Goal: Task Accomplishment & Management: Use online tool/utility

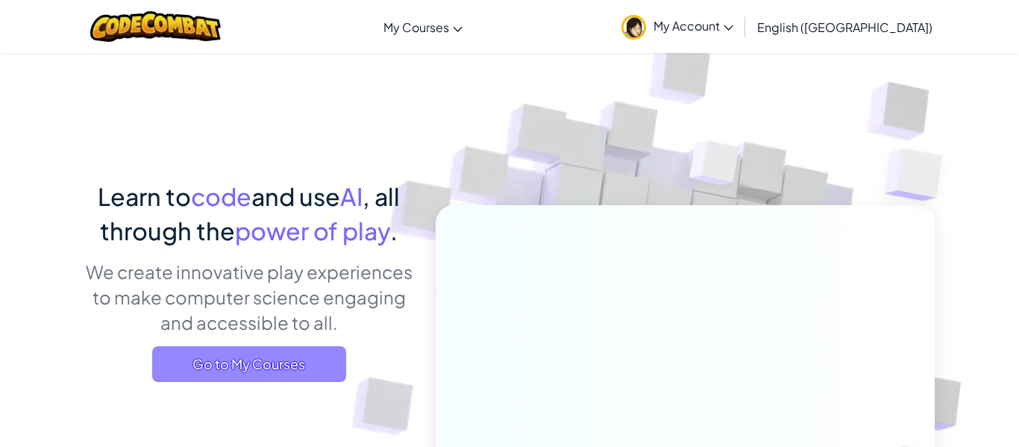
click at [283, 376] on span "Go to My Courses" at bounding box center [249, 364] width 194 height 36
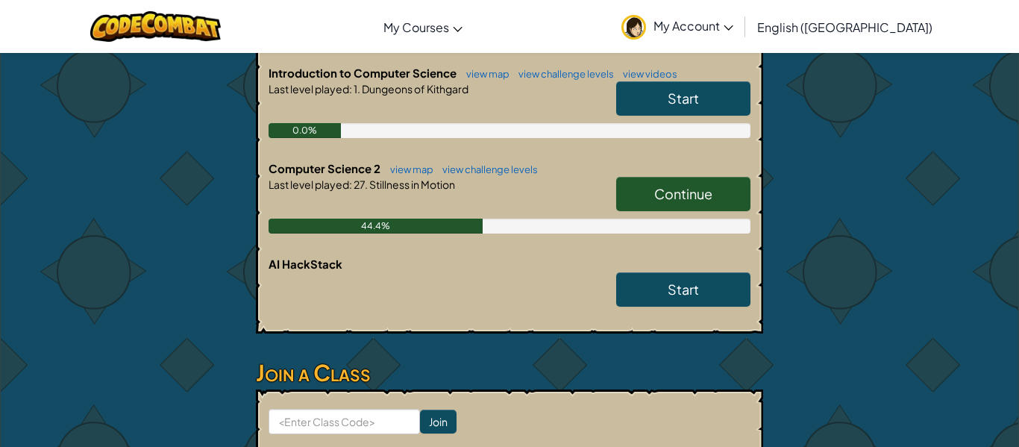
scroll to position [428, 0]
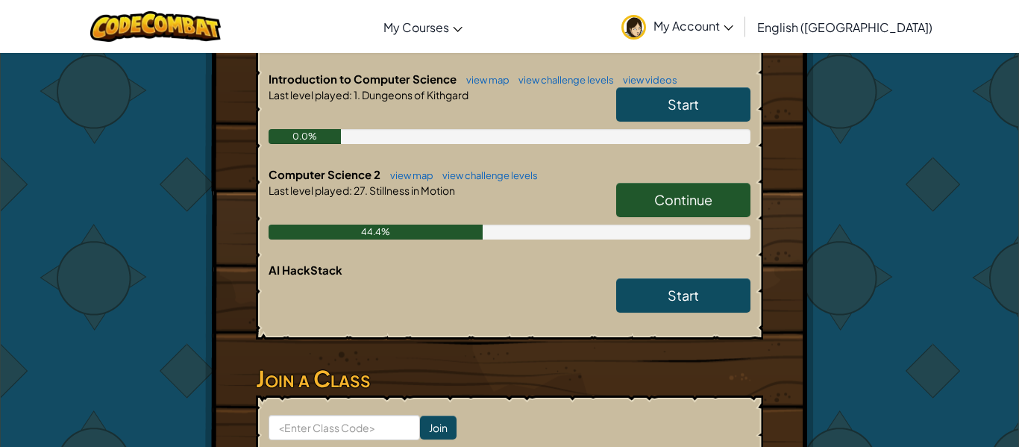
click at [680, 201] on span "Continue" at bounding box center [683, 199] width 58 height 17
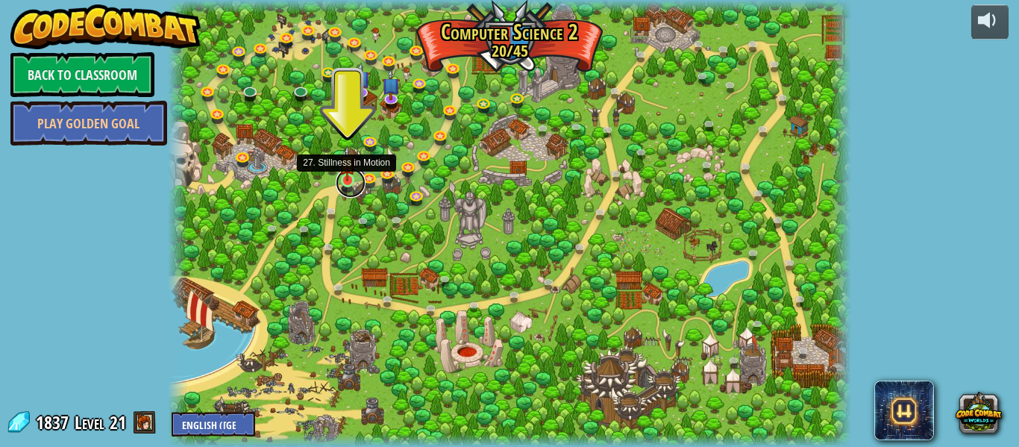
click at [348, 183] on link at bounding box center [351, 183] width 30 height 30
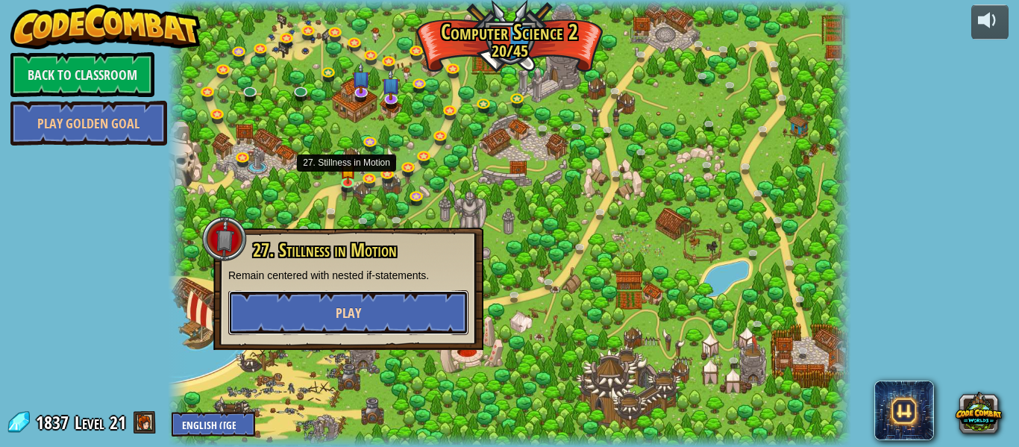
click at [408, 298] on button "Play" at bounding box center [348, 312] width 240 height 45
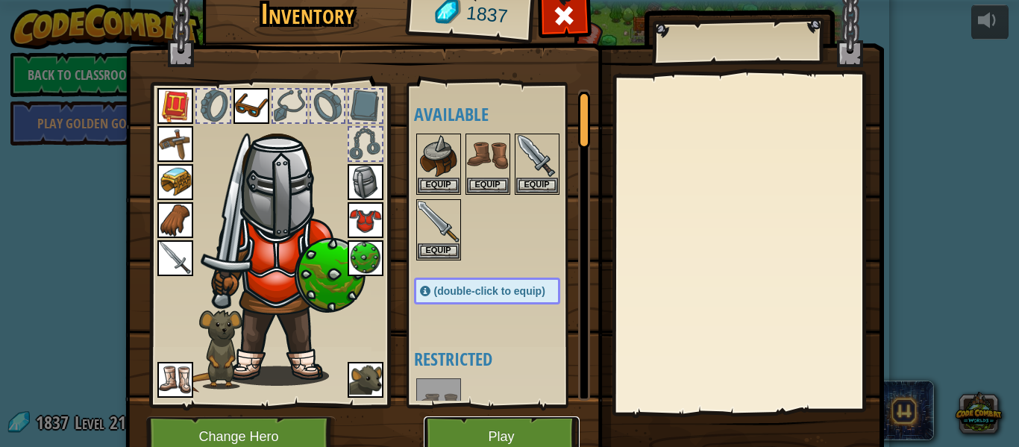
click at [466, 421] on button "Play" at bounding box center [502, 436] width 156 height 41
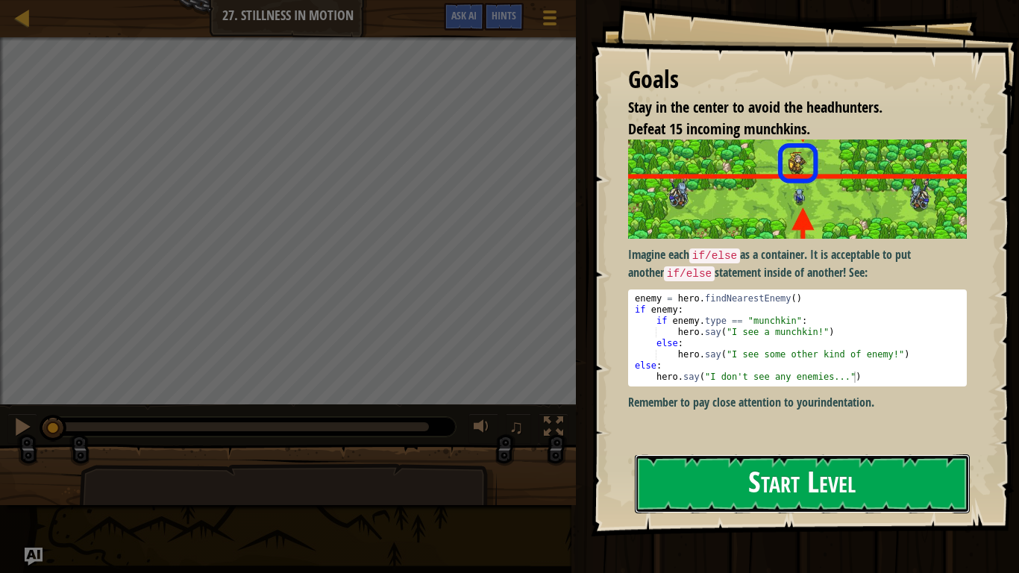
click at [800, 446] on button "Start Level" at bounding box center [802, 483] width 335 height 59
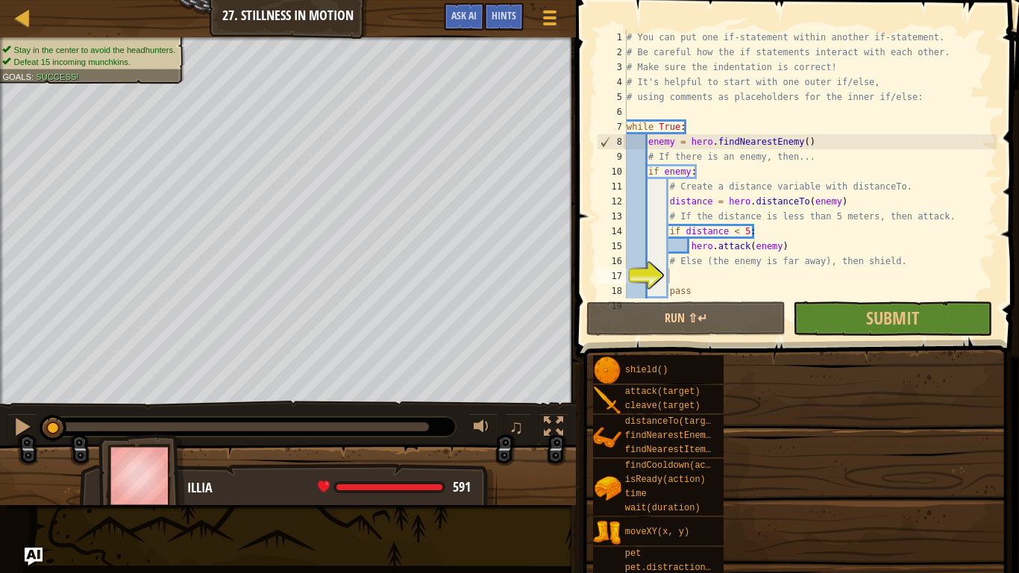
click at [780, 446] on div "shield() attack(target) cleave(target) distanceTo(target) findNearestEnemy() fi…" at bounding box center [800, 559] width 416 height 410
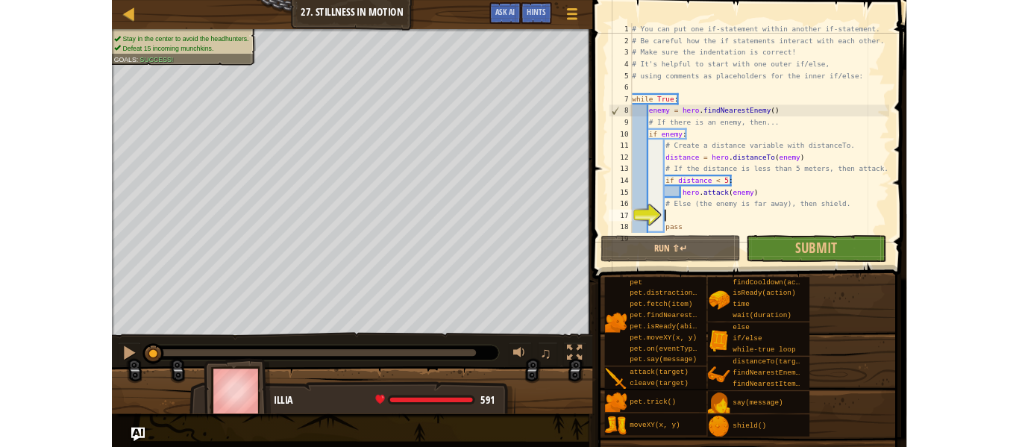
scroll to position [75, 0]
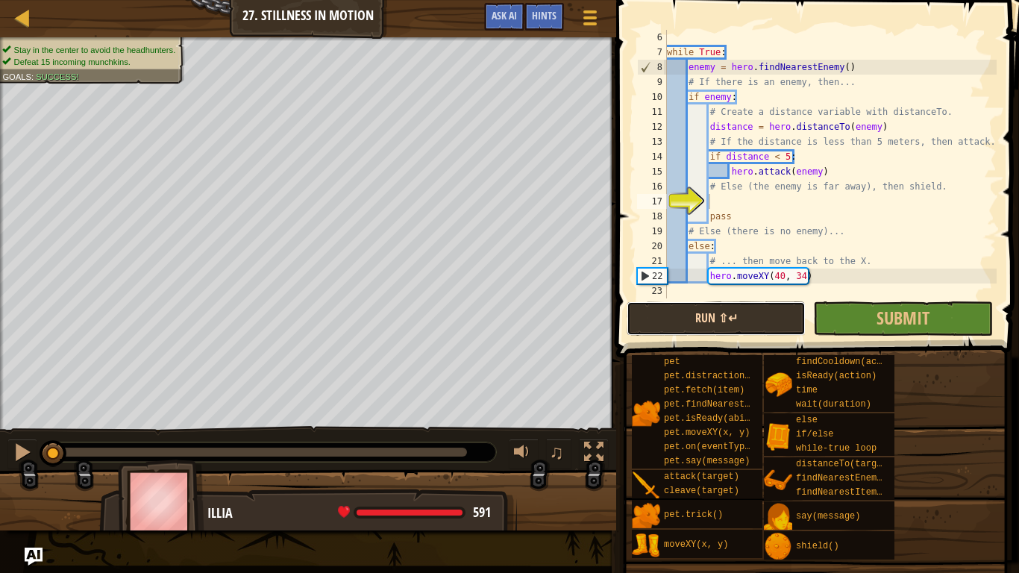
click at [699, 306] on button "Run ⇧↵" at bounding box center [715, 318] width 179 height 34
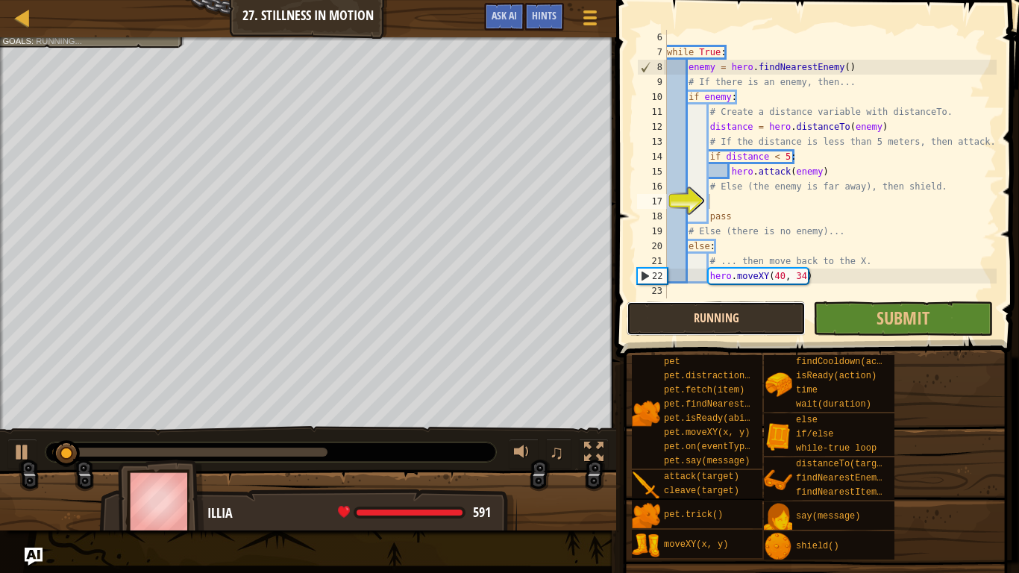
click at [727, 306] on button "Running" at bounding box center [715, 318] width 179 height 34
click at [719, 304] on button "Running" at bounding box center [715, 318] width 179 height 34
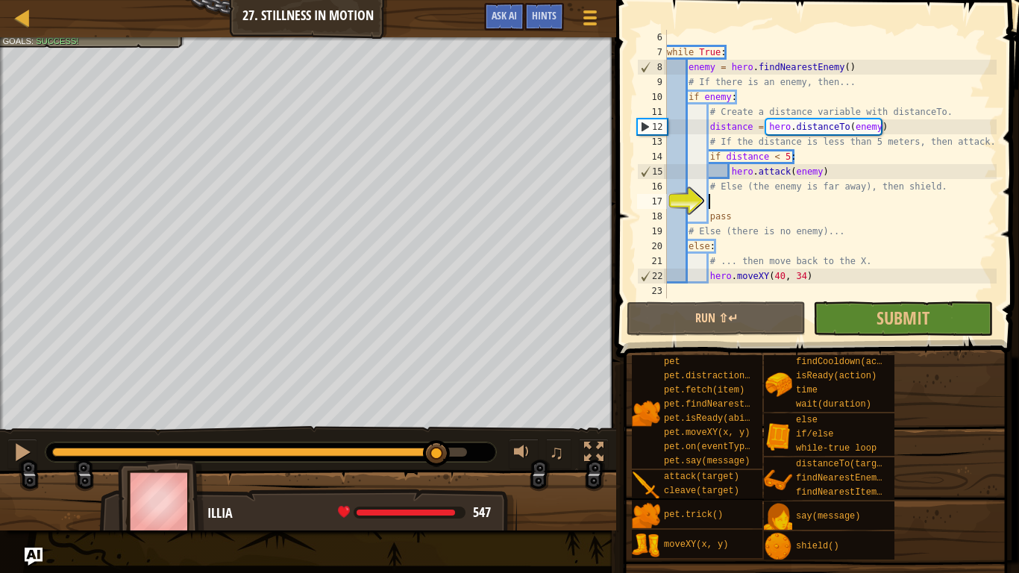
click at [436, 446] on div "0:39.6 Now: 0:18.8 Max: 0:42.7" at bounding box center [259, 451] width 415 height 9
click at [460, 446] on div at bounding box center [259, 451] width 415 height 9
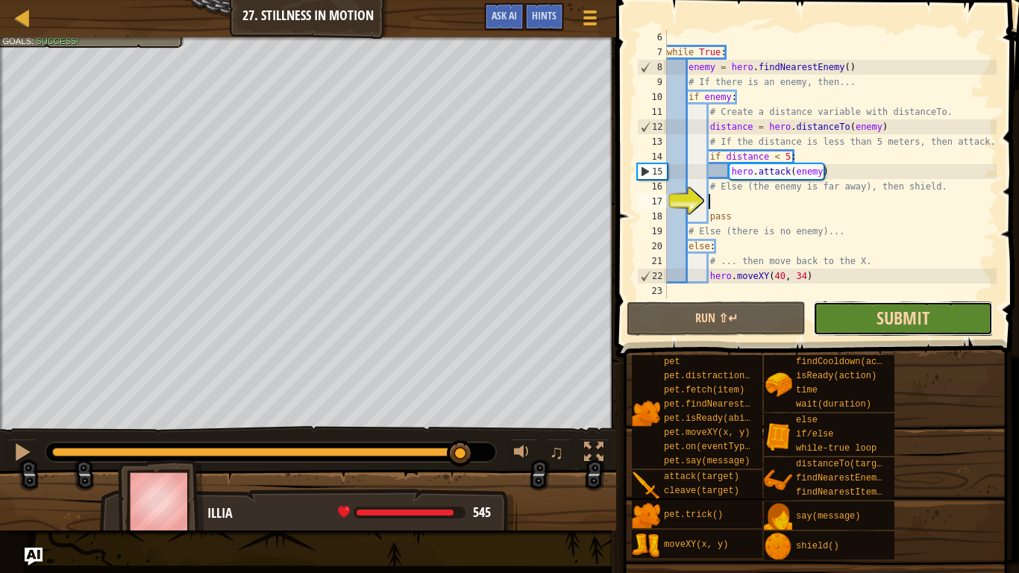
click at [886, 319] on span "Submit" at bounding box center [902, 318] width 53 height 24
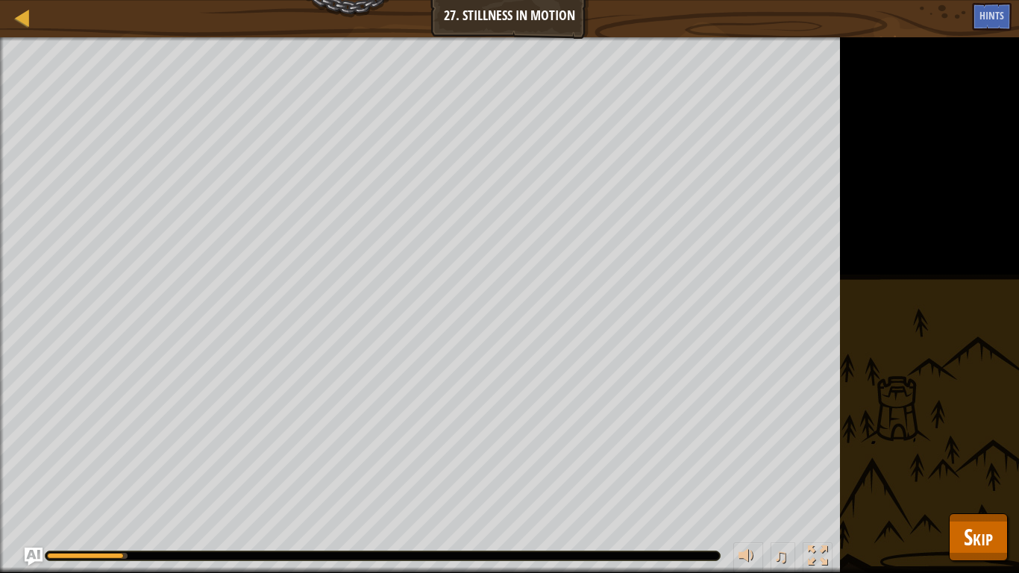
click at [570, 446] on div "♫" at bounding box center [420, 551] width 840 height 45
click at [547, 446] on div at bounding box center [382, 555] width 674 height 9
click at [548, 446] on div at bounding box center [382, 555] width 674 height 9
click at [547, 446] on div at bounding box center [382, 555] width 674 height 9
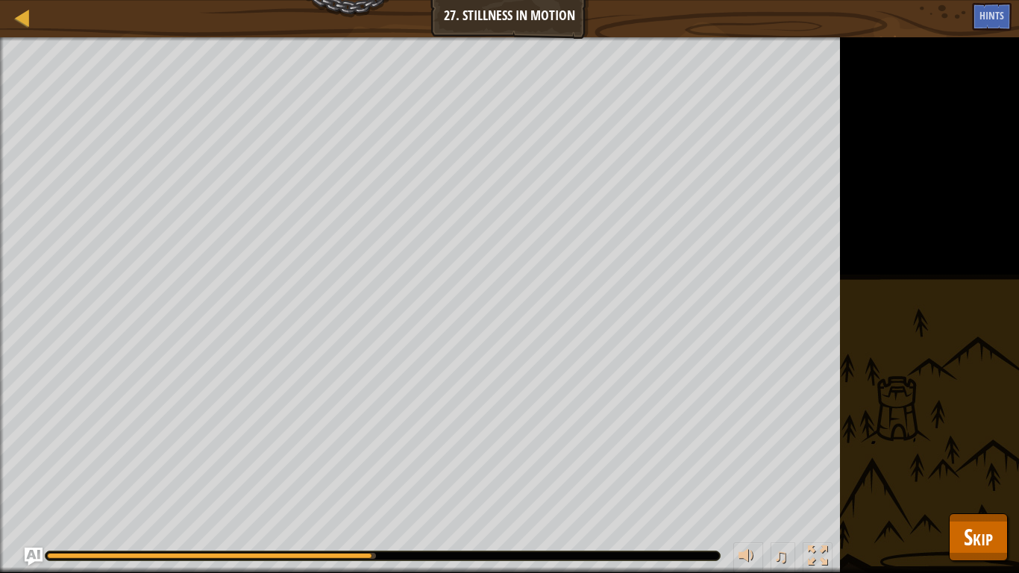
click at [547, 446] on div at bounding box center [382, 555] width 674 height 9
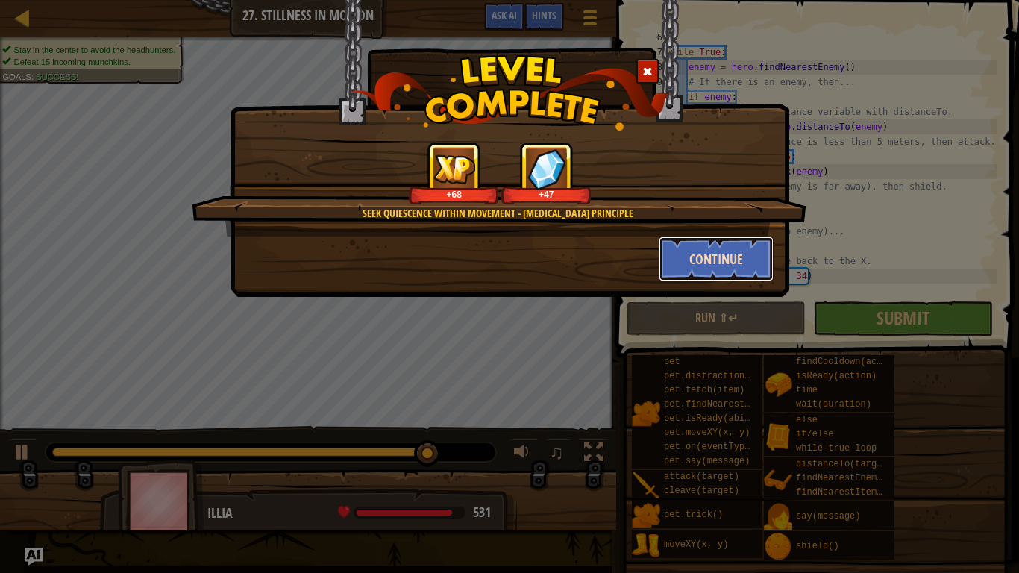
click at [744, 260] on button "Continue" at bounding box center [716, 258] width 116 height 45
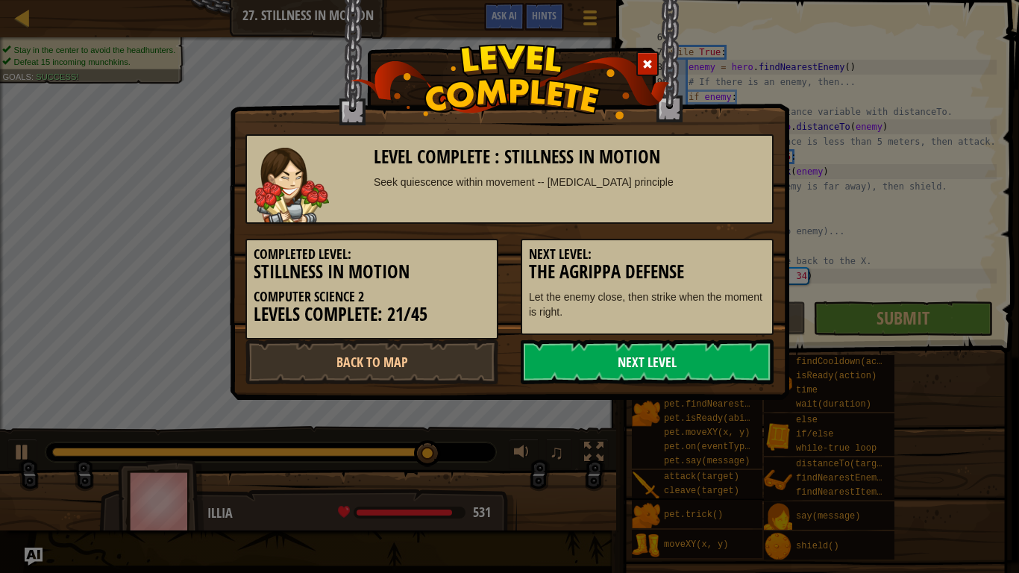
click at [636, 382] on link "Next Level" at bounding box center [647, 361] width 253 height 45
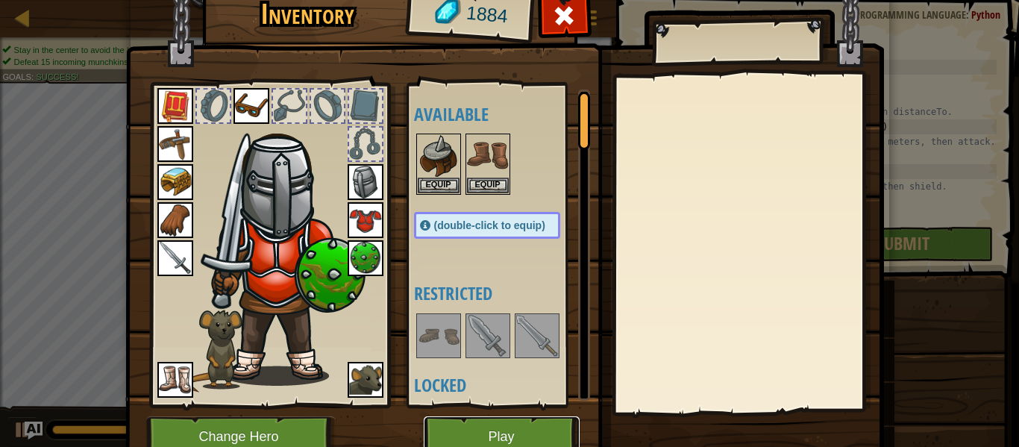
click at [549, 437] on button "Play" at bounding box center [502, 436] width 156 height 41
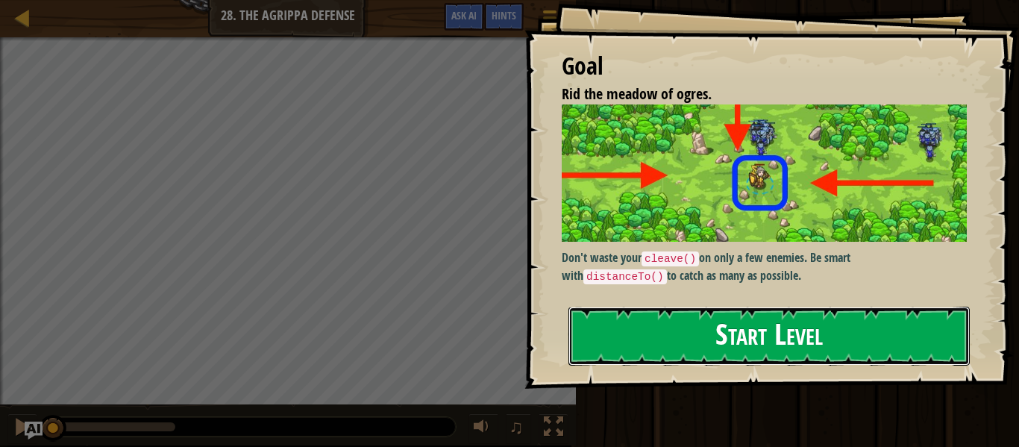
click at [636, 342] on button "Start Level" at bounding box center [768, 335] width 401 height 59
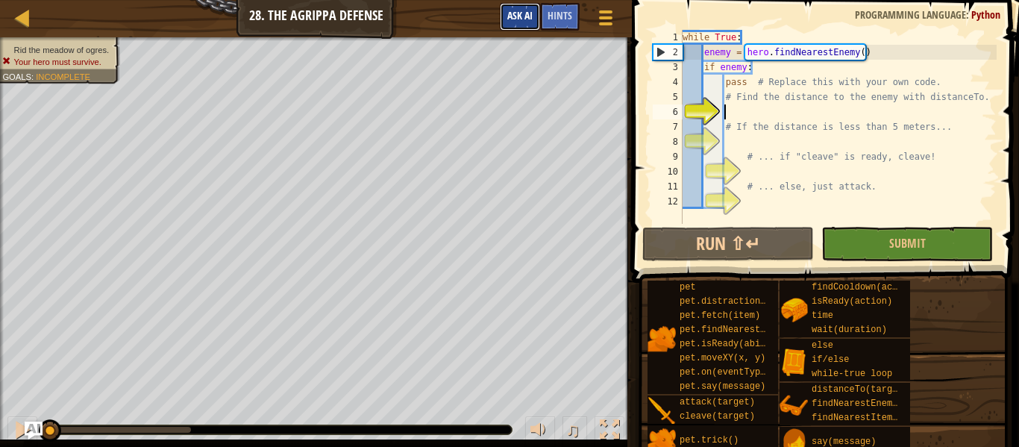
click at [532, 21] on span "Ask AI" at bounding box center [519, 15] width 25 height 14
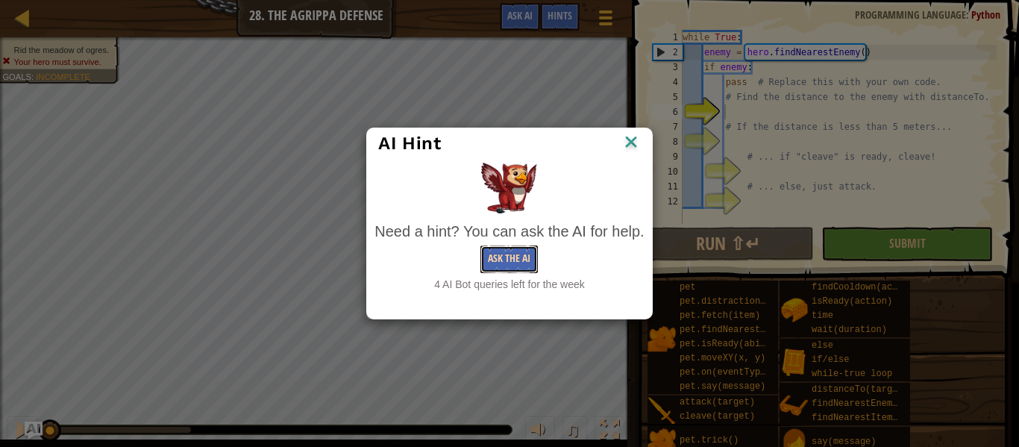
click at [530, 264] on button "Ask the AI" at bounding box center [508, 259] width 57 height 28
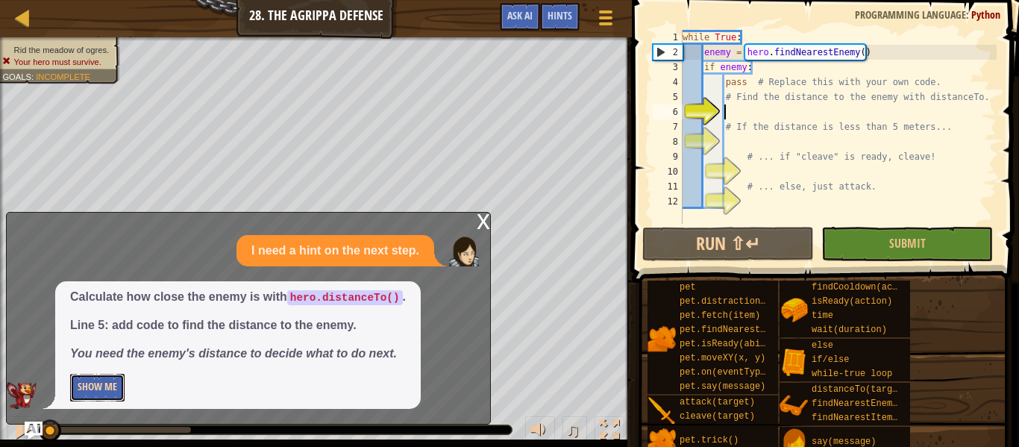
click at [115, 387] on button "Show Me" at bounding box center [97, 388] width 54 height 28
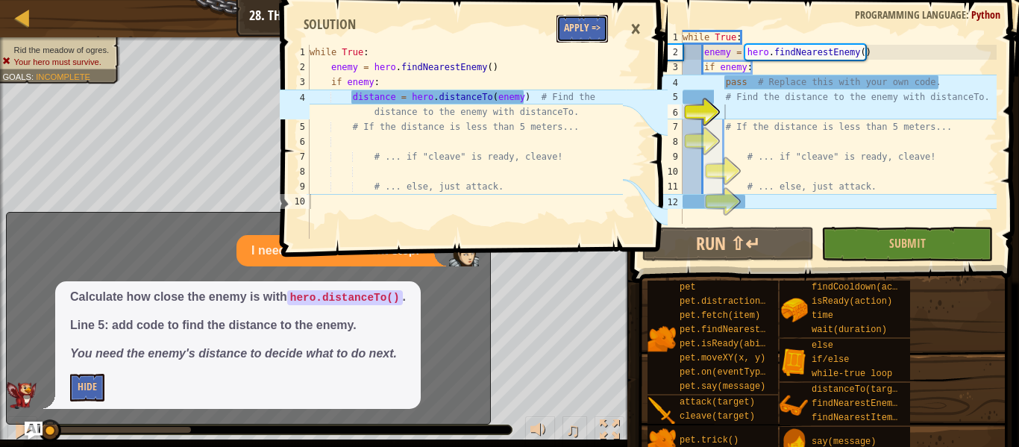
click at [585, 18] on button "Apply =>" at bounding box center [581, 29] width 51 height 28
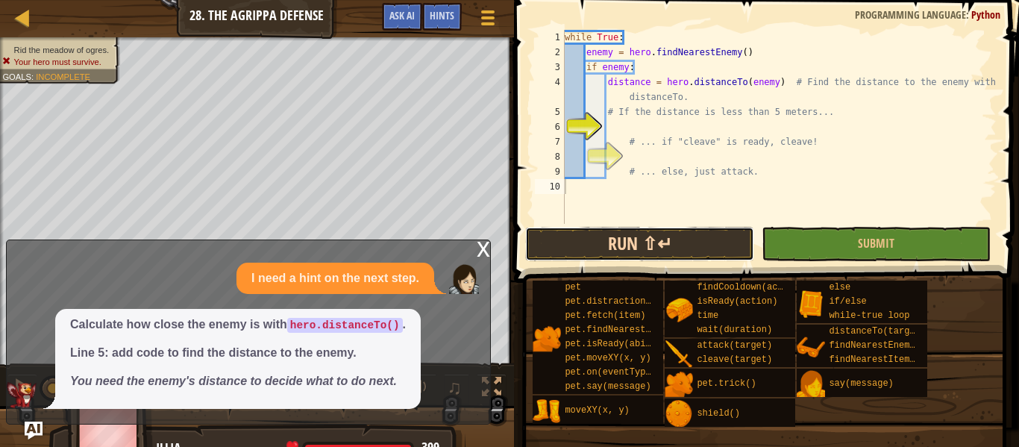
click at [673, 242] on button "Run ⇧↵" at bounding box center [639, 244] width 229 height 34
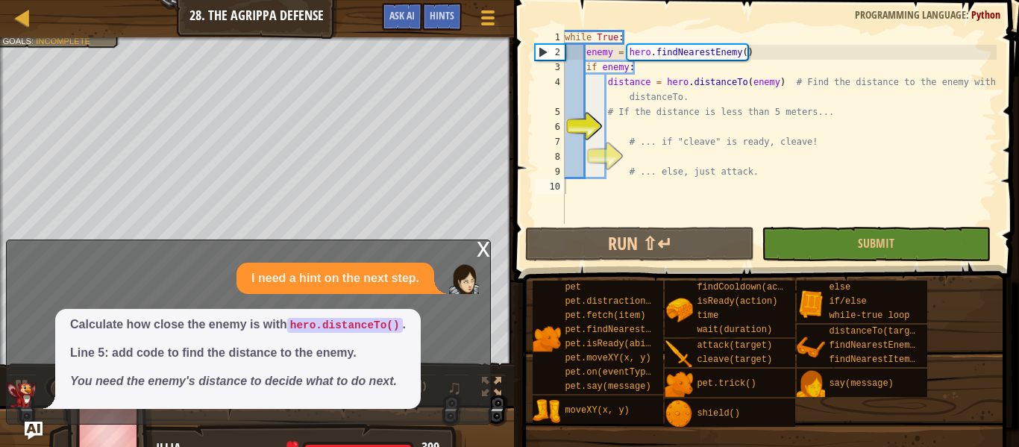
click at [481, 254] on div "x" at bounding box center [483, 247] width 13 height 15
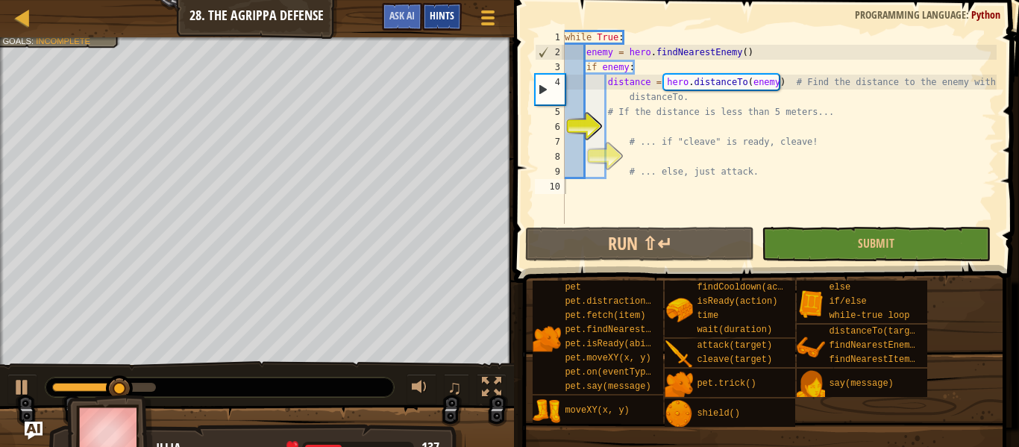
click at [436, 16] on span "Hints" at bounding box center [442, 15] width 25 height 14
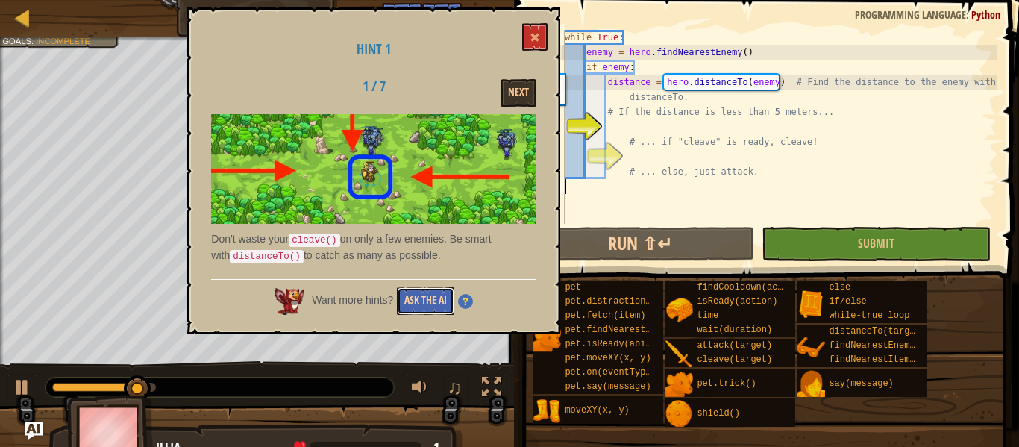
click at [427, 289] on button "Ask the AI" at bounding box center [425, 301] width 57 height 28
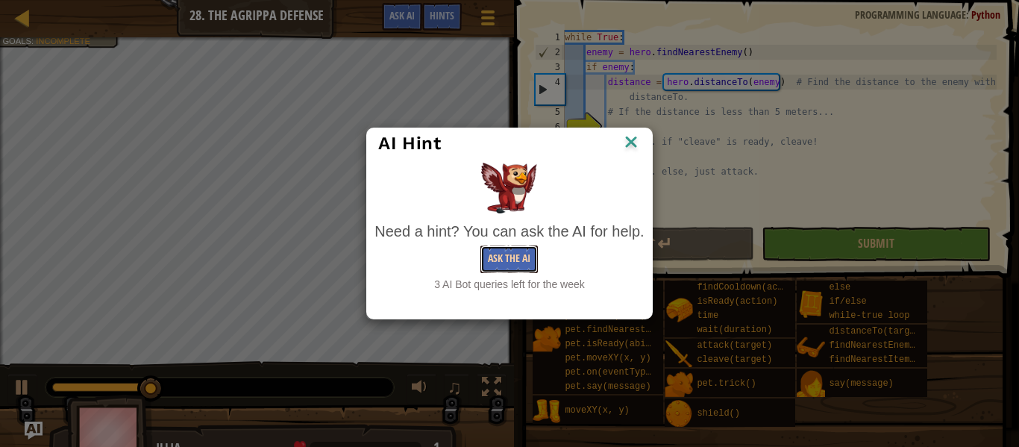
click at [503, 265] on button "Ask the AI" at bounding box center [508, 259] width 57 height 28
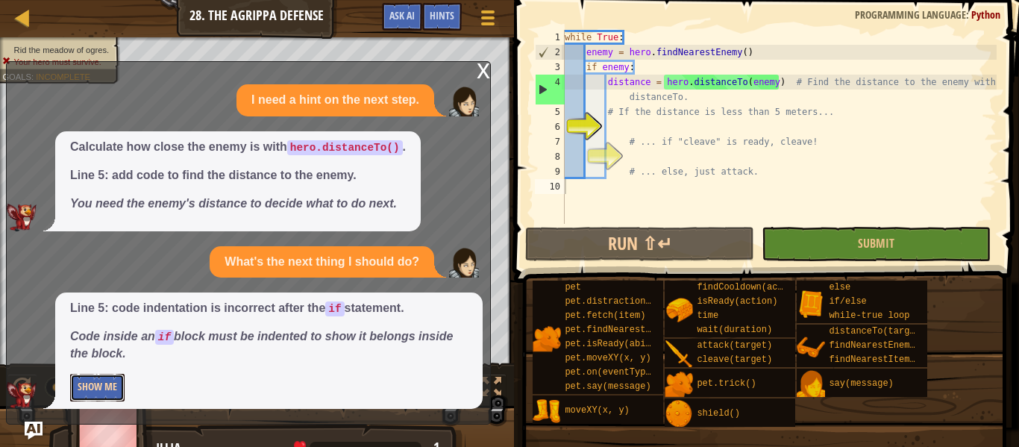
click at [89, 385] on button "Show Me" at bounding box center [97, 388] width 54 height 28
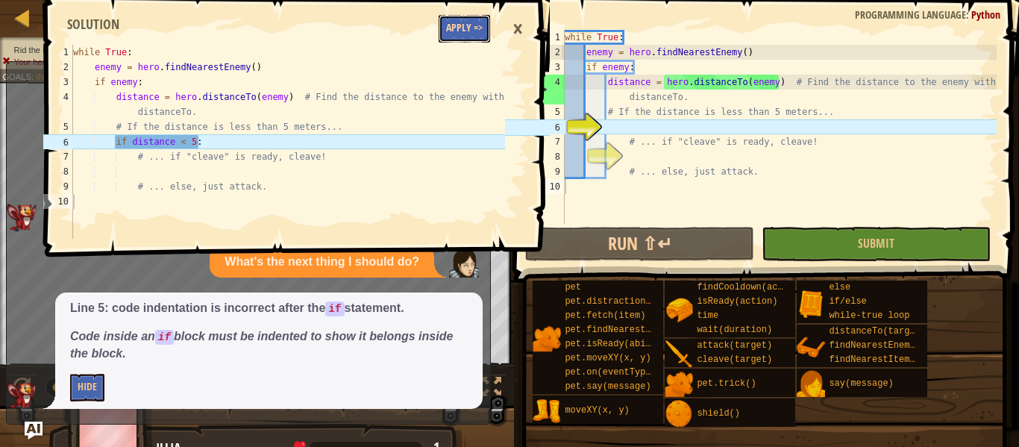
click at [481, 34] on button "Apply =>" at bounding box center [463, 29] width 51 height 28
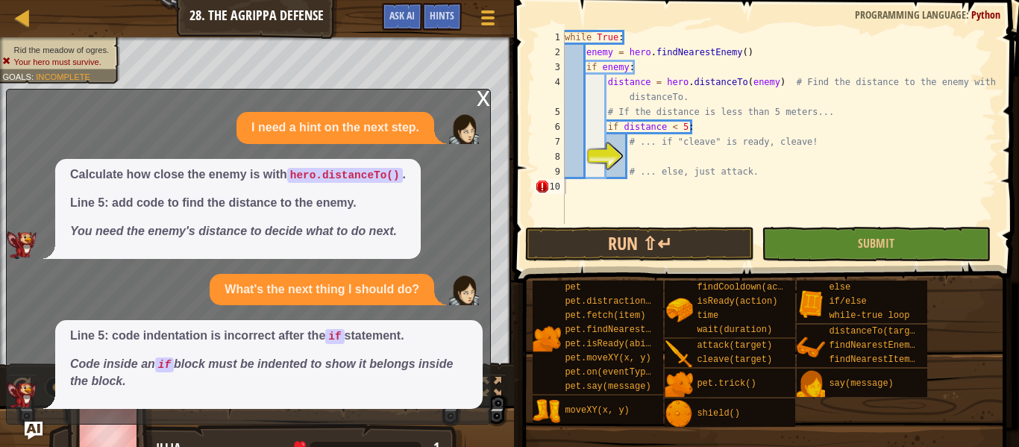
click at [485, 96] on div "x" at bounding box center [483, 96] width 13 height 15
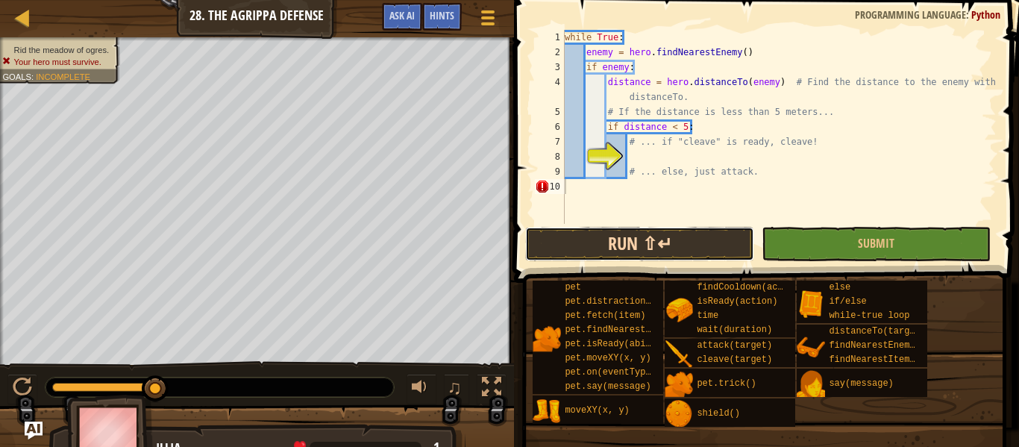
click at [738, 248] on button "Run ⇧↵" at bounding box center [639, 244] width 229 height 34
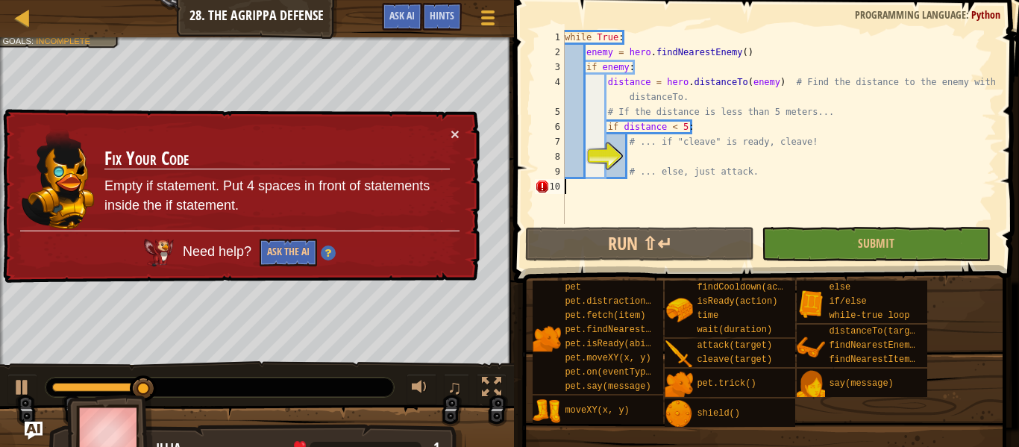
click at [657, 143] on div "while True : enemy = hero . findNearestEnemy ( ) if enemy : distance = hero . d…" at bounding box center [779, 142] width 435 height 224
type textarea "# ... if "cleave" is ready, cleave!"
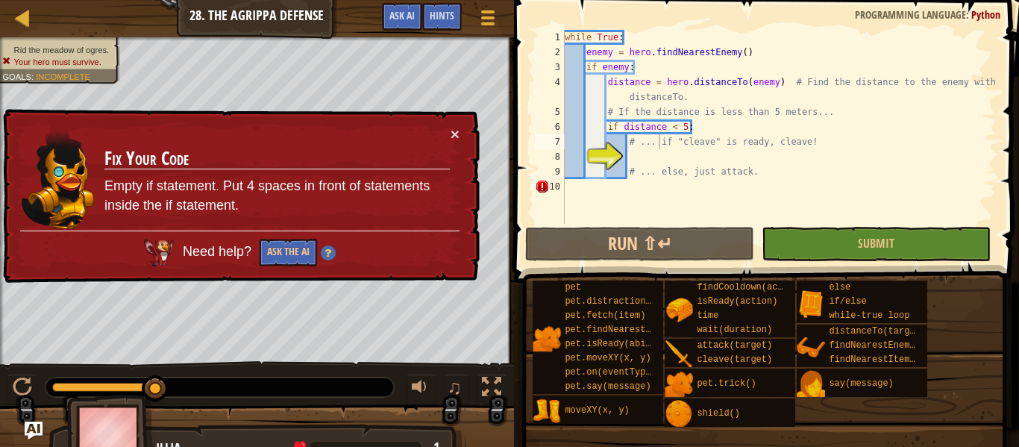
click at [443, 136] on td "Fix Your Code Empty if statement. Put 4 spaces in front of statements inside th…" at bounding box center [277, 178] width 347 height 104
click at [458, 133] on button "×" at bounding box center [454, 134] width 9 height 16
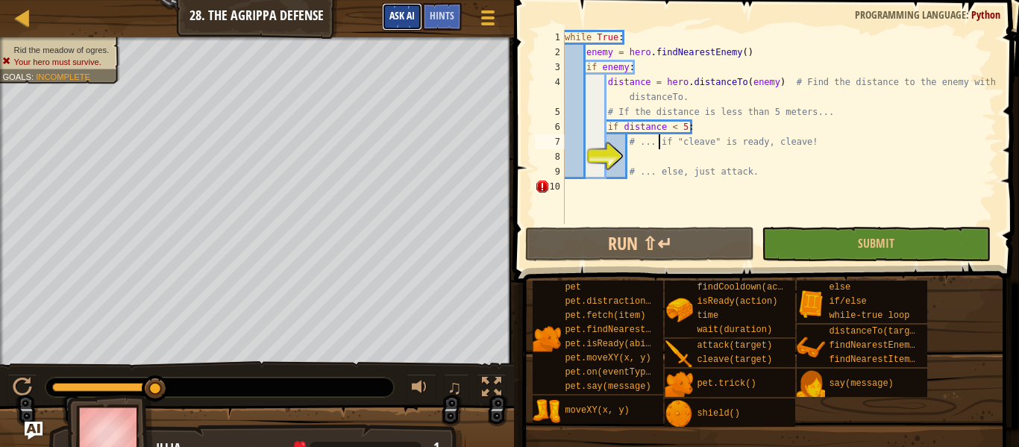
click at [406, 10] on span "Ask AI" at bounding box center [401, 15] width 25 height 14
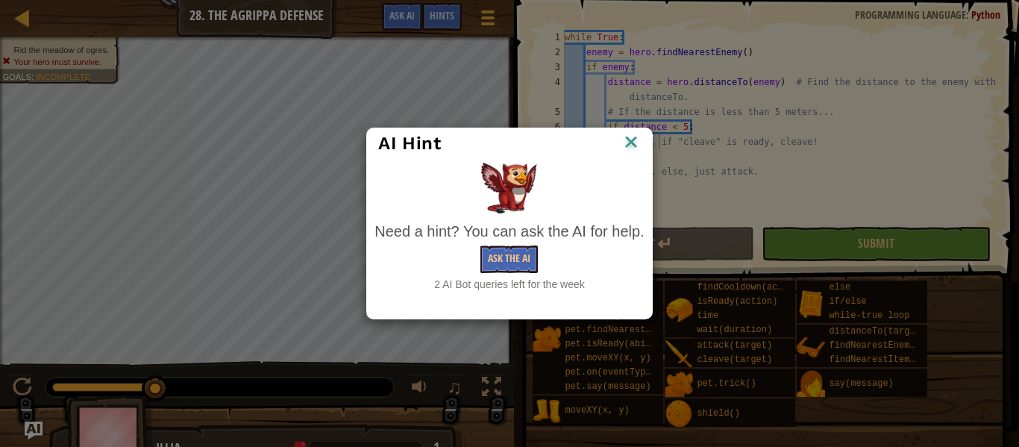
click at [507, 274] on div "Need a hint? You can ask the AI for help. Ask the AI 2 AI Bot queries left for …" at bounding box center [508, 257] width 269 height 72
click at [495, 259] on button "Ask the AI" at bounding box center [508, 259] width 57 height 28
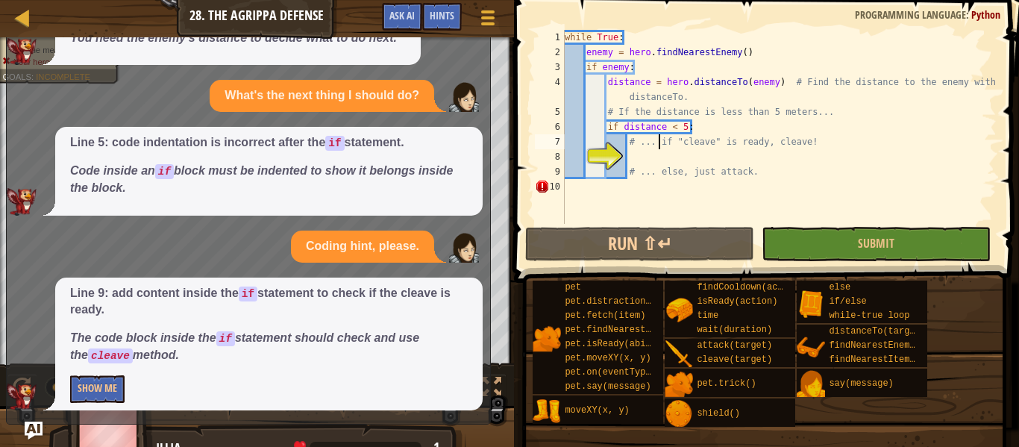
scroll to position [87, 0]
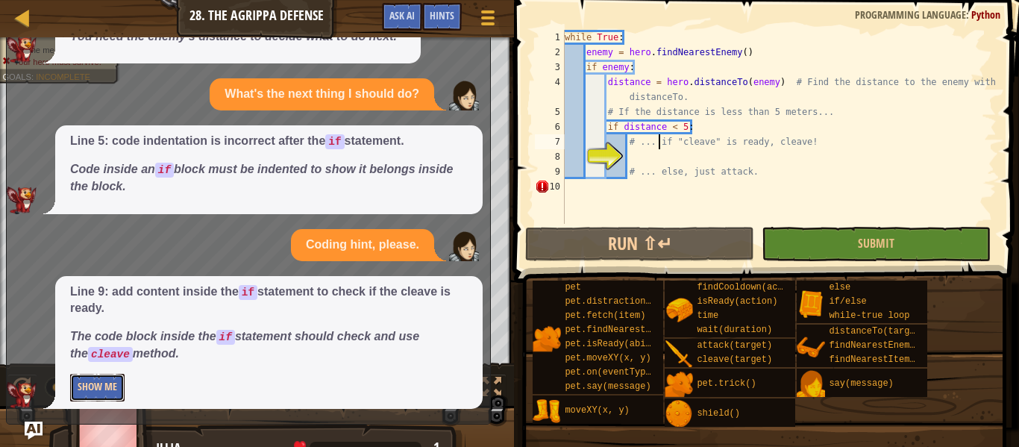
click at [92, 398] on button "Show Me" at bounding box center [97, 388] width 54 height 28
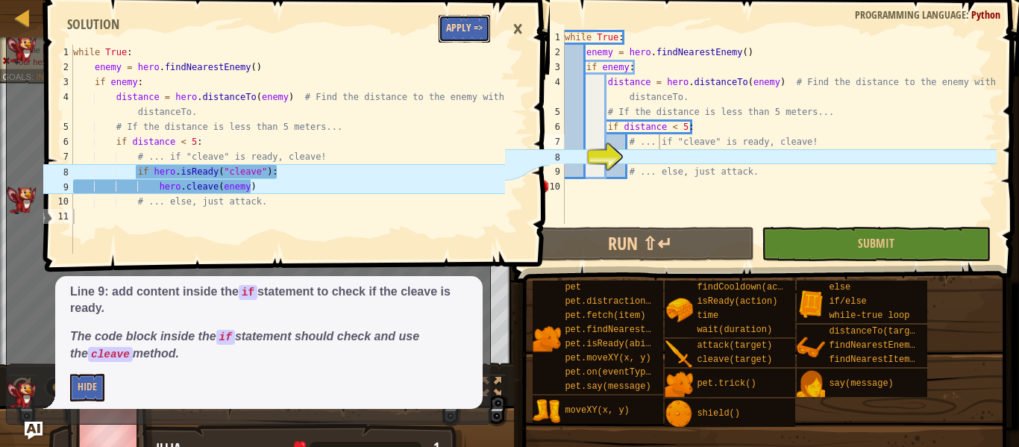
click at [461, 20] on button "Apply =>" at bounding box center [463, 29] width 51 height 28
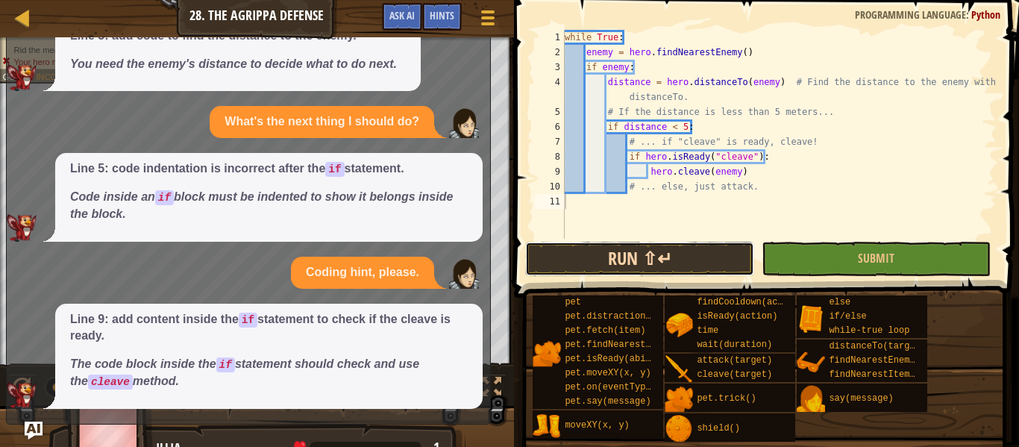
click at [672, 273] on button "Run ⇧↵" at bounding box center [639, 259] width 229 height 34
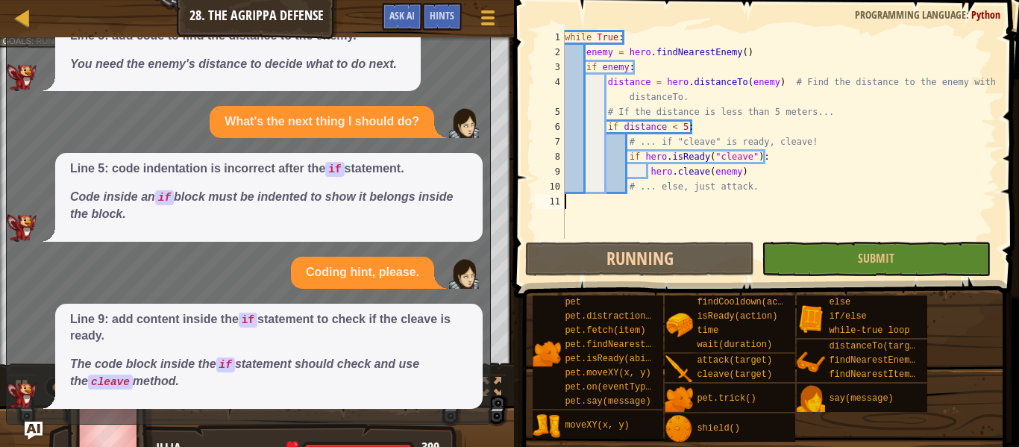
scroll to position [0, 0]
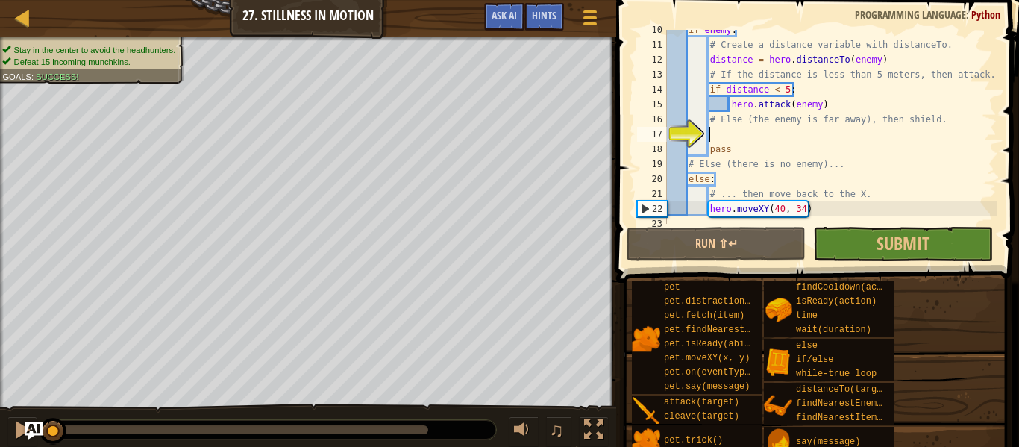
scroll to position [7, 6]
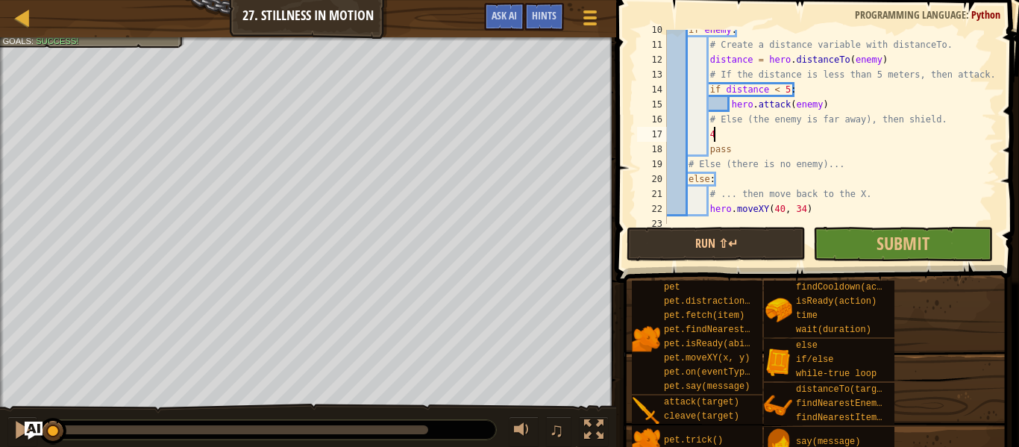
type textarea "4"
drag, startPoint x: 616, startPoint y: 259, endPoint x: 928, endPoint y: 115, distance: 344.0
click at [928, 115] on div "4 10 11 12 13 14 15 16 17 18 19 20 21 22 23 if enemy : # Create a distance vari…" at bounding box center [815, 170] width 407 height 327
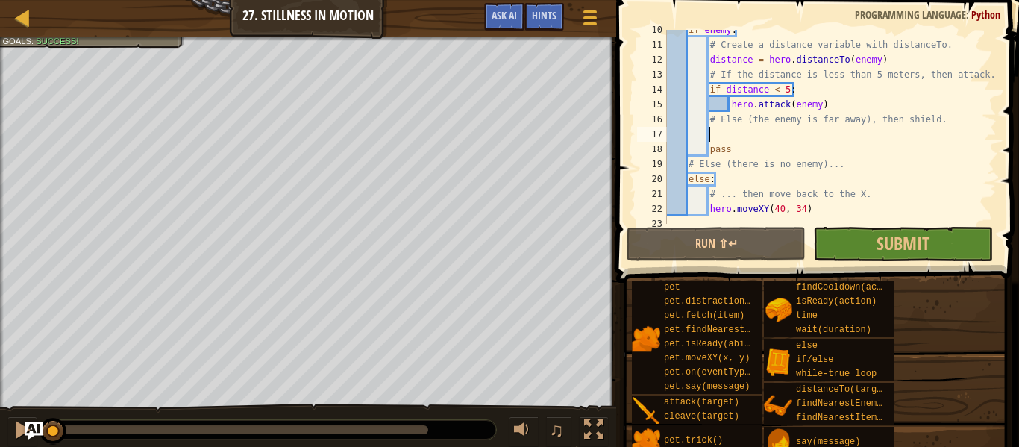
scroll to position [7, 5]
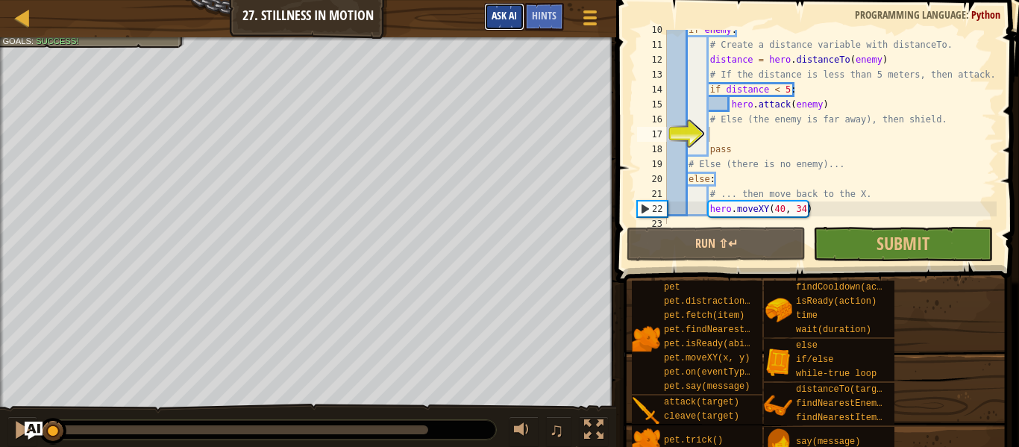
click at [491, 21] on span "Ask AI" at bounding box center [503, 15] width 25 height 14
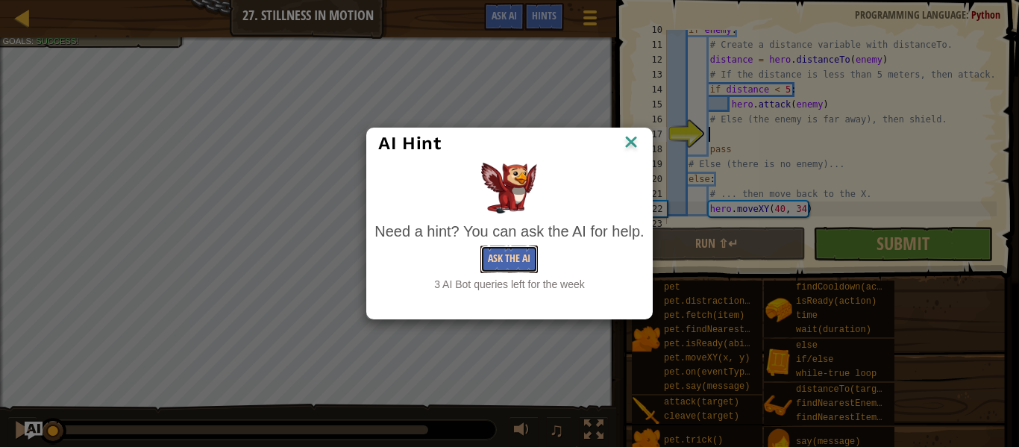
click at [532, 262] on button "Ask the AI" at bounding box center [508, 259] width 57 height 28
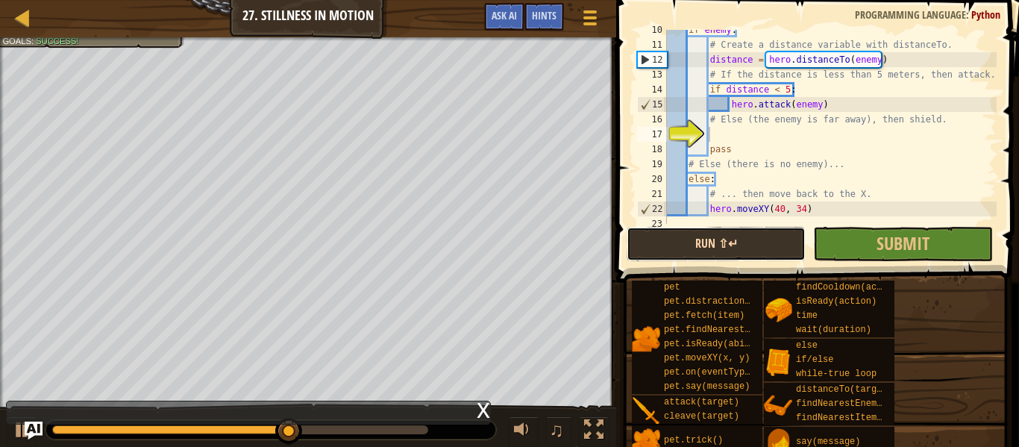
click at [692, 231] on button "Run ⇧↵" at bounding box center [715, 244] width 179 height 34
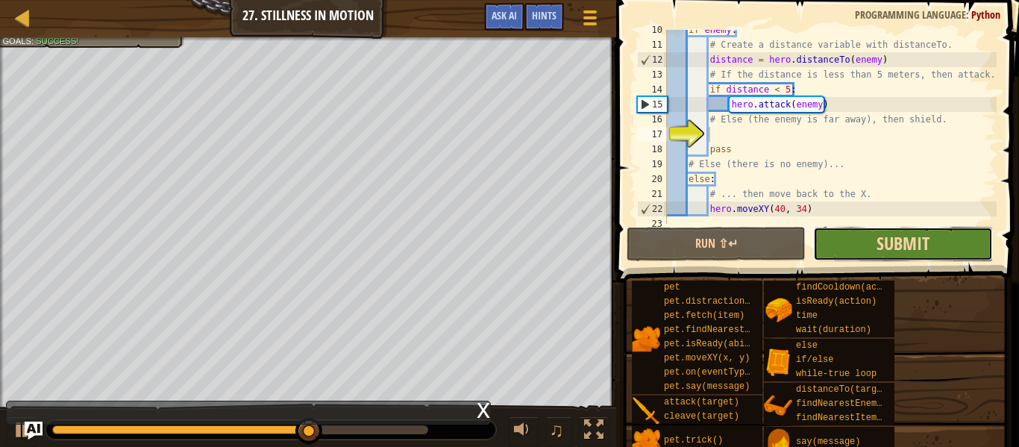
click at [876, 249] on span "Submit" at bounding box center [902, 243] width 53 height 24
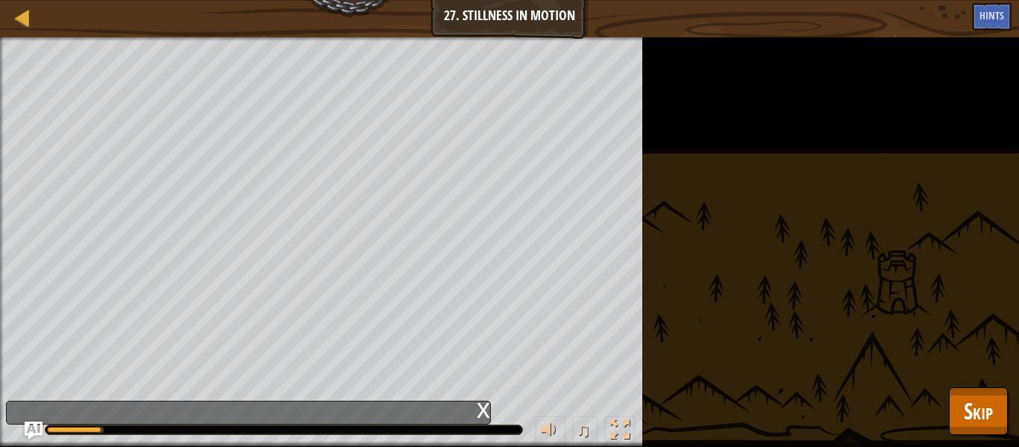
click at [858, 243] on div "Stay in the center to avoid the headhunters. Defeat 15 incoming munchkins. Goal…" at bounding box center [509, 241] width 1019 height 409
click at [860, 244] on div "Stay in the center to avoid the headhunters. Defeat 15 incoming munchkins. Goal…" at bounding box center [509, 241] width 1019 height 409
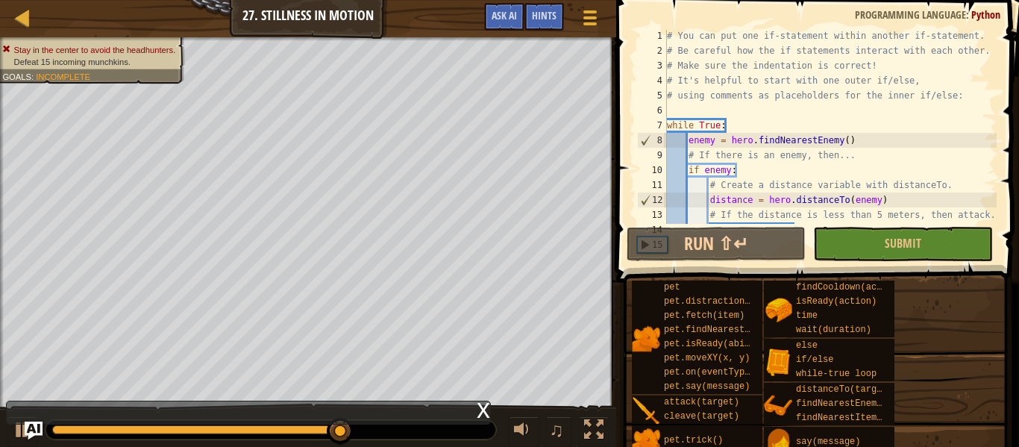
scroll to position [2, 0]
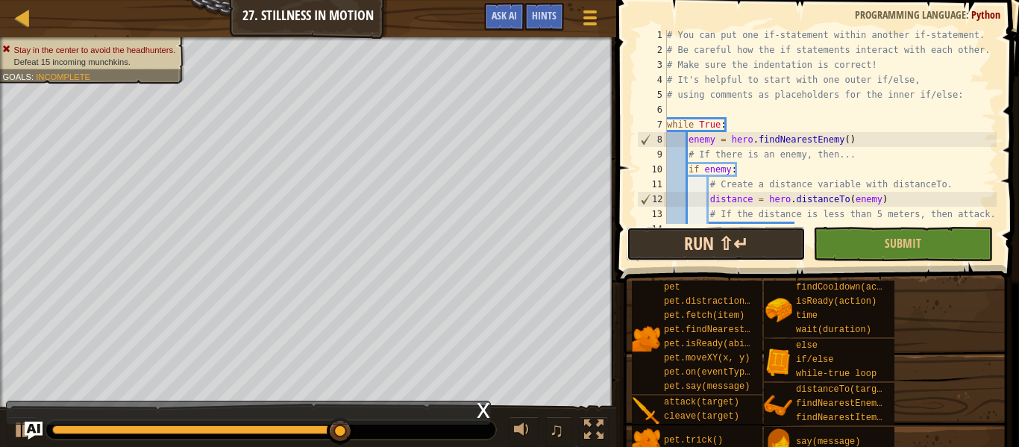
click at [705, 251] on button "Run ⇧↵" at bounding box center [715, 244] width 179 height 34
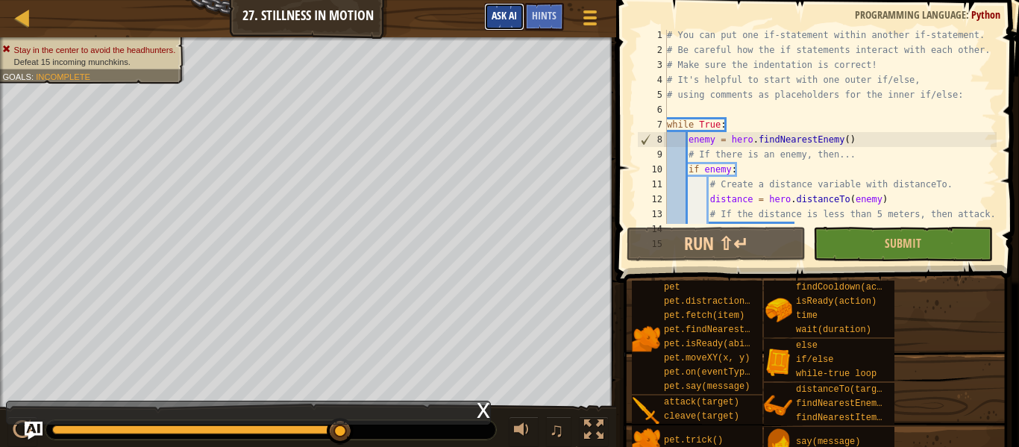
click at [491, 10] on span "Ask AI" at bounding box center [503, 15] width 25 height 14
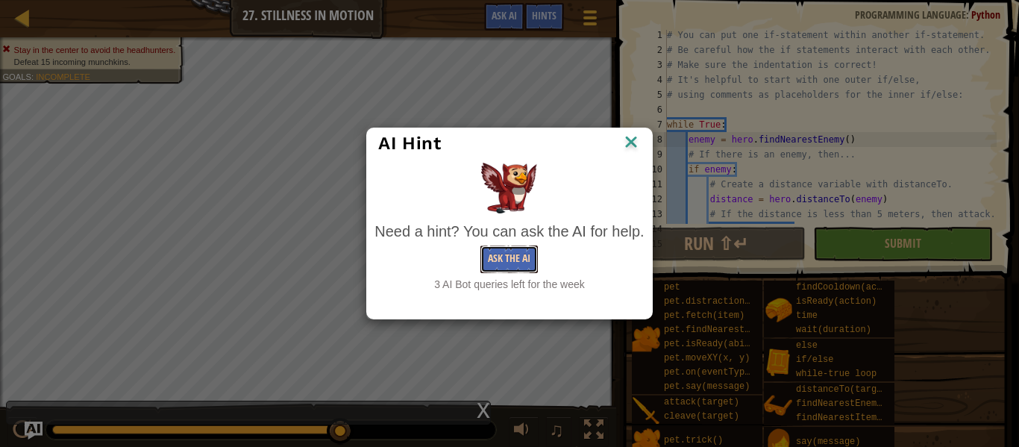
click at [506, 253] on button "Ask the AI" at bounding box center [508, 259] width 57 height 28
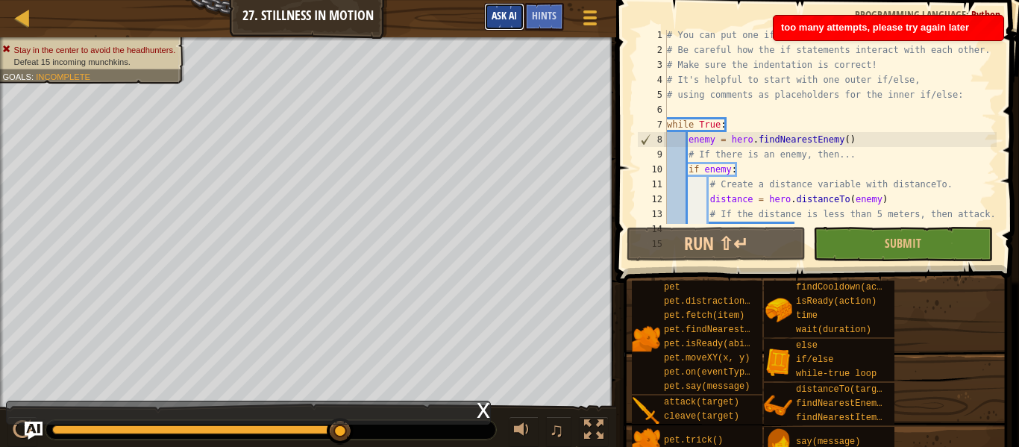
click at [494, 28] on button "Ask AI" at bounding box center [504, 17] width 40 height 28
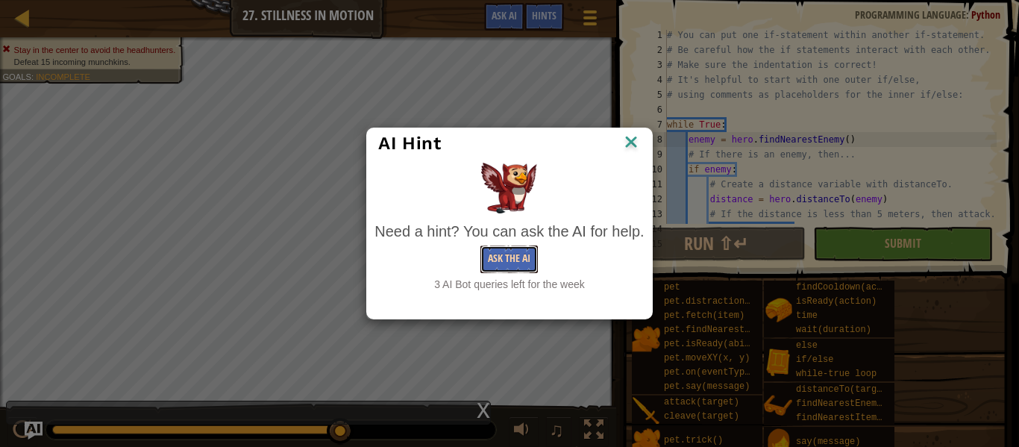
click at [516, 262] on button "Ask the AI" at bounding box center [508, 259] width 57 height 28
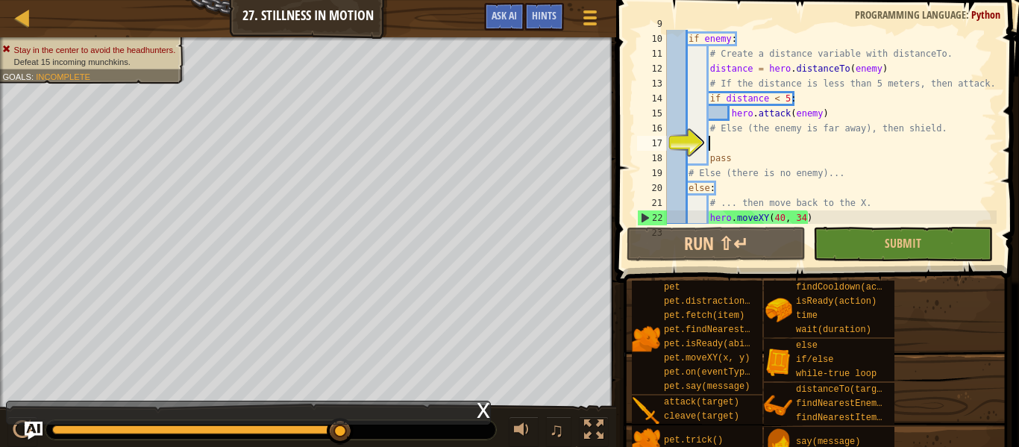
scroll to position [149, 0]
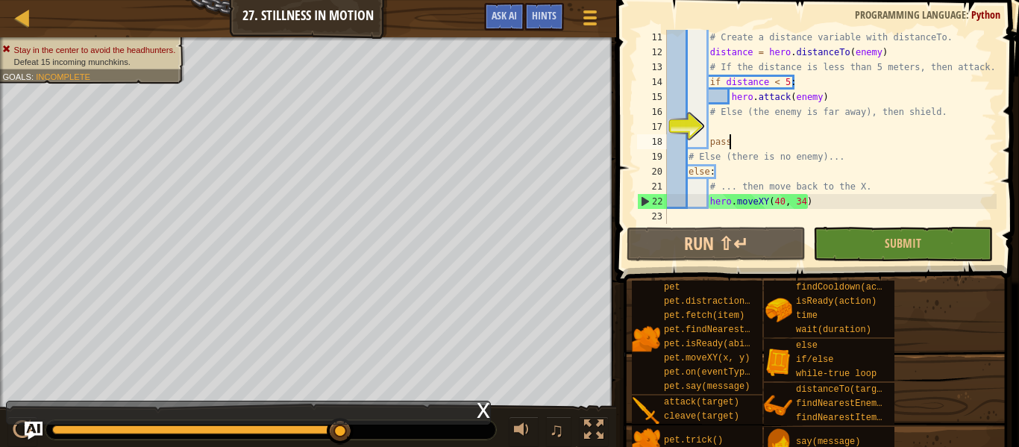
click at [741, 143] on div "# Create a distance variable with distanceTo. distance = hero . distanceTo ( en…" at bounding box center [830, 142] width 333 height 224
type textarea "pass"
click at [541, 9] on span "Hints" at bounding box center [544, 15] width 25 height 14
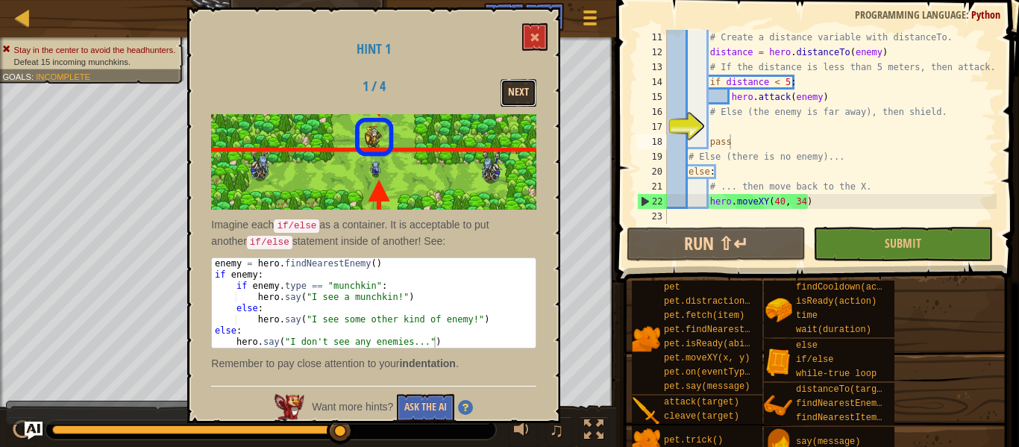
click at [525, 91] on button "Next" at bounding box center [518, 93] width 36 height 28
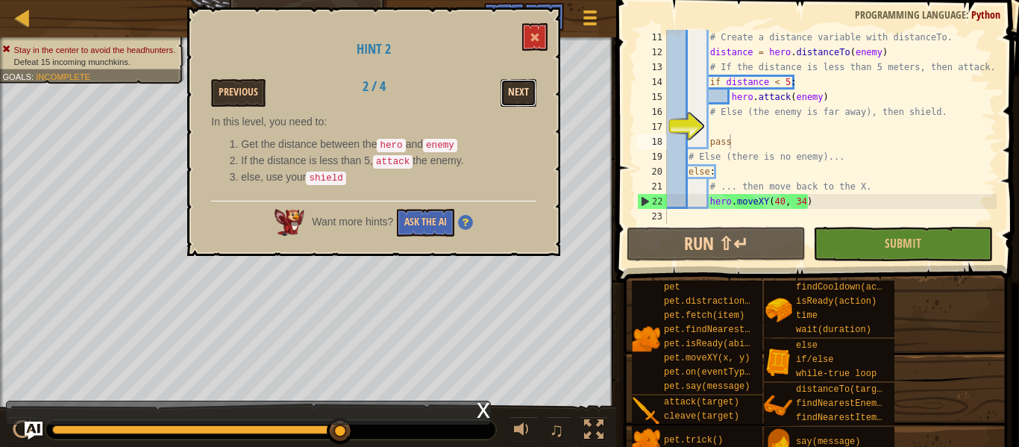
click at [522, 96] on button "Next" at bounding box center [518, 93] width 36 height 28
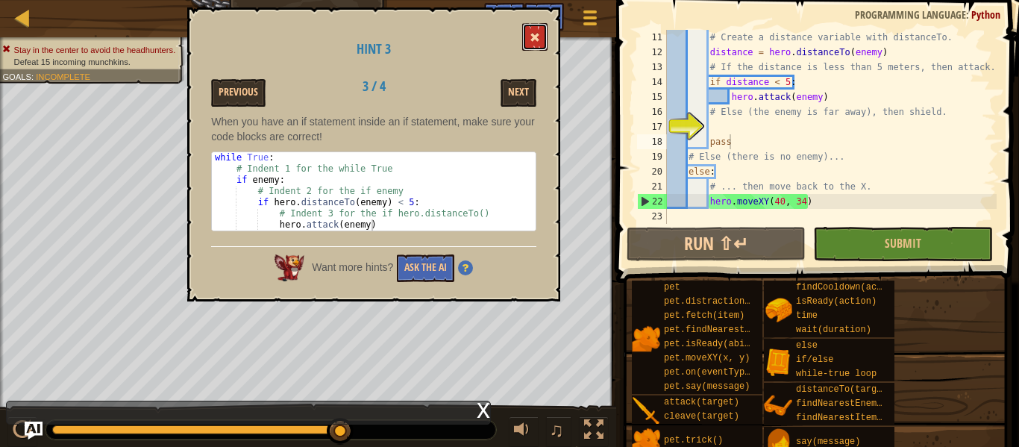
click at [535, 32] on span at bounding box center [534, 37] width 10 height 10
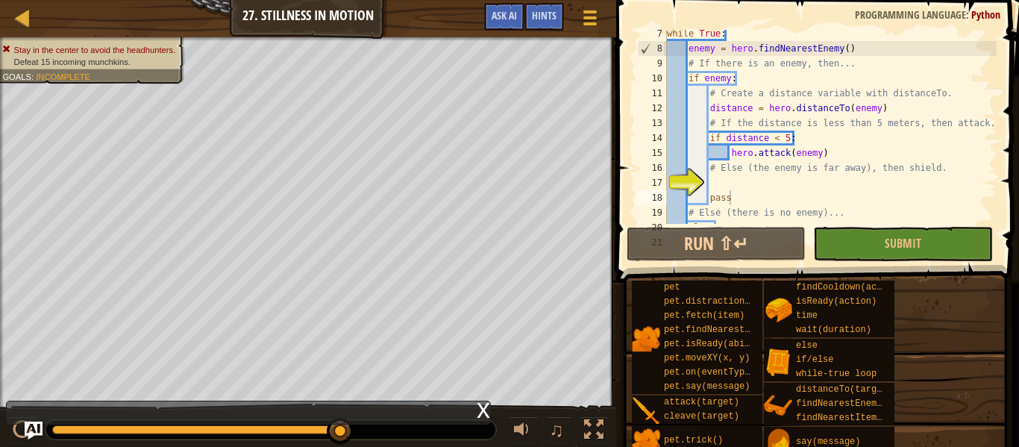
scroll to position [111, 0]
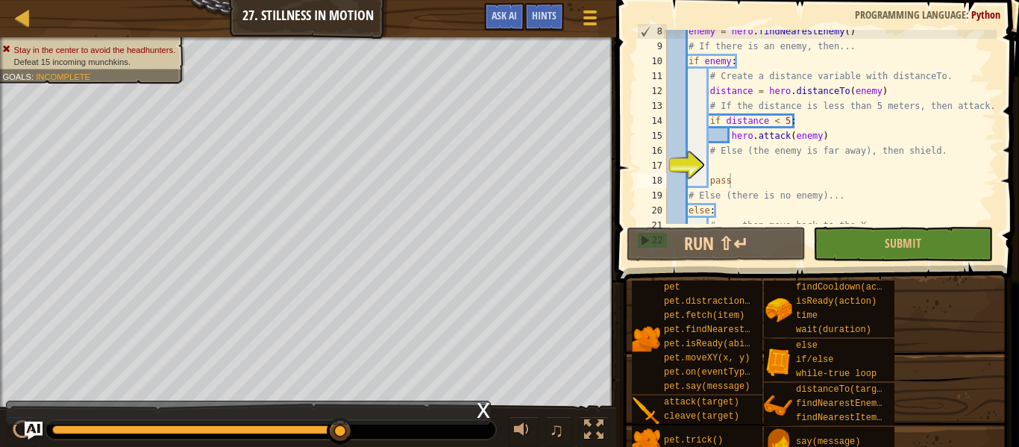
click at [730, 182] on div "enemy = hero . findNearestEnemy ( ) # If there is an enemy, then... if enemy : …" at bounding box center [830, 136] width 333 height 224
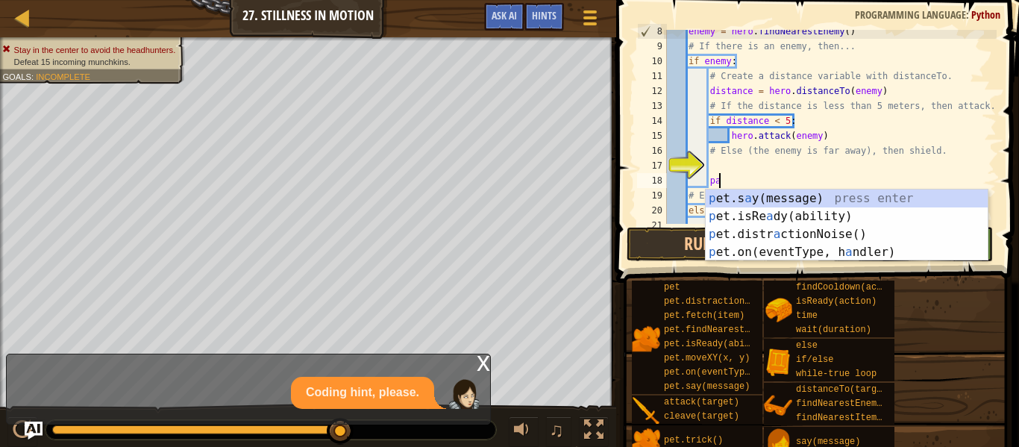
type textarea "p"
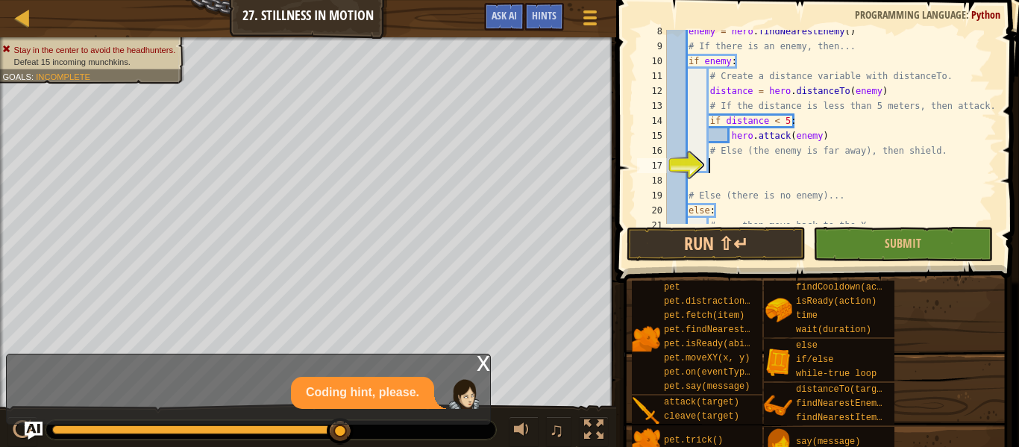
click at [715, 161] on div "enemy = hero . findNearestEnemy ( ) # If there is an enemy, then... if enemy : …" at bounding box center [830, 136] width 333 height 224
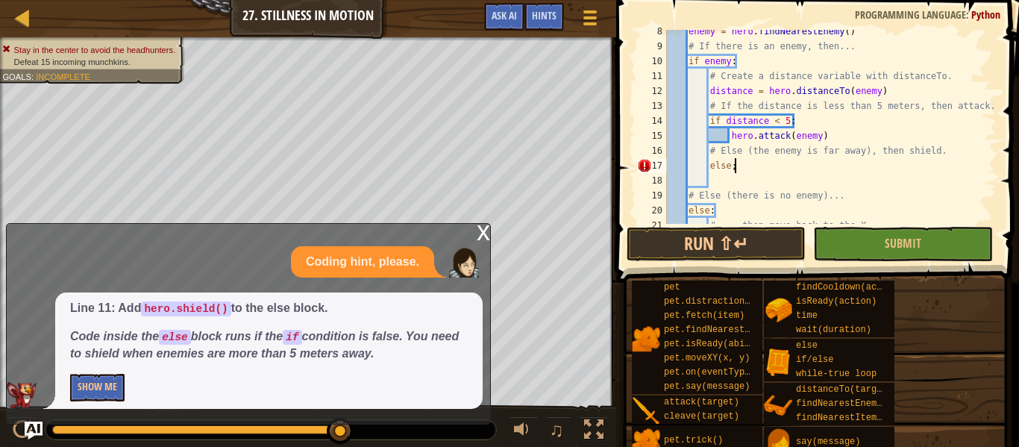
scroll to position [7, 8]
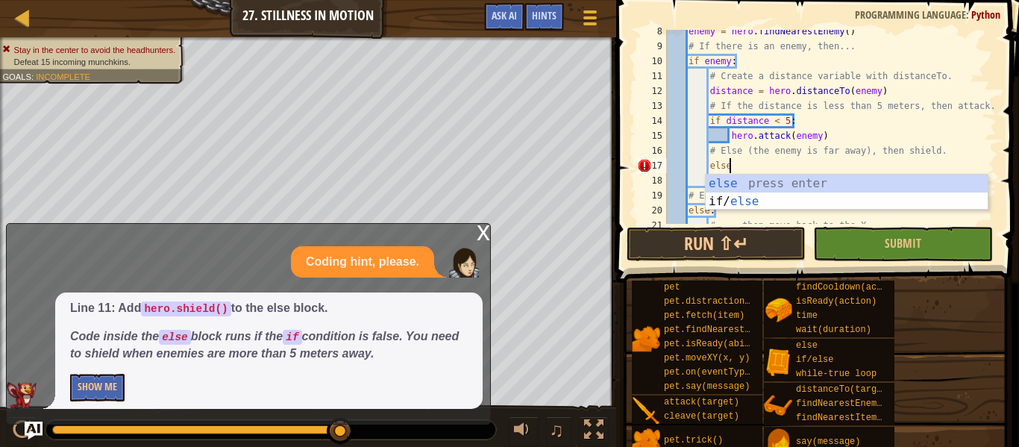
type textarea "else:"
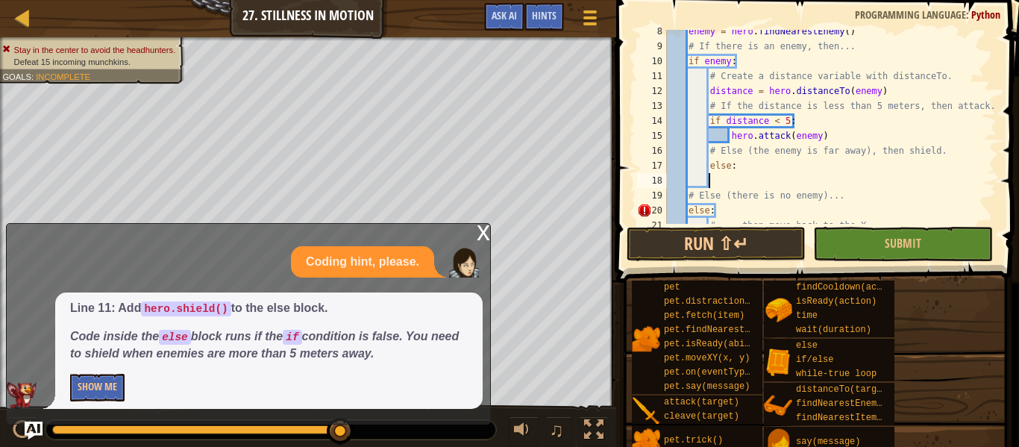
click at [710, 177] on div "enemy = hero . findNearestEnemy ( ) # If there is an enemy, then... if enemy : …" at bounding box center [830, 136] width 333 height 224
type textarea "hero.shield()"
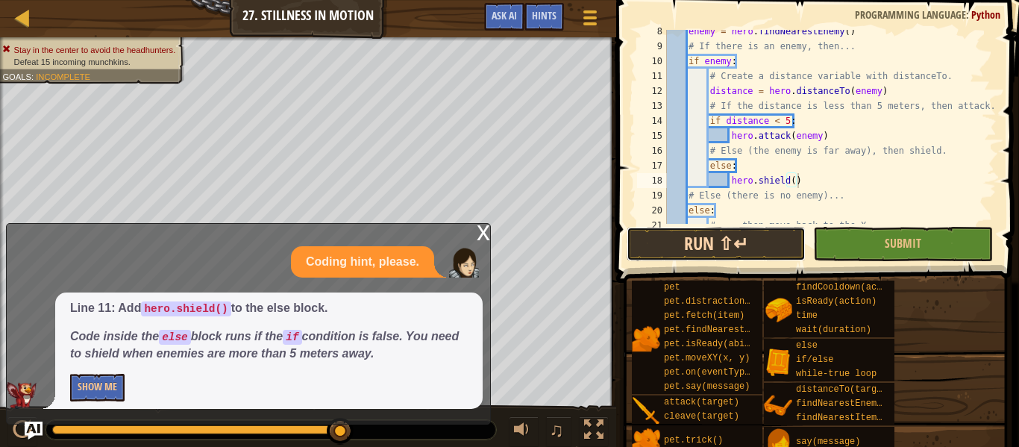
click at [774, 239] on button "Run ⇧↵" at bounding box center [715, 244] width 179 height 34
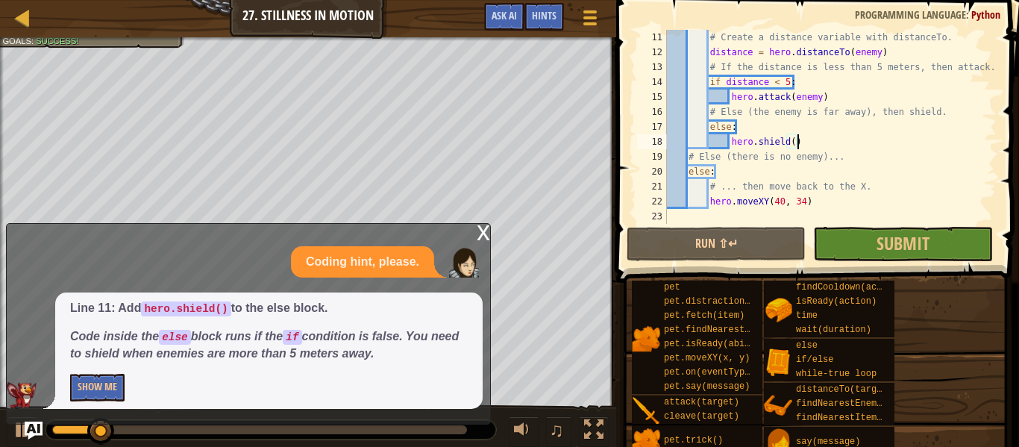
scroll to position [149, 0]
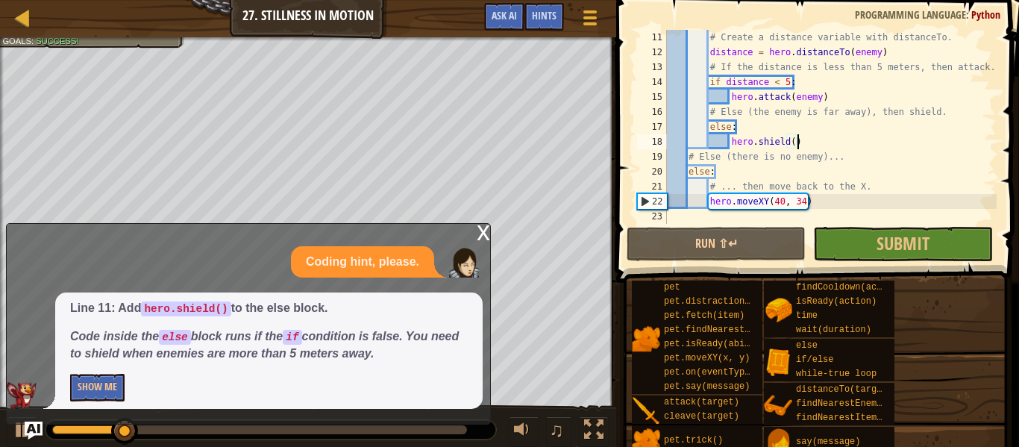
click at [482, 229] on div "x" at bounding box center [483, 231] width 13 height 15
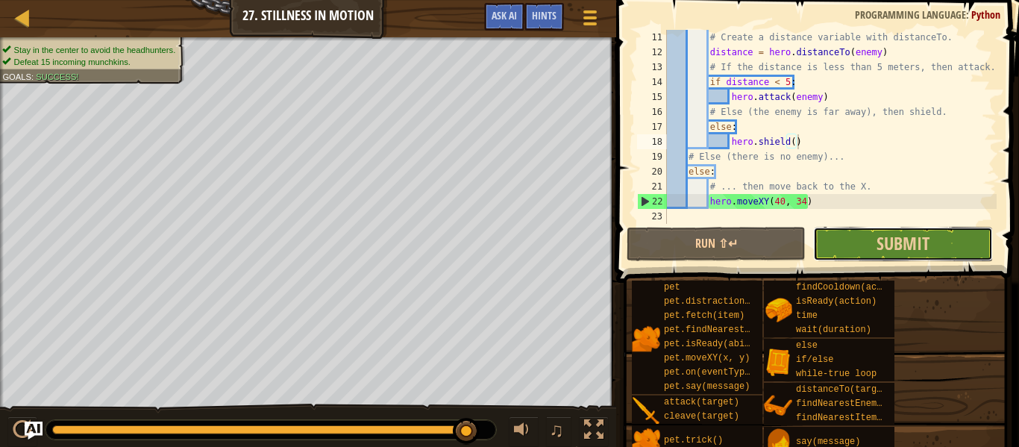
click at [884, 227] on button "Submit" at bounding box center [902, 244] width 179 height 34
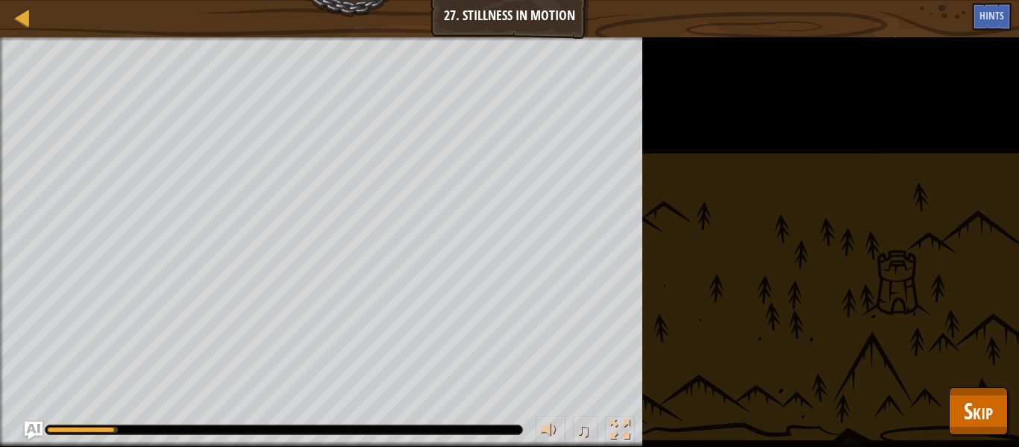
click at [442, 433] on div at bounding box center [283, 429] width 477 height 9
click at [441, 430] on div at bounding box center [283, 429] width 477 height 9
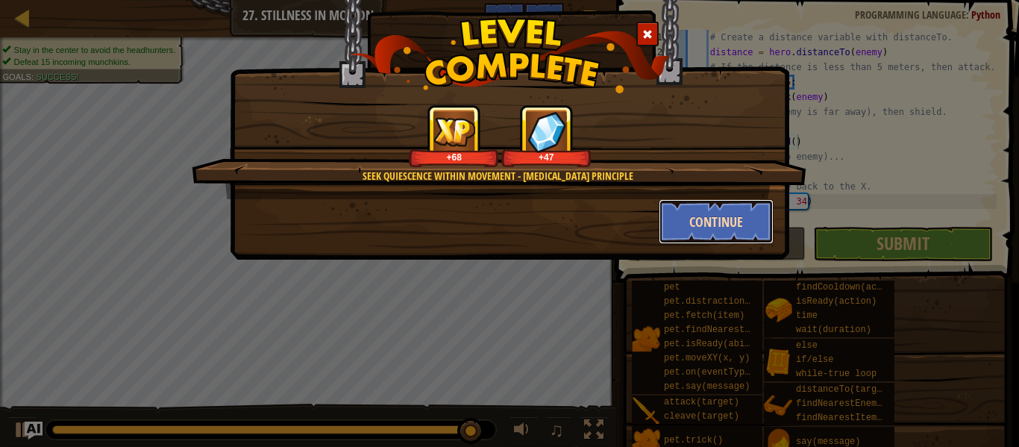
click at [723, 215] on button "Continue" at bounding box center [716, 221] width 116 height 45
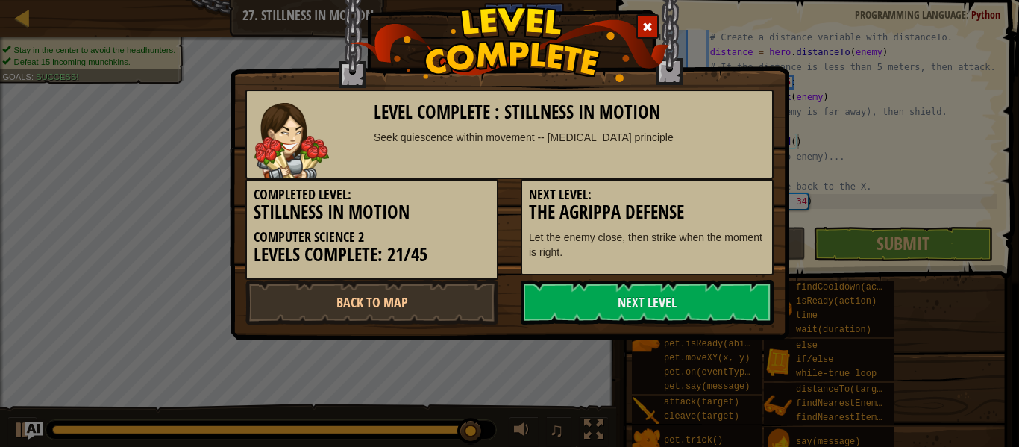
click at [718, 216] on h3 "The Agrippa Defense" at bounding box center [647, 212] width 236 height 20
click at [573, 315] on link "Next Level" at bounding box center [647, 302] width 253 height 45
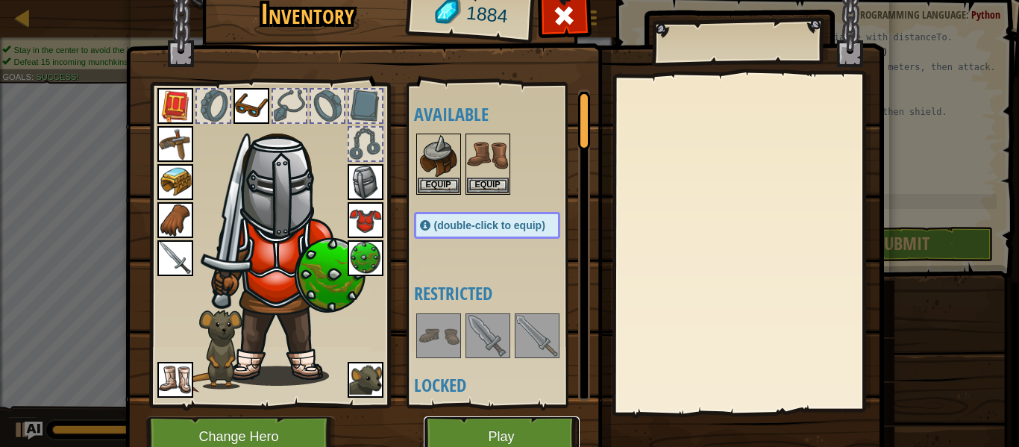
click at [490, 434] on button "Play" at bounding box center [502, 436] width 156 height 41
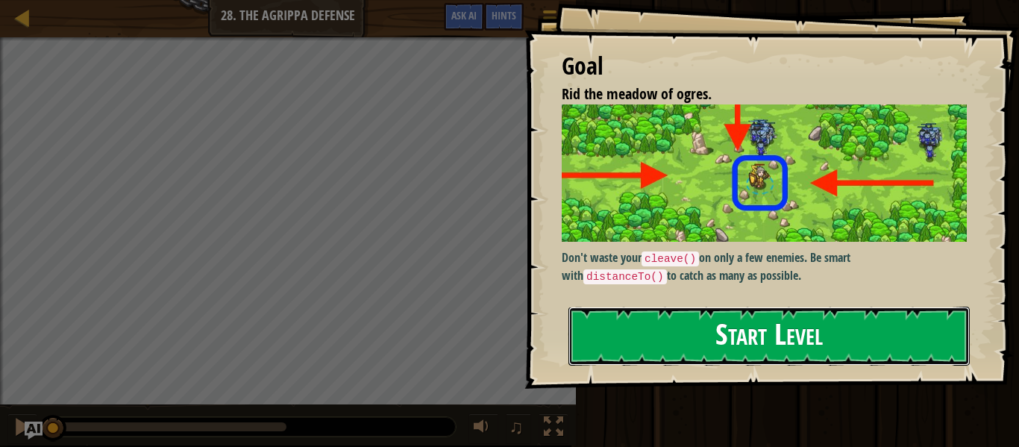
click at [606, 333] on button "Start Level" at bounding box center [768, 335] width 401 height 59
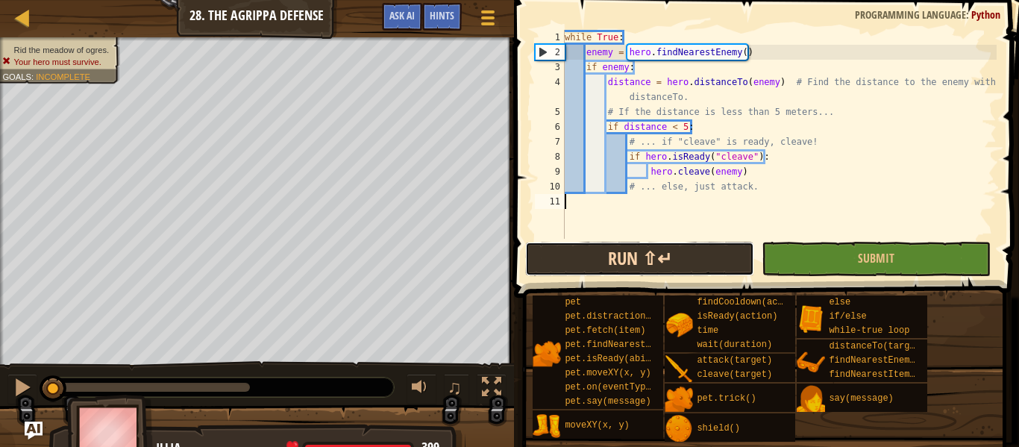
click at [638, 254] on button "Run ⇧↵" at bounding box center [639, 259] width 229 height 34
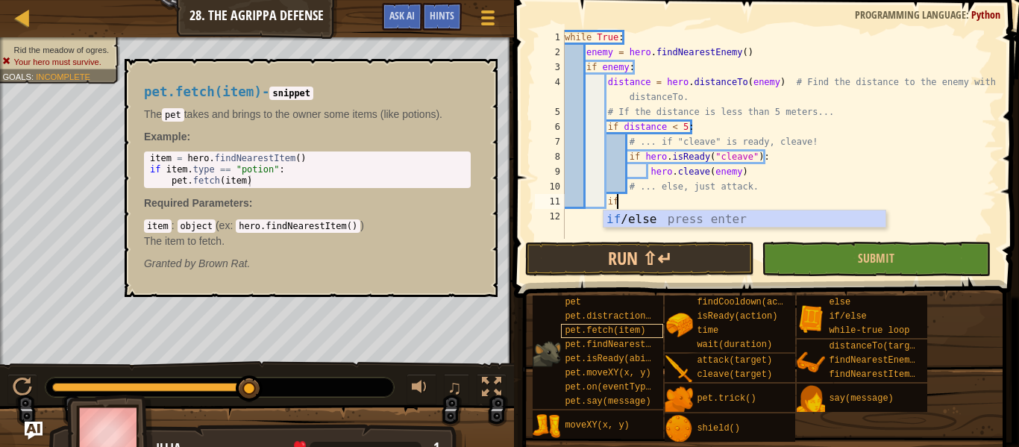
scroll to position [7, 7]
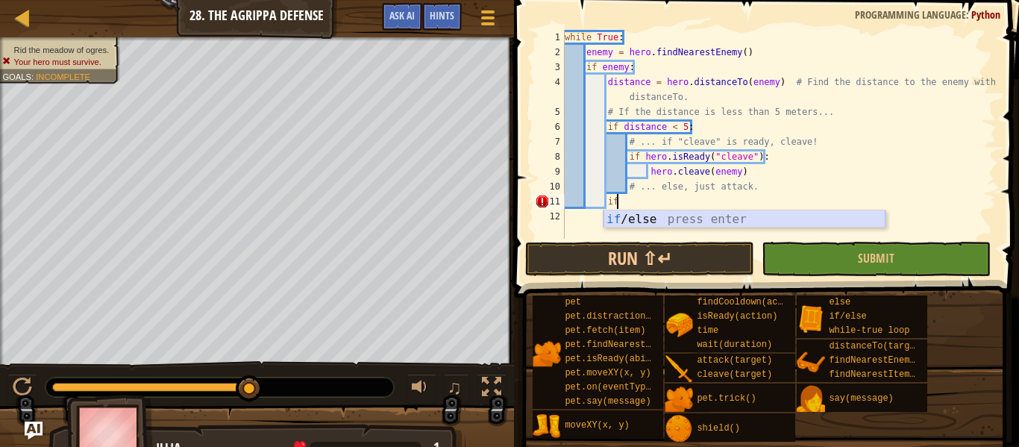
click at [638, 226] on div "if /else press enter" at bounding box center [744, 237] width 282 height 54
type textarea "if enemy:"
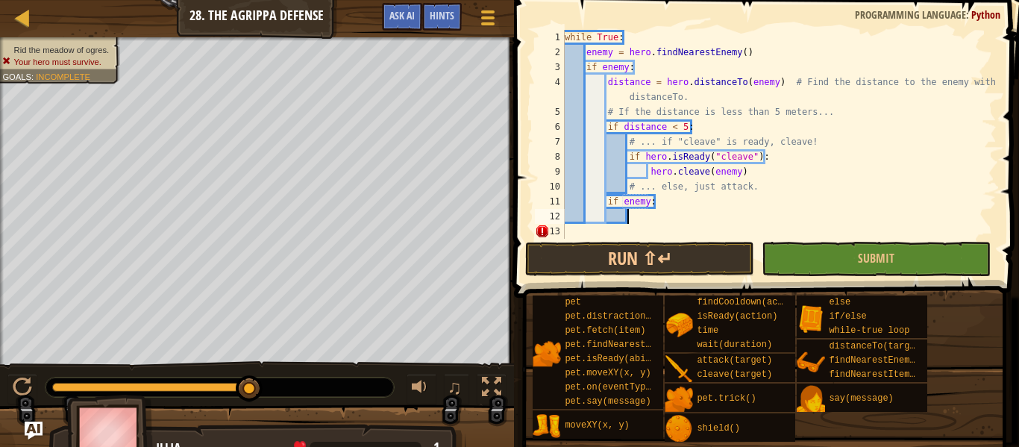
click at [664, 210] on div "while True : enemy = hero . findNearestEnemy ( ) if enemy : distance = hero . d…" at bounding box center [779, 149] width 435 height 239
click at [653, 204] on div "while True : enemy = hero . findNearestEnemy ( ) if enemy : distance = hero . d…" at bounding box center [779, 149] width 435 height 239
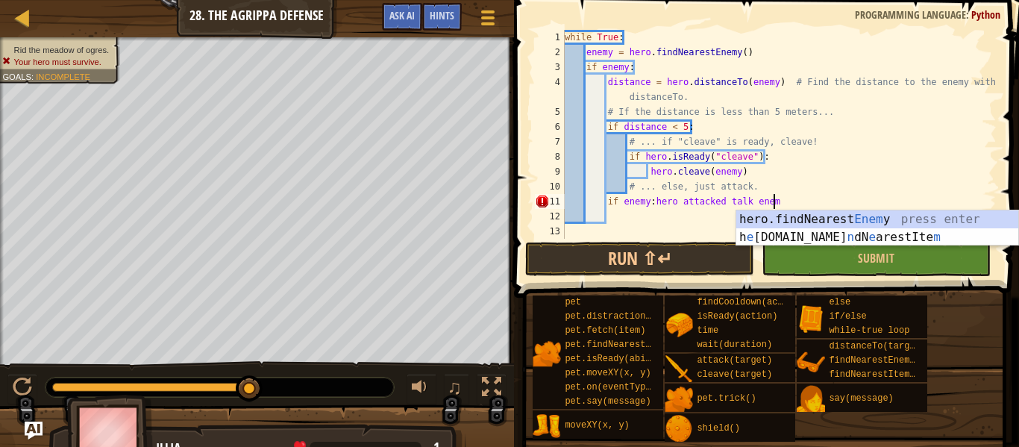
scroll to position [7, 30]
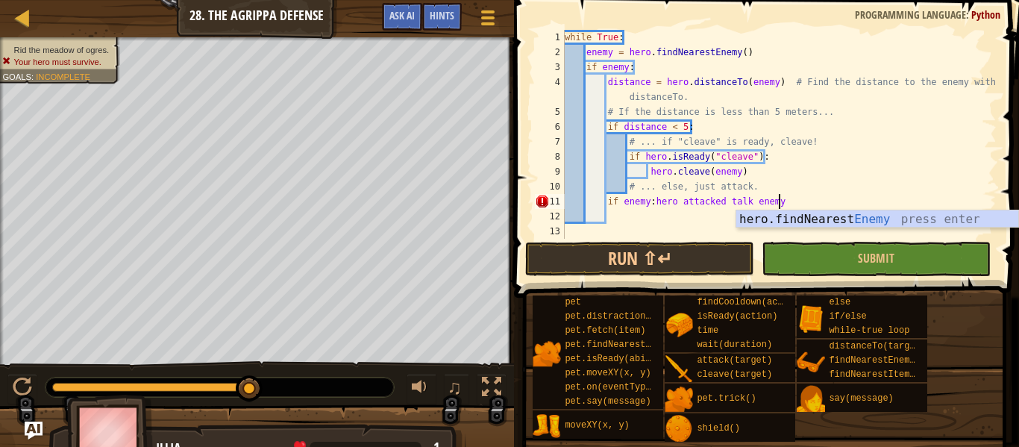
click at [746, 205] on div "while True : enemy = hero . findNearestEnemy ( ) if enemy : distance = hero . d…" at bounding box center [779, 149] width 435 height 239
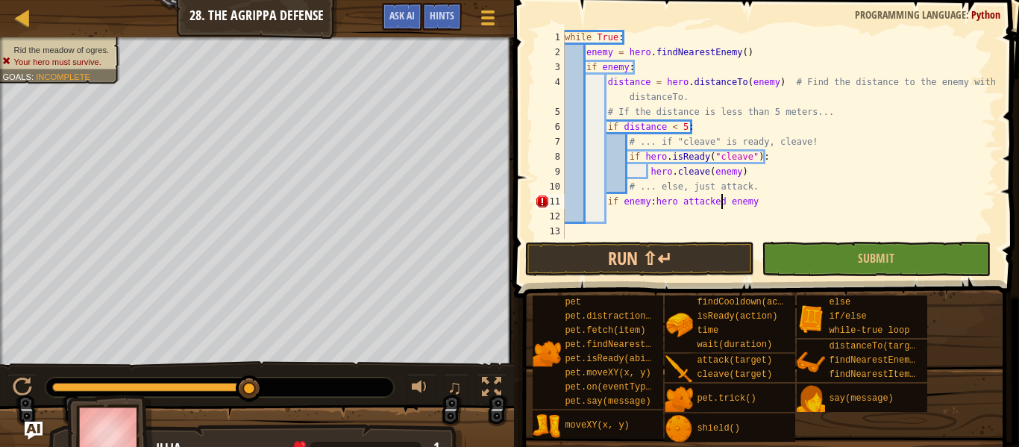
scroll to position [7, 26]
click at [677, 202] on div "while True : enemy = hero . findNearestEnemy ( ) if enemy : distance = hero . d…" at bounding box center [779, 149] width 435 height 239
click at [711, 201] on div "while True : enemy = hero . findNearestEnemy ( ) if enemy : distance = hero . d…" at bounding box center [779, 149] width 435 height 239
click at [719, 204] on div "while True : enemy = hero . findNearestEnemy ( ) if enemy : distance = hero . d…" at bounding box center [779, 149] width 435 height 239
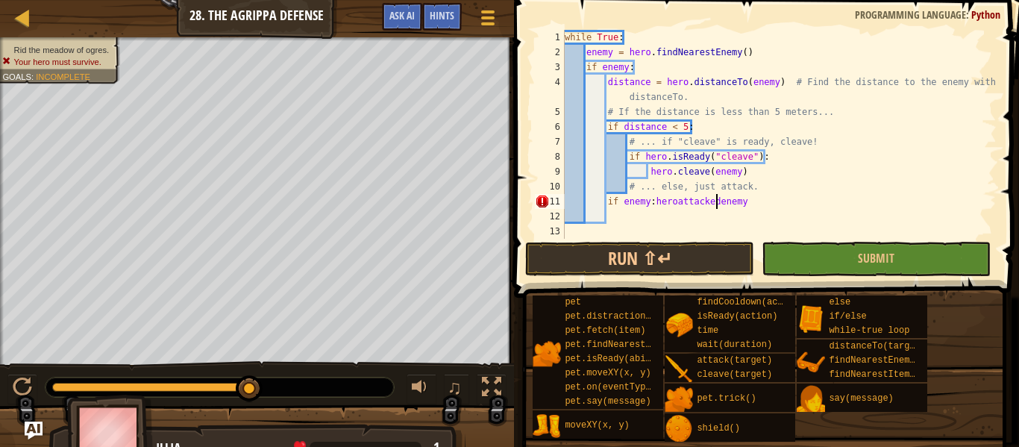
scroll to position [7, 25]
click at [711, 261] on button "Run ⇧↵" at bounding box center [639, 259] width 229 height 34
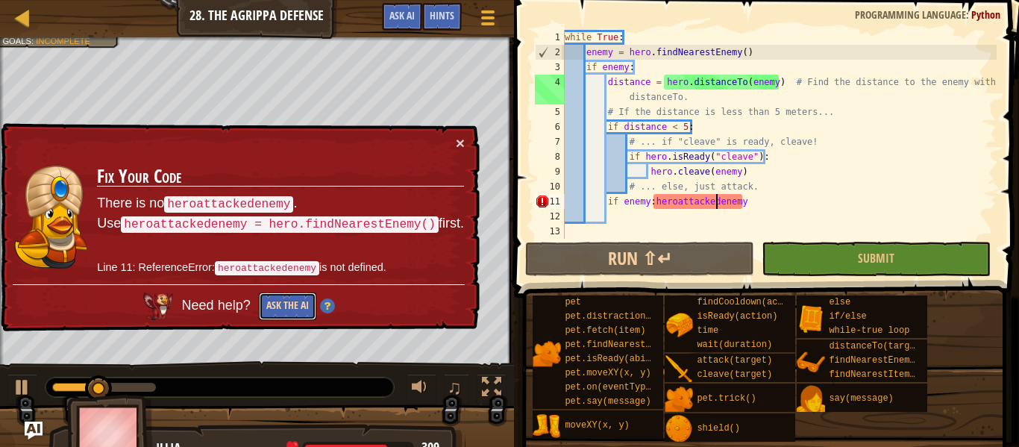
click at [289, 292] on button "Ask the AI" at bounding box center [287, 306] width 57 height 28
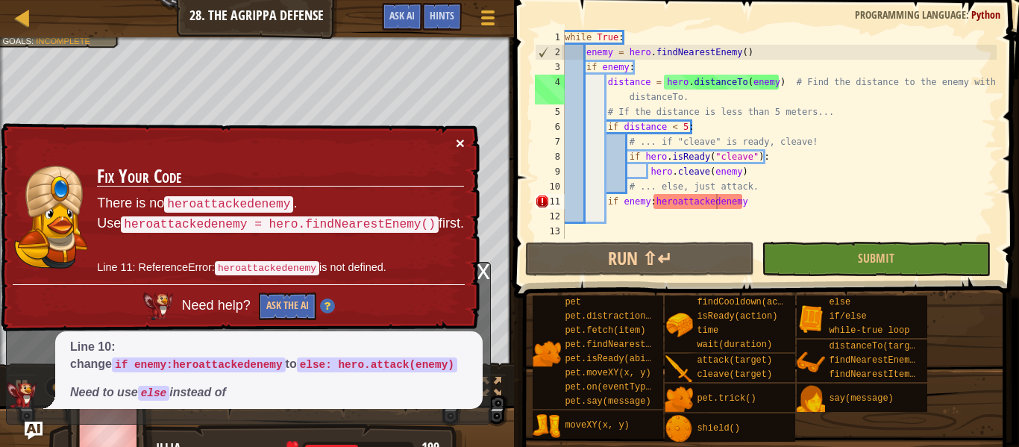
click at [464, 145] on button "×" at bounding box center [460, 143] width 9 height 16
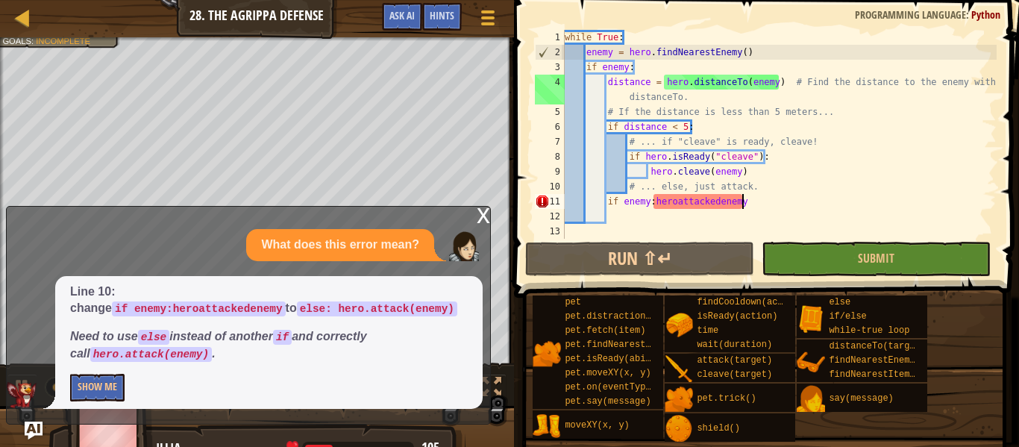
click at [749, 204] on div "while True : enemy = hero . findNearestEnemy ( ) if enemy : distance = hero . d…" at bounding box center [779, 149] width 435 height 239
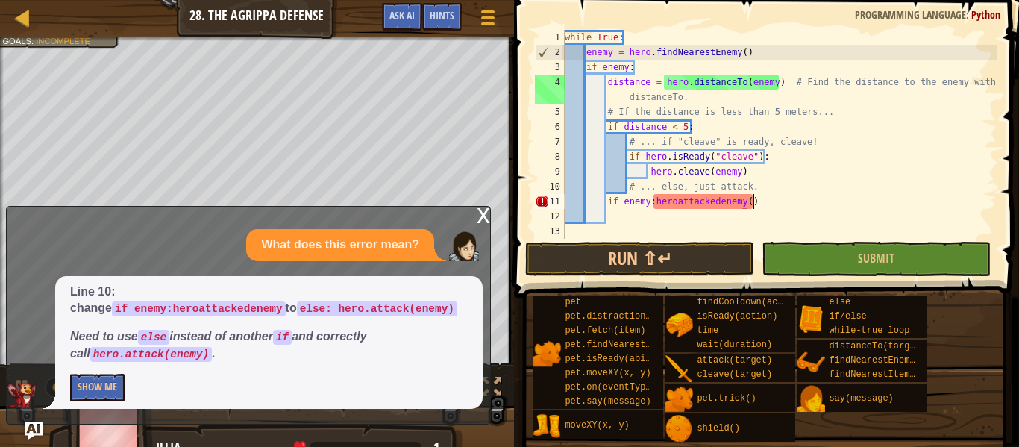
scroll to position [7, 26]
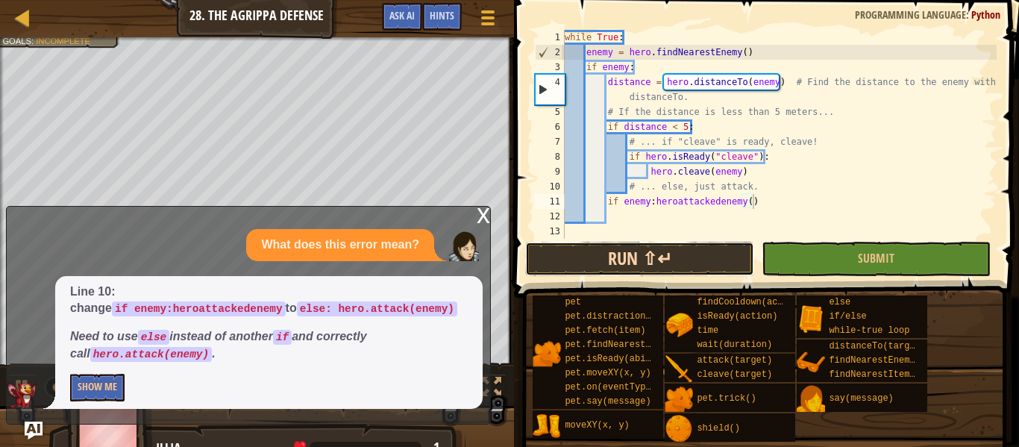
click at [704, 242] on button "Run ⇧↵" at bounding box center [639, 259] width 229 height 34
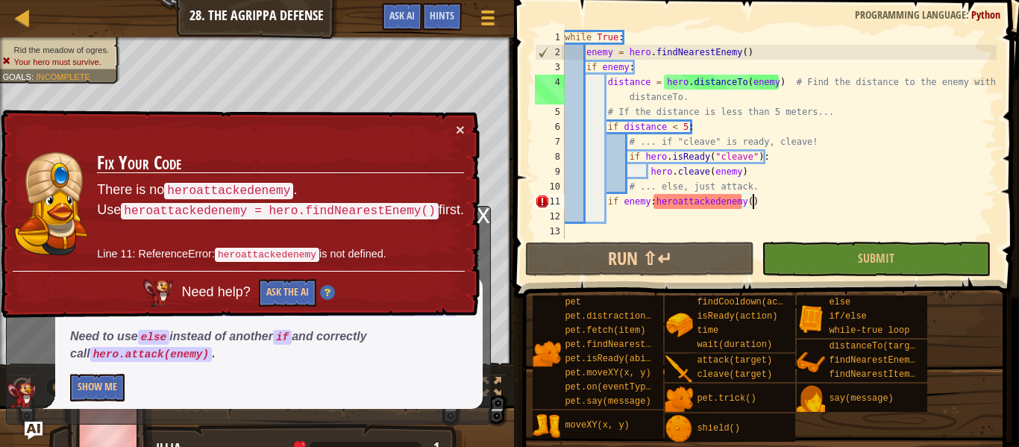
click at [673, 204] on div "while True : enemy = hero . findNearestEnemy ( ) if enemy : distance = hero . d…" at bounding box center [779, 149] width 435 height 239
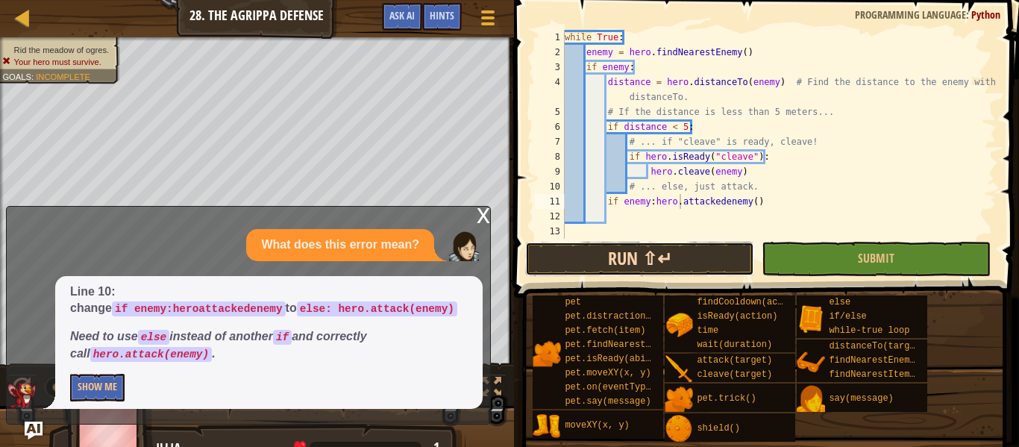
click at [729, 248] on button "Run ⇧↵" at bounding box center [639, 259] width 229 height 34
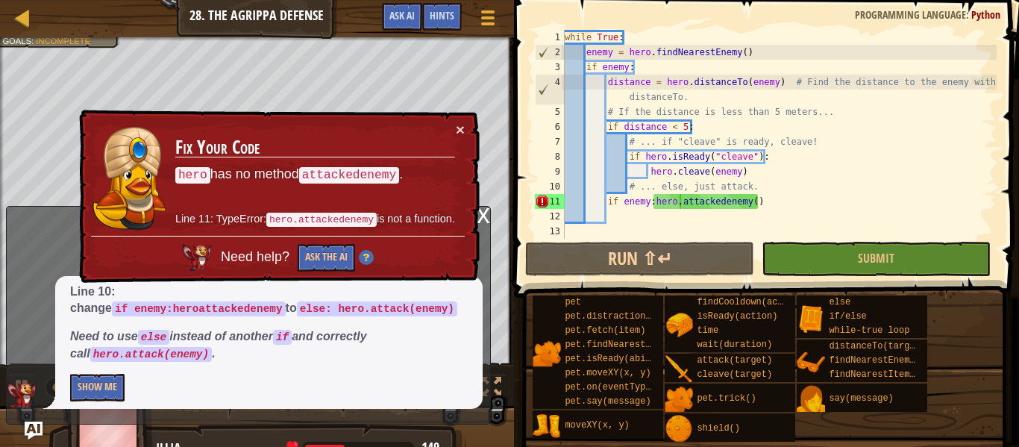
click at [456, 119] on div "× Fix Your Code hero has no method attackedenemy . Line 11: TypeError: hero.att…" at bounding box center [277, 197] width 403 height 174
click at [462, 125] on button "×" at bounding box center [460, 130] width 9 height 16
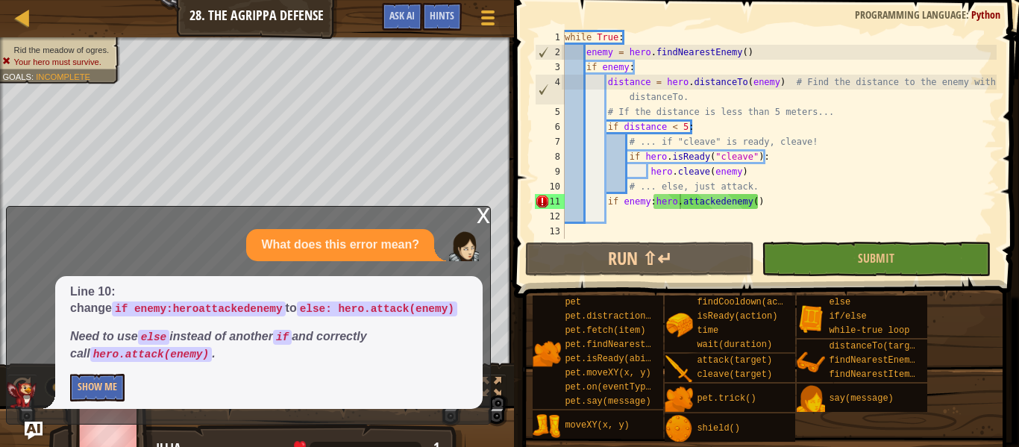
click at [485, 215] on div "x" at bounding box center [483, 214] width 13 height 15
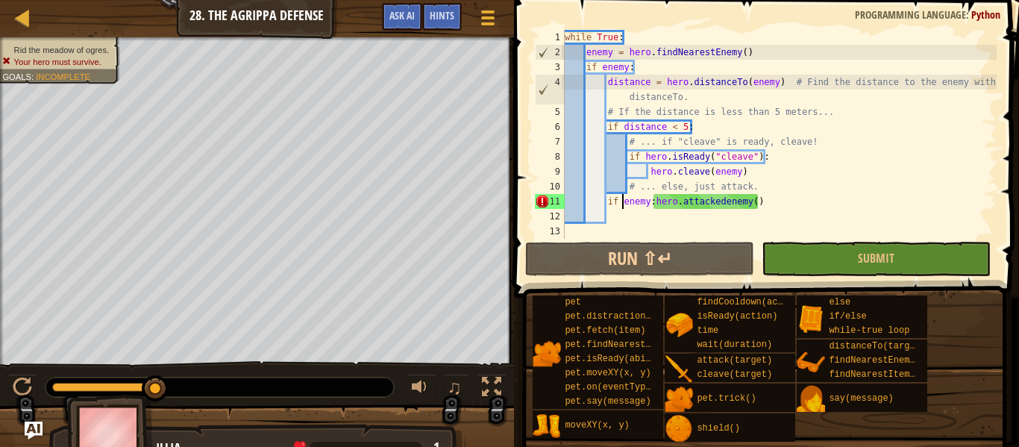
click at [623, 200] on div "while True : enemy = hero . findNearestEnemy ( ) if enemy : distance = hero . d…" at bounding box center [779, 149] width 435 height 239
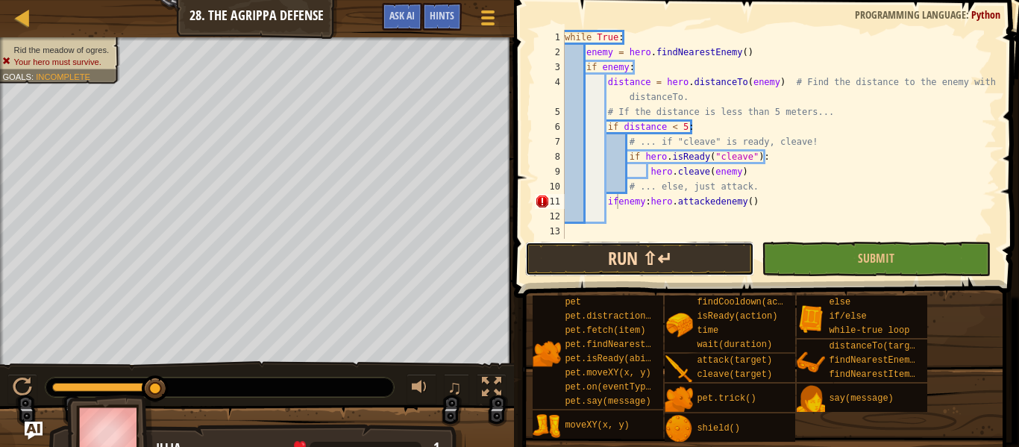
click at [636, 262] on button "Run ⇧↵" at bounding box center [639, 259] width 229 height 34
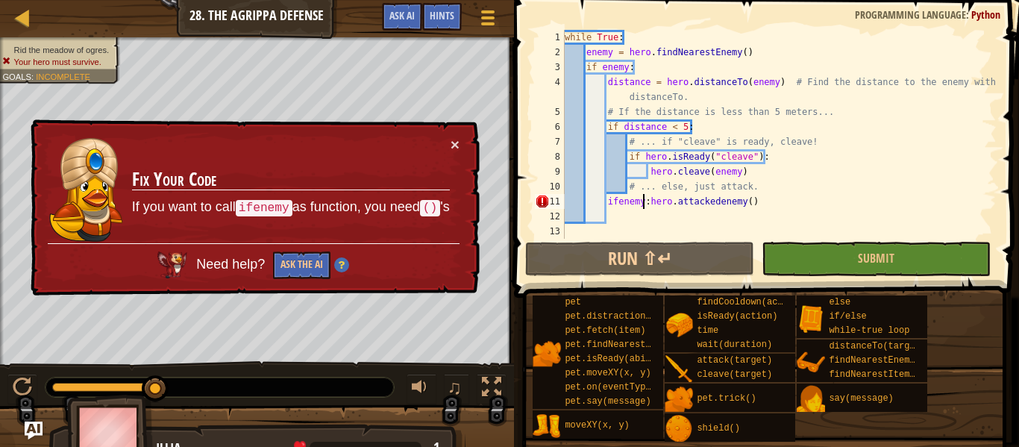
click at [641, 203] on div "while True : enemy = hero . findNearestEnemy ( ) if enemy : distance = hero . d…" at bounding box center [779, 149] width 435 height 239
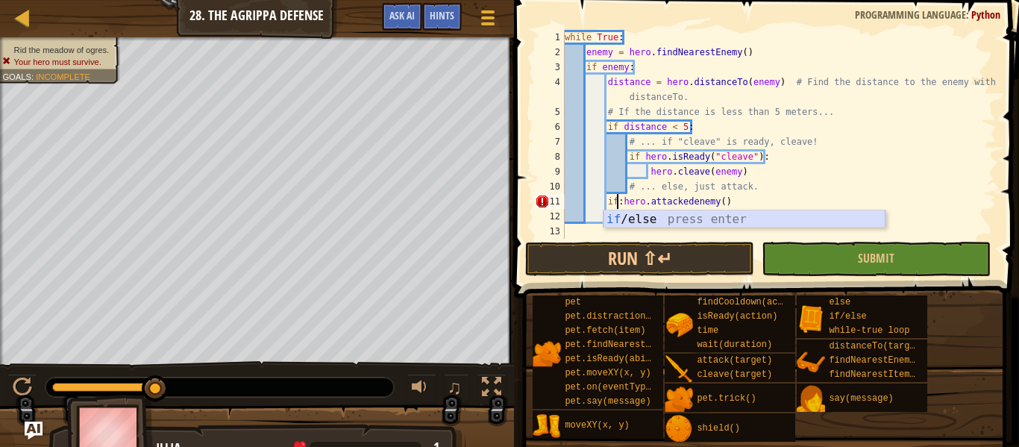
click at [629, 224] on div "if /else press enter" at bounding box center [744, 237] width 282 height 54
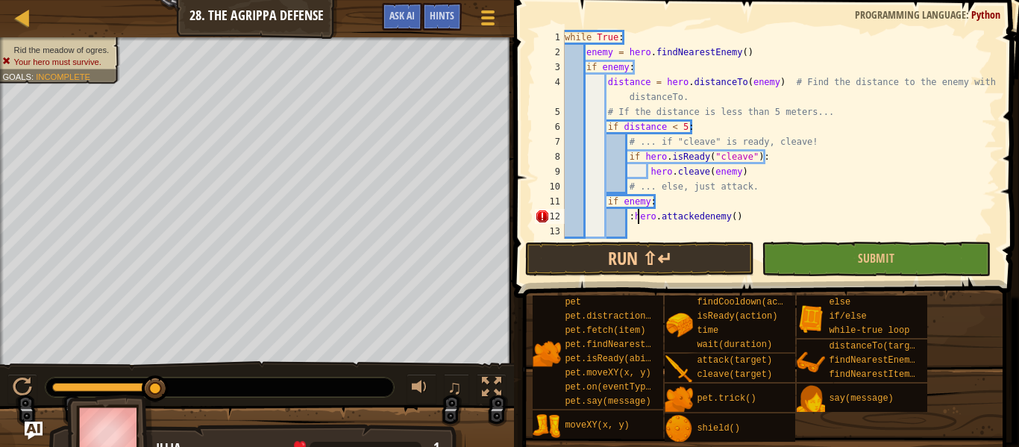
click at [638, 218] on div "while True : enemy = hero . findNearestEnemy ( ) if enemy : distance = hero . d…" at bounding box center [779, 149] width 435 height 239
type textarea ":hero.attackedenemy()"
click at [661, 239] on span at bounding box center [767, 128] width 517 height 342
click at [653, 232] on div "while True : enemy = hero . findNearestEnemy ( ) if enemy : distance = hero . d…" at bounding box center [779, 149] width 435 height 239
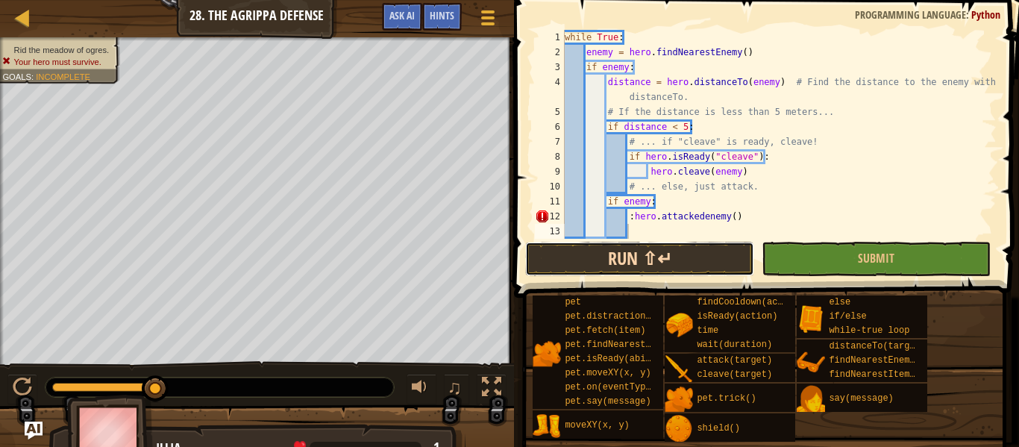
click at [635, 262] on button "Run ⇧↵" at bounding box center [639, 259] width 229 height 34
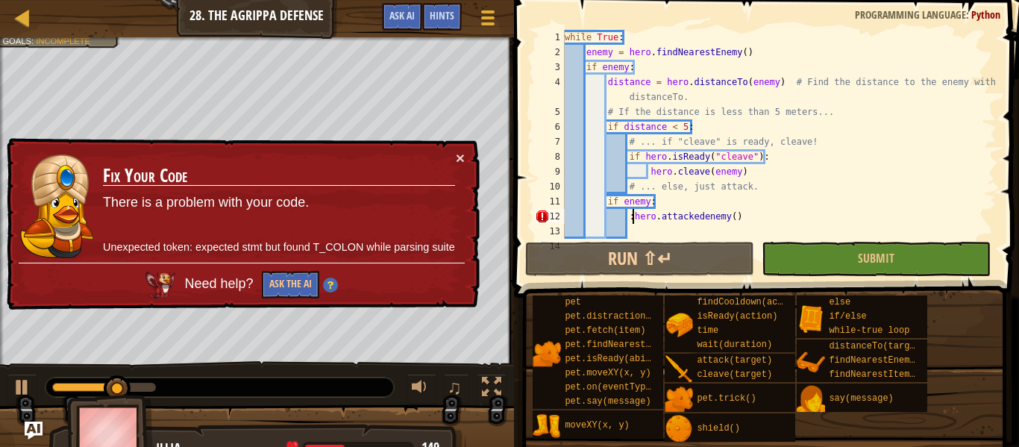
click at [630, 219] on div "while True : enemy = hero . findNearestEnemy ( ) if enemy : distance = hero . d…" at bounding box center [779, 149] width 435 height 239
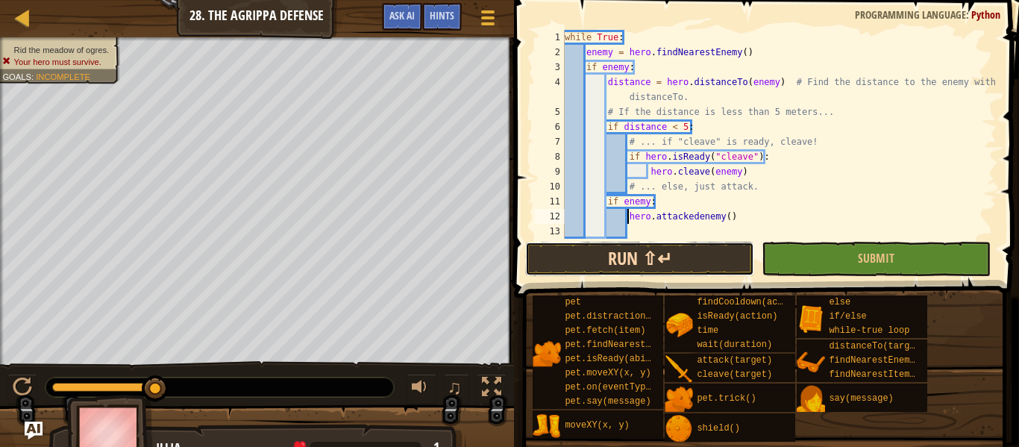
click at [629, 256] on button "Run ⇧↵" at bounding box center [639, 259] width 229 height 34
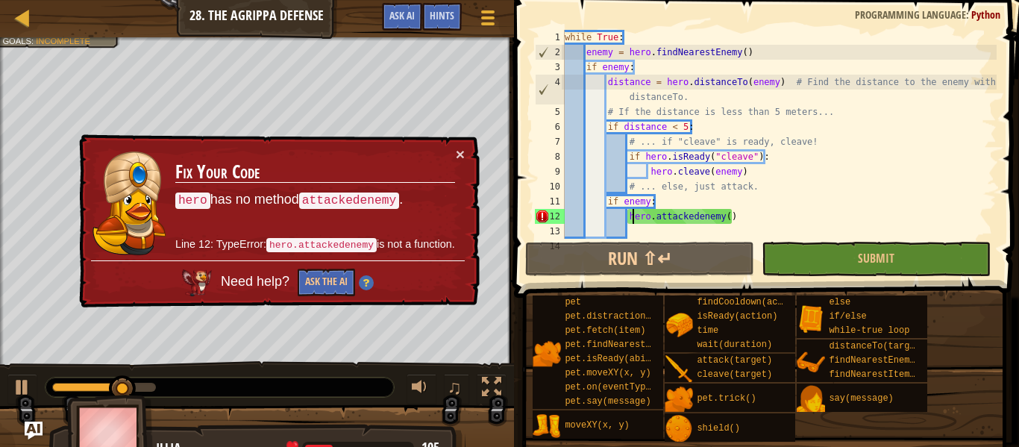
click at [631, 221] on div "while True : enemy = hero . findNearestEnemy ( ) if enemy : distance = hero . d…" at bounding box center [779, 149] width 435 height 239
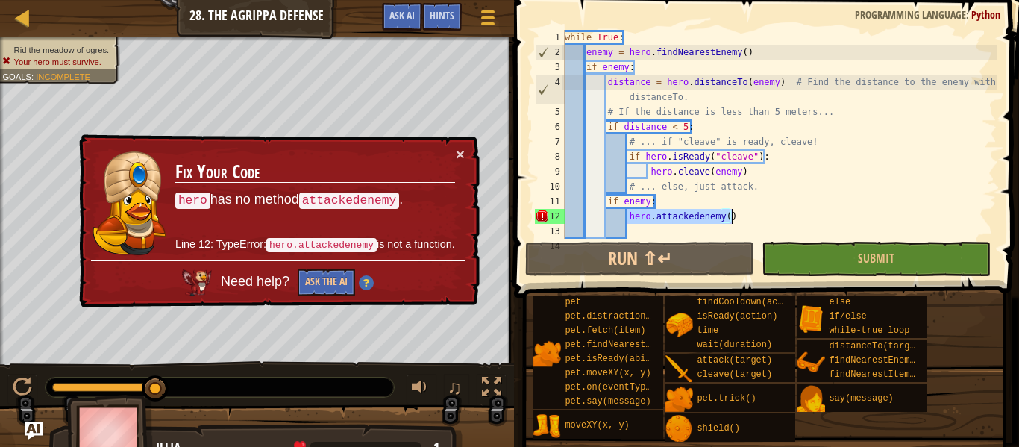
drag, startPoint x: 629, startPoint y: 217, endPoint x: 731, endPoint y: 220, distance: 102.2
click at [731, 220] on div "while True : enemy = hero . findNearestEnemy ( ) if enemy : distance = hero . d…" at bounding box center [779, 149] width 435 height 239
click at [658, 202] on div "while True : enemy = hero . findNearestEnemy ( ) if enemy : distance = hero . d…" at bounding box center [779, 149] width 435 height 239
paste textarea "hero.attackedenemy()"
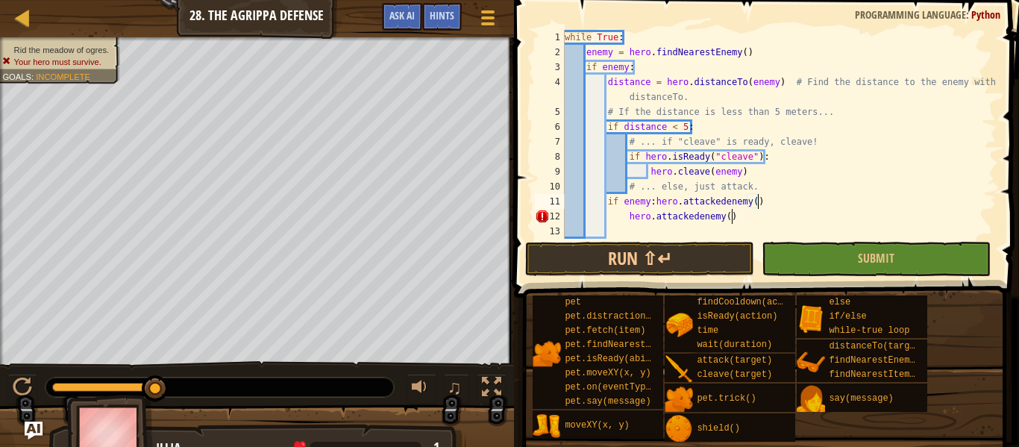
scroll to position [7, 23]
click at [756, 209] on div "while True : enemy = hero . findNearestEnemy ( ) if enemy : distance = hero . d…" at bounding box center [779, 149] width 435 height 239
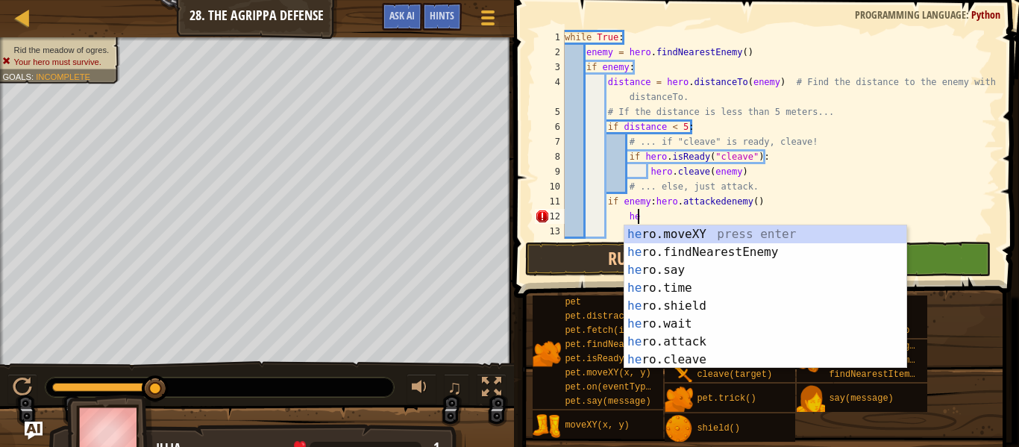
type textarea "h"
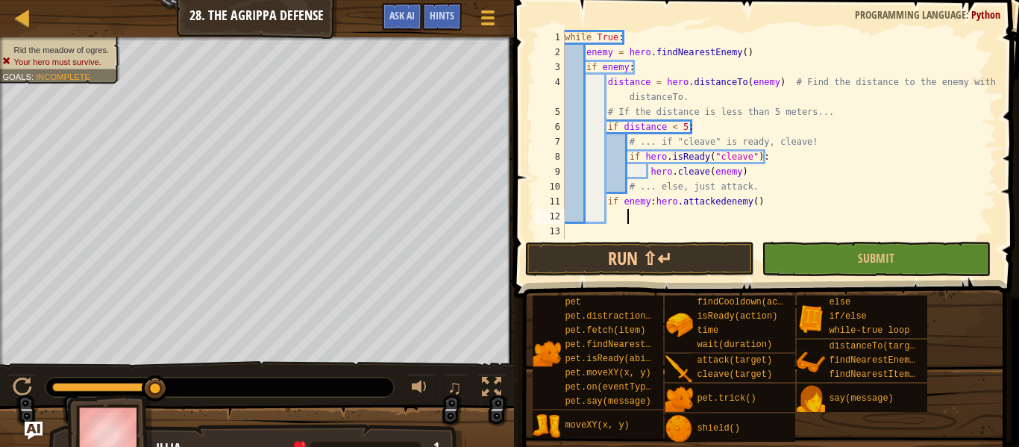
scroll to position [15, 0]
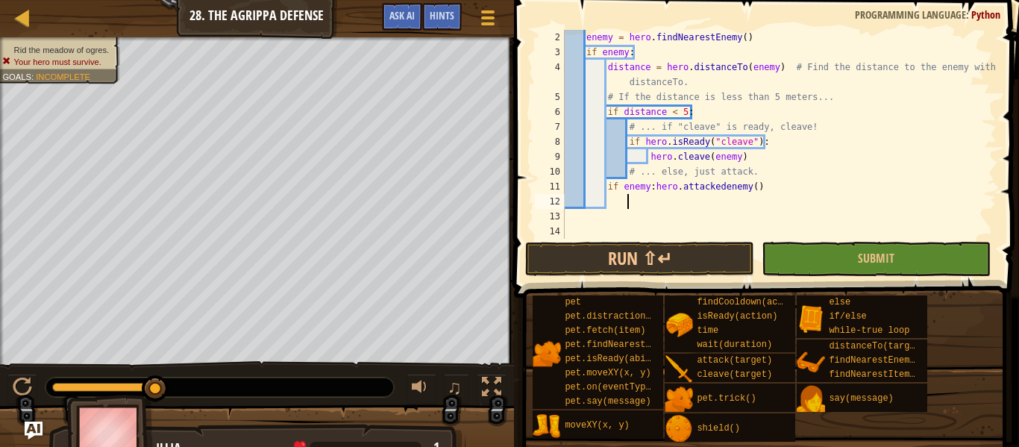
click at [618, 187] on div "enemy = hero . findNearestEnemy ( ) if enemy : distance = hero . distanceTo ( e…" at bounding box center [779, 149] width 435 height 239
click at [626, 187] on div "enemy = hero . findNearestEnemy ( ) if enemy : distance = hero . distanceTo ( e…" at bounding box center [779, 149] width 435 height 239
click at [620, 187] on div "enemy = hero . findNearestEnemy ( ) if enemy : distance = hero . distanceTo ( e…" at bounding box center [779, 149] width 435 height 239
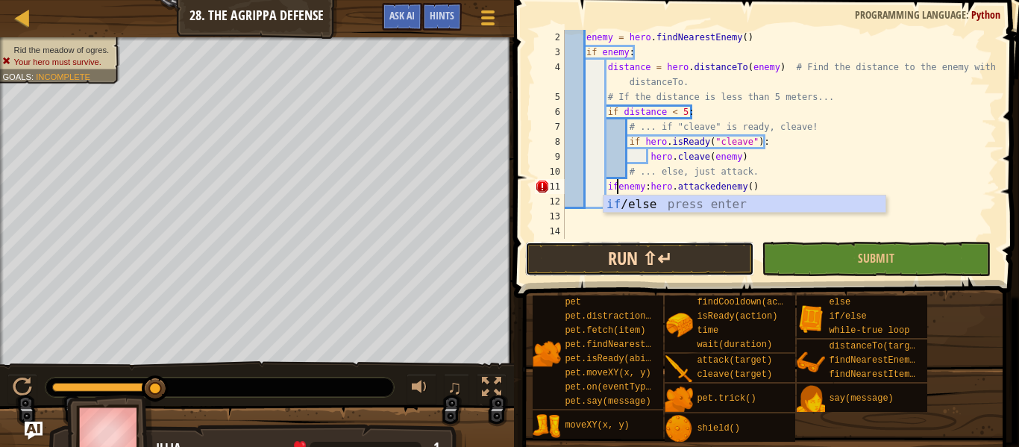
click at [661, 255] on button "Run ⇧↵" at bounding box center [639, 259] width 229 height 34
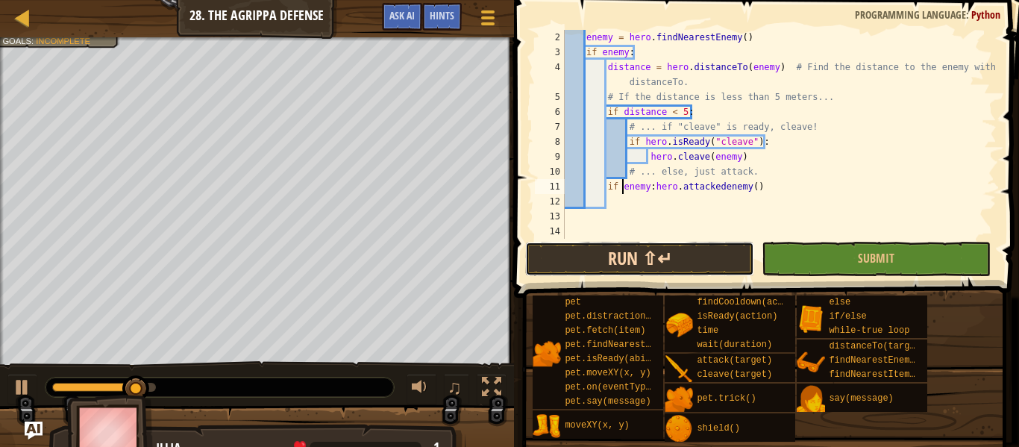
click at [547, 267] on button "Run ⇧↵" at bounding box center [639, 259] width 229 height 34
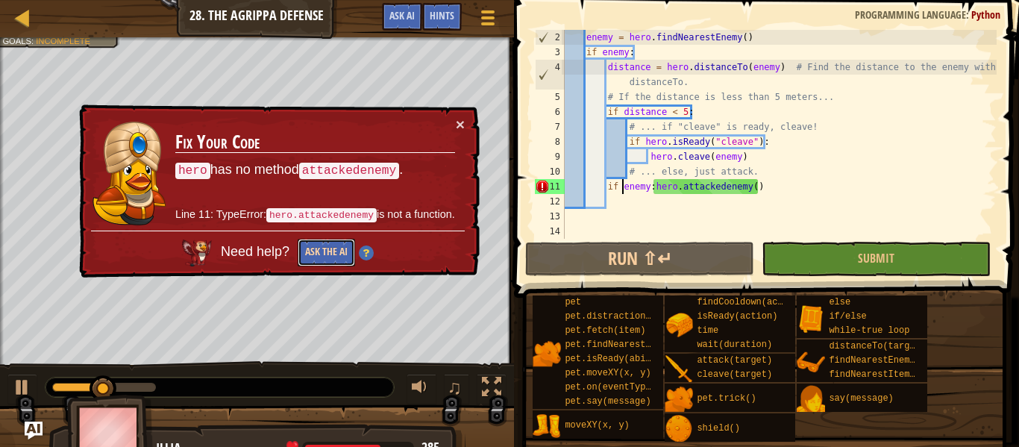
click at [307, 252] on button "Ask the AI" at bounding box center [326, 253] width 57 height 28
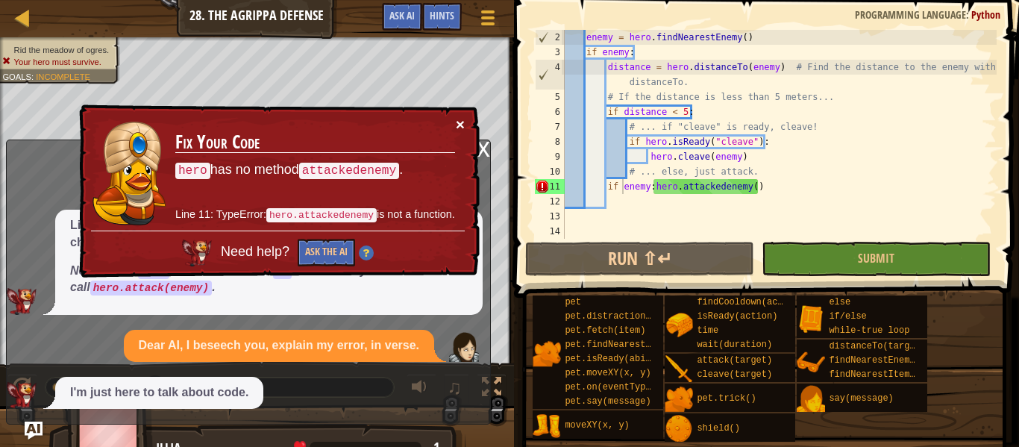
click at [456, 128] on button "×" at bounding box center [460, 124] width 9 height 16
click at [468, 116] on div "× Fix Your Code hero has no method attackedenemy . Line 11: TypeError: hero.att…" at bounding box center [277, 191] width 403 height 174
click at [743, 189] on div "enemy = hero . findNearestEnemy ( ) if enemy : distance = hero . distanceTo ( e…" at bounding box center [779, 149] width 435 height 239
click at [744, 187] on div "enemy = hero . findNearestEnemy ( ) if enemy : distance = hero . distanceTo ( e…" at bounding box center [779, 149] width 435 height 239
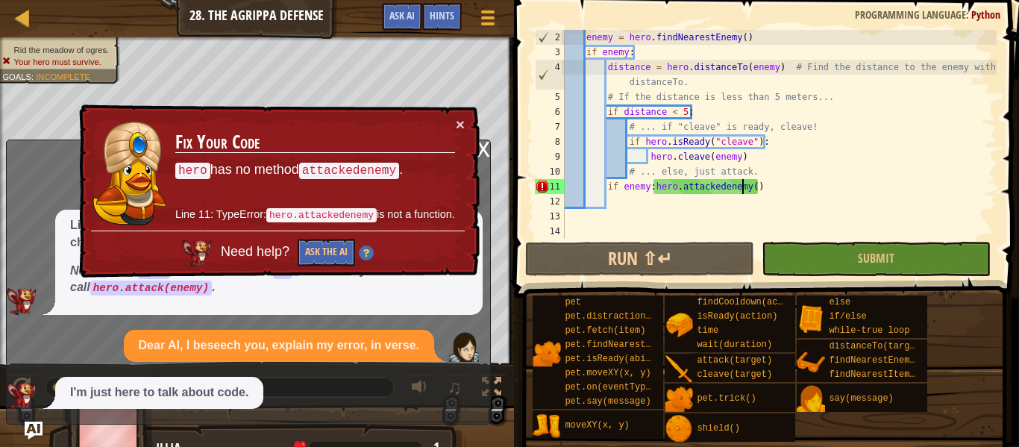
click at [746, 187] on div "enemy = hero . findNearestEnemy ( ) if enemy : distance = hero . distanceTo ( e…" at bounding box center [779, 149] width 435 height 239
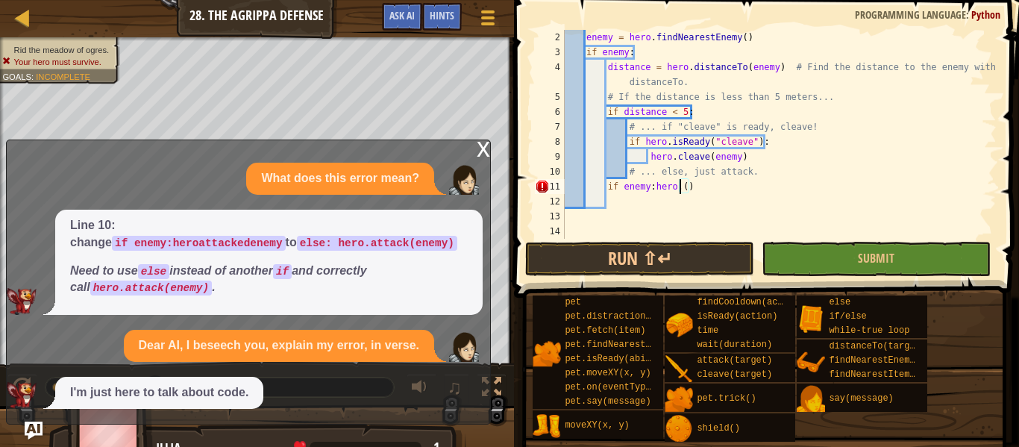
scroll to position [7, 22]
click at [679, 183] on div "enemy = hero . findNearestEnemy ( ) if enemy : distance = hero . distanceTo ( e…" at bounding box center [779, 149] width 435 height 239
click at [685, 189] on div "enemy = hero . findNearestEnemy ( ) if enemy : distance = hero . distanceTo ( e…" at bounding box center [779, 149] width 435 height 239
click at [719, 184] on div "enemy = hero . findNearestEnemy ( ) if enemy : distance = hero . distanceTo ( e…" at bounding box center [779, 149] width 435 height 239
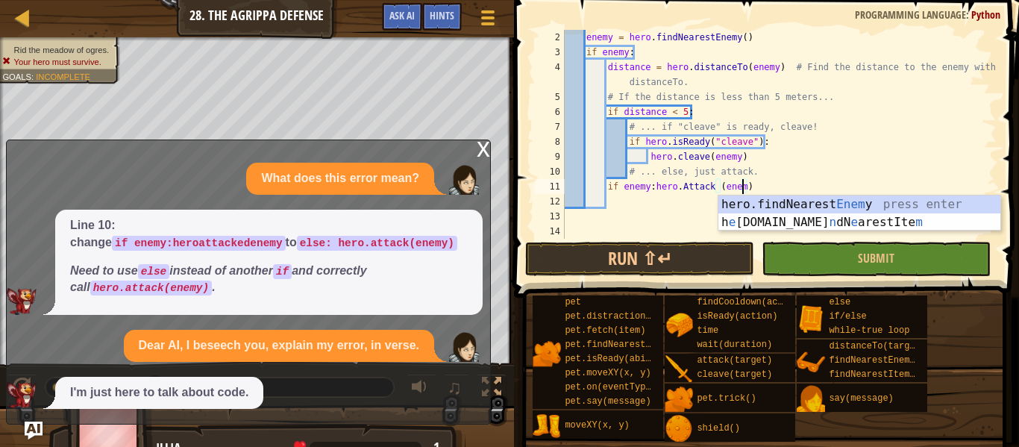
scroll to position [7, 26]
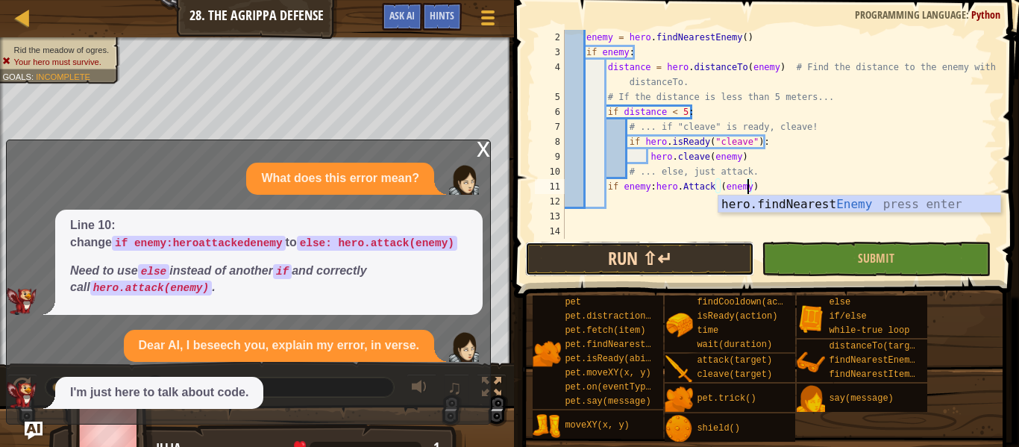
click at [678, 254] on button "Run ⇧↵" at bounding box center [639, 259] width 229 height 34
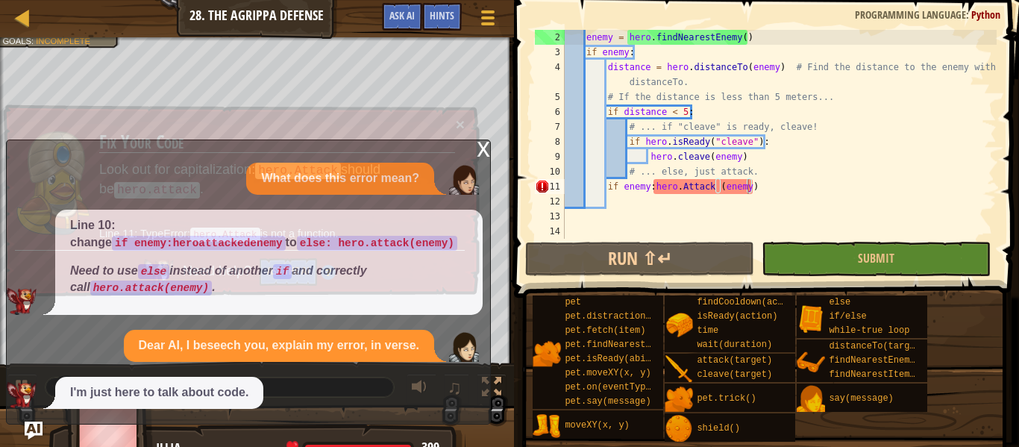
click at [478, 149] on div "× Fix Your Code Look out for capitalization: hero.Attack should be hero.attack …" at bounding box center [240, 200] width 480 height 193
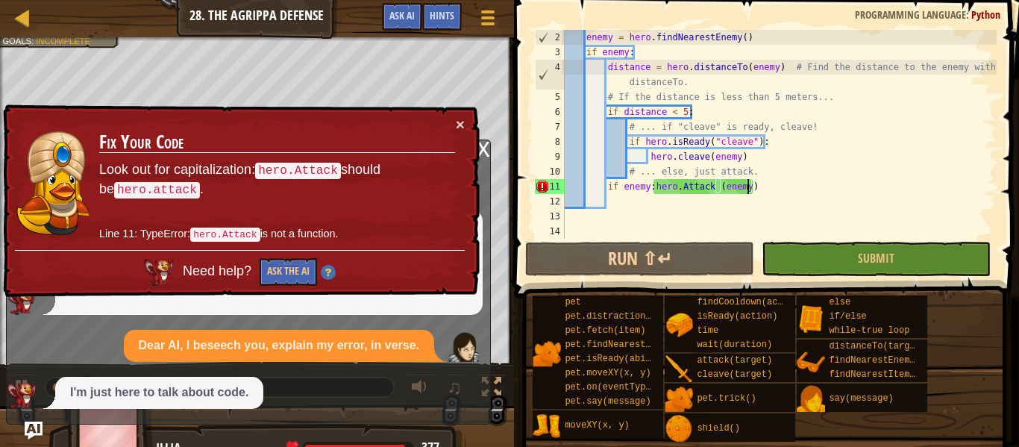
click at [481, 144] on div "x" at bounding box center [483, 147] width 13 height 15
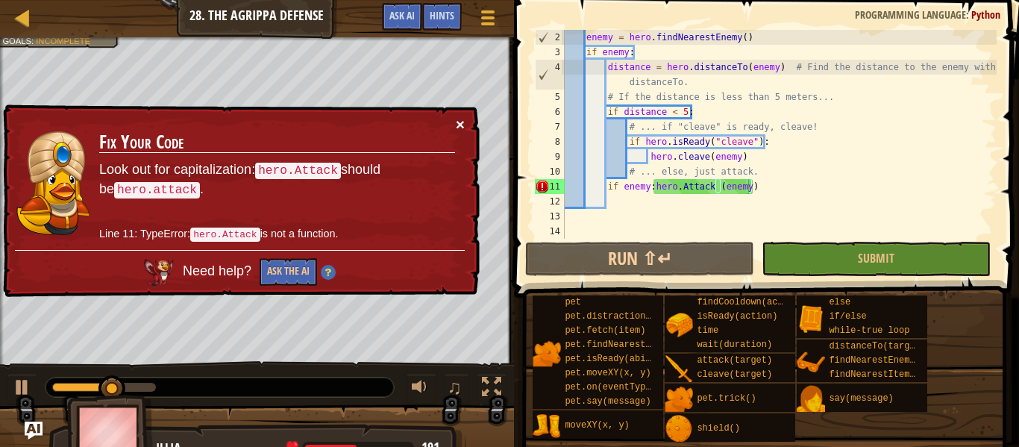
click at [459, 121] on button "×" at bounding box center [460, 126] width 9 height 16
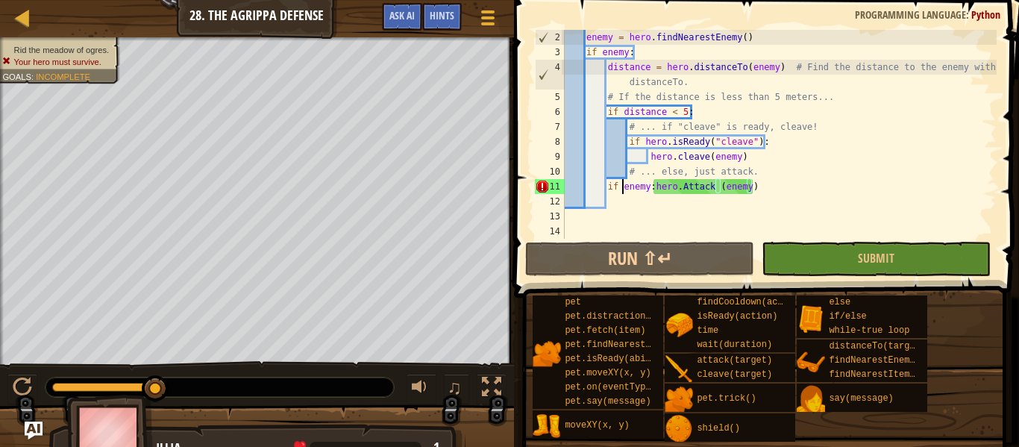
click at [620, 187] on div "enemy = hero . findNearestEnemy ( ) if enemy : distance = hero . distanceTo ( e…" at bounding box center [779, 149] width 435 height 239
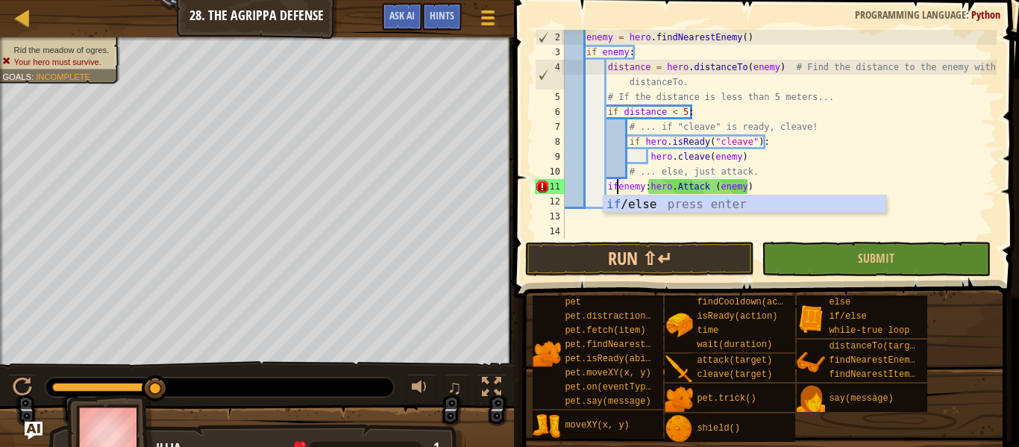
scroll to position [7, 25]
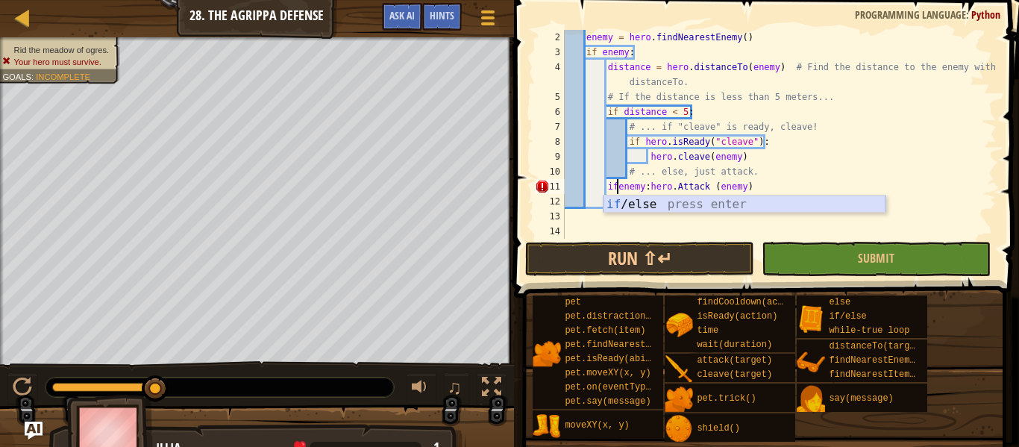
click at [667, 204] on div "if /else press enter" at bounding box center [744, 222] width 282 height 54
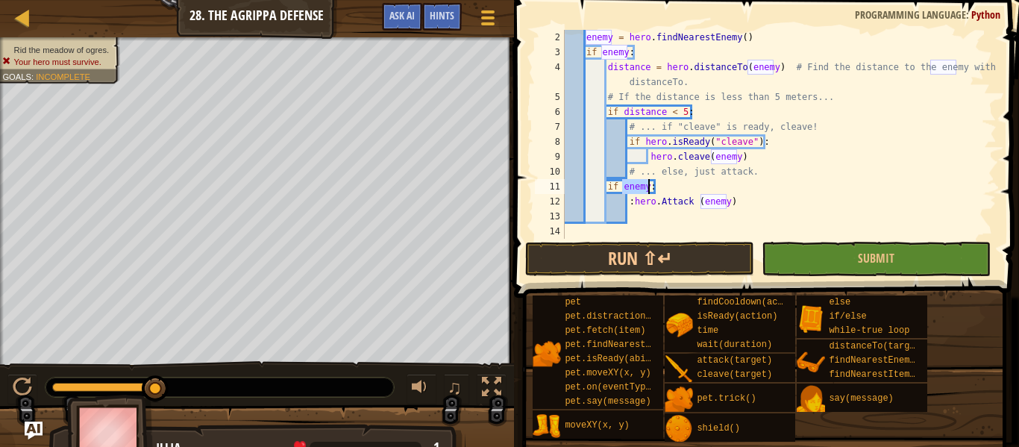
scroll to position [7, 12]
click at [659, 239] on span at bounding box center [767, 128] width 517 height 342
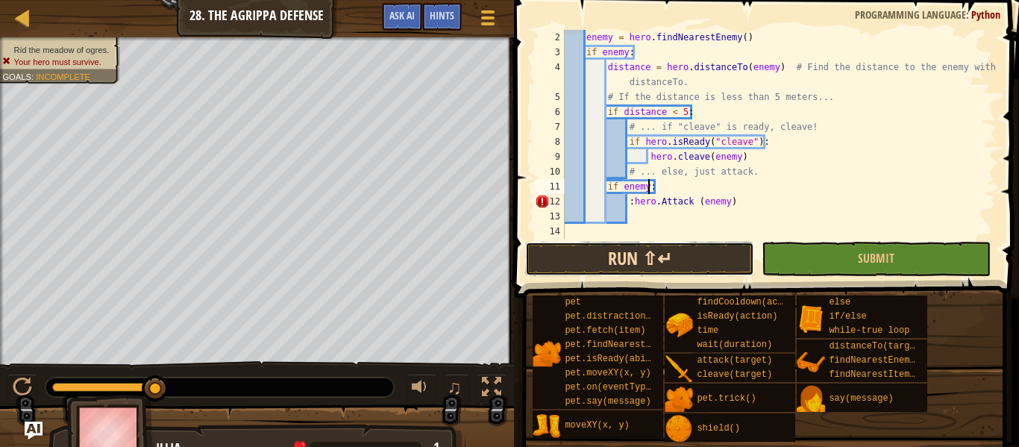
click at [668, 245] on button "Run ⇧↵" at bounding box center [639, 259] width 229 height 34
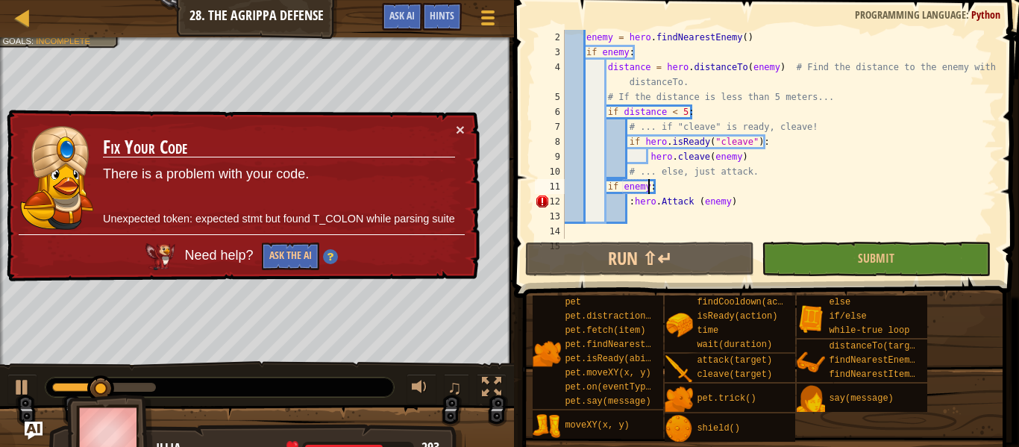
click at [629, 204] on div "enemy = hero . findNearestEnemy ( ) if enemy : distance = hero . distanceTo ( e…" at bounding box center [779, 149] width 435 height 239
click at [633, 202] on div "enemy = hero . findNearestEnemy ( ) if enemy : distance = hero . distanceTo ( e…" at bounding box center [779, 149] width 435 height 239
type textarea "hero.Attack (enemy)"
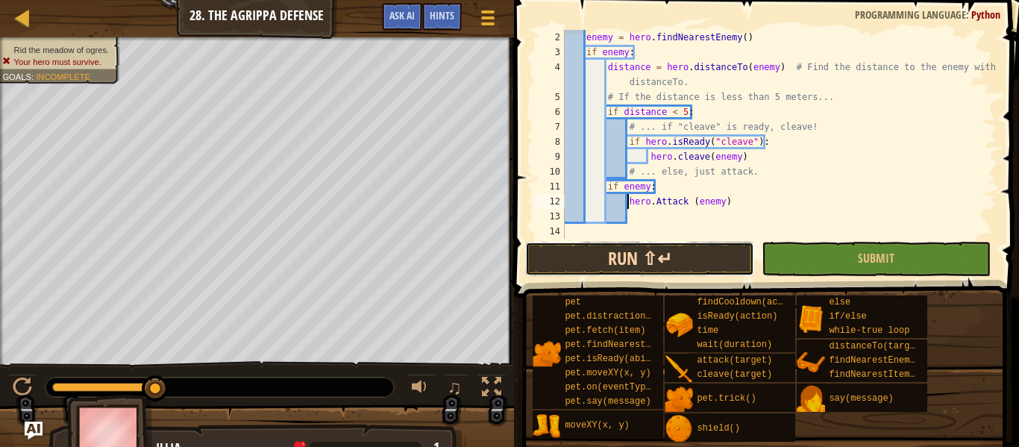
click at [692, 251] on button "Run ⇧↵" at bounding box center [639, 259] width 229 height 34
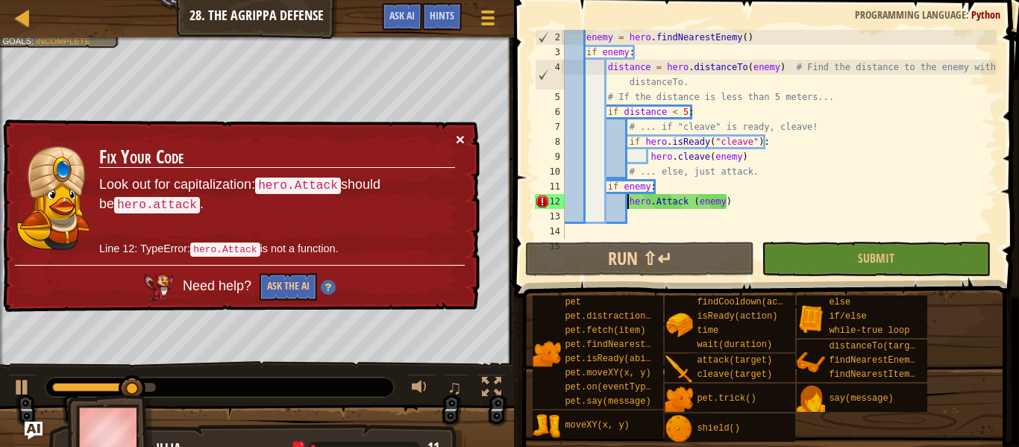
click at [459, 139] on button "×" at bounding box center [460, 141] width 9 height 16
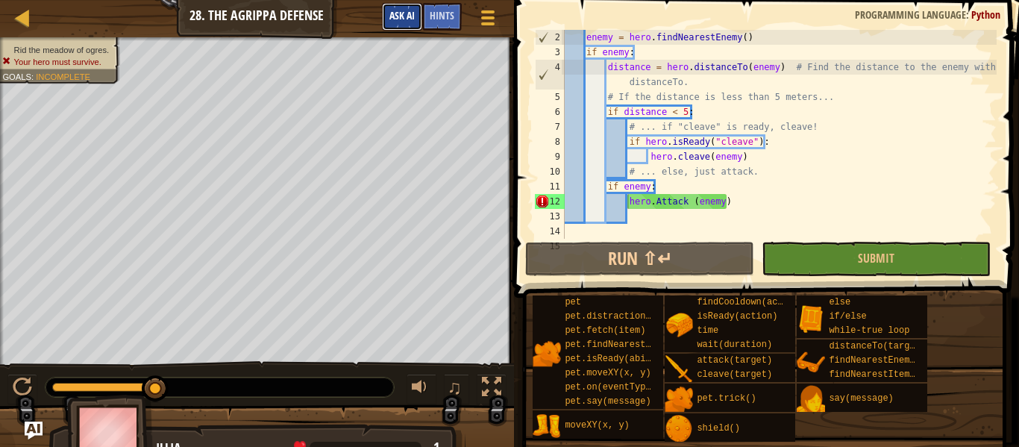
click at [413, 19] on span "Ask AI" at bounding box center [401, 15] width 25 height 14
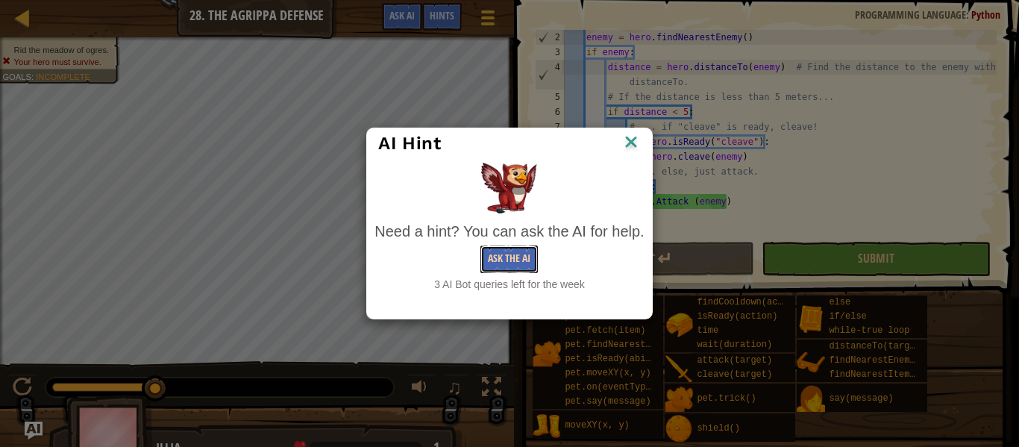
click at [521, 255] on button "Ask the AI" at bounding box center [508, 259] width 57 height 28
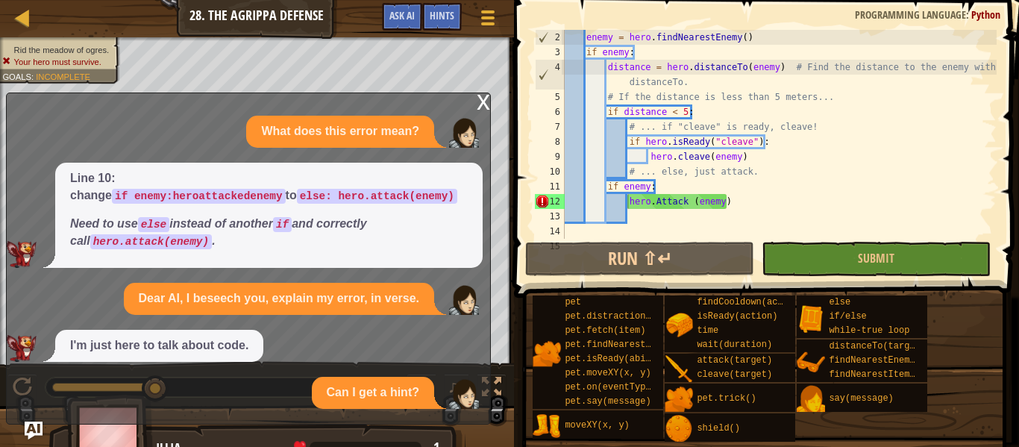
click at [232, 324] on div "What does this error mean? Line 10: change if enemy:heroattackedenemy to else: …" at bounding box center [245, 262] width 476 height 293
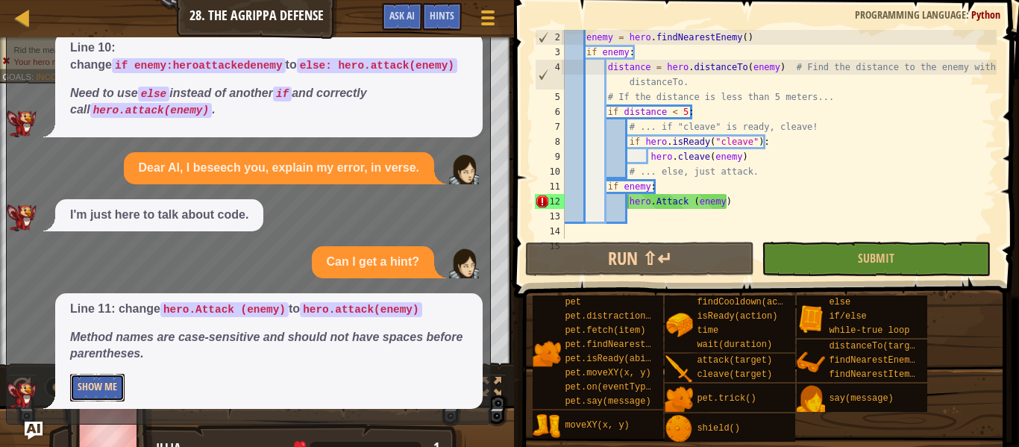
click at [121, 376] on button "Show Me" at bounding box center [97, 388] width 54 height 28
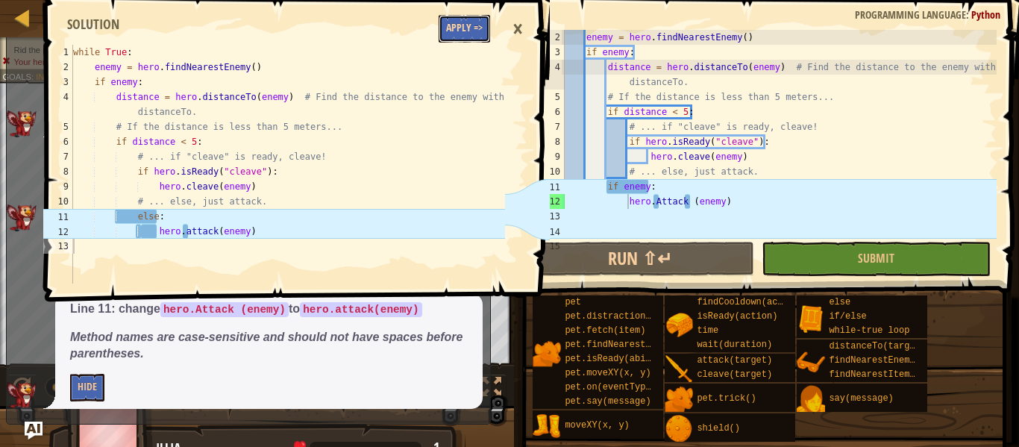
click at [465, 28] on button "Apply =>" at bounding box center [463, 29] width 51 height 28
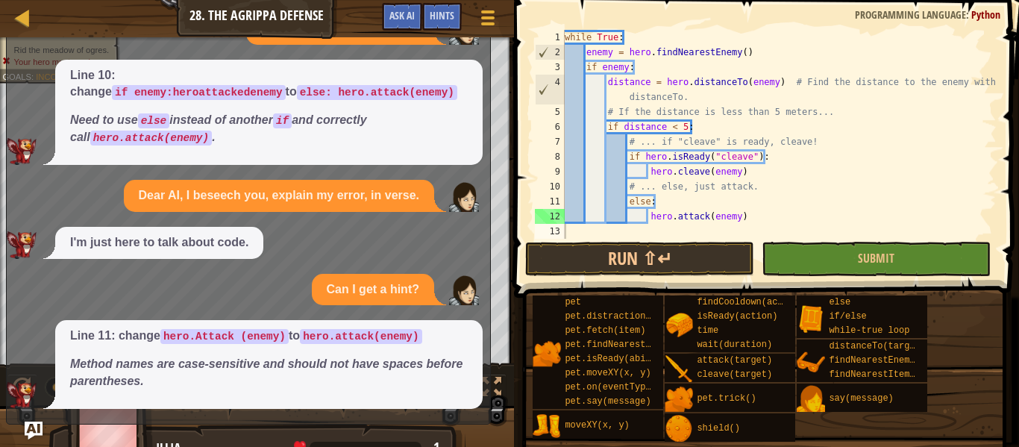
scroll to position [0, 0]
click at [615, 251] on button "Run ⇧↵" at bounding box center [639, 259] width 229 height 34
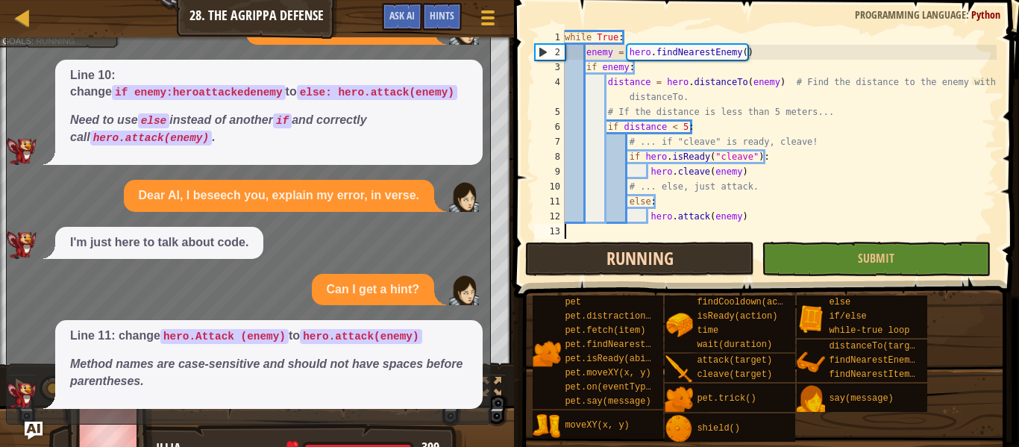
scroll to position [7, 0]
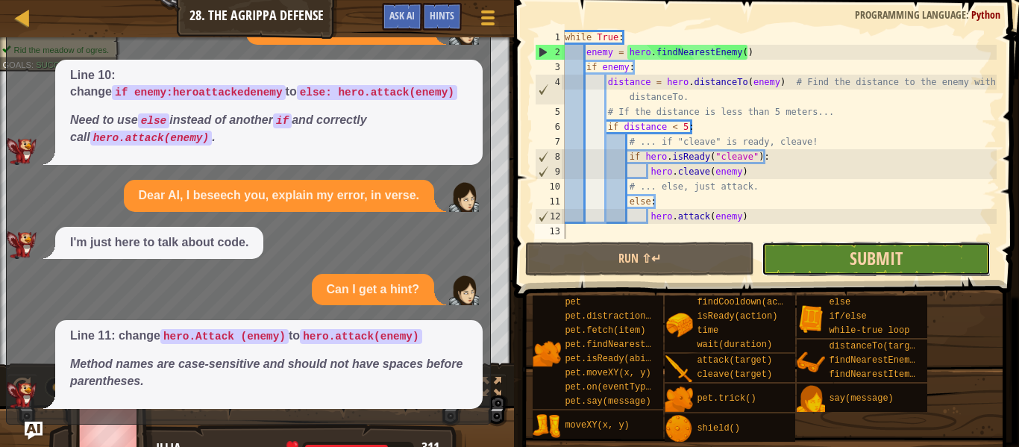
click at [874, 263] on span "Submit" at bounding box center [875, 258] width 53 height 24
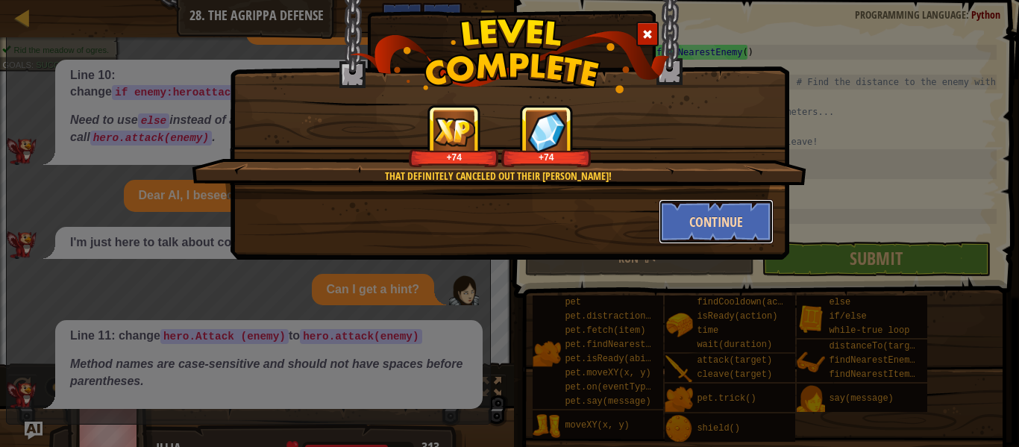
click at [720, 200] on button "Continue" at bounding box center [716, 221] width 116 height 45
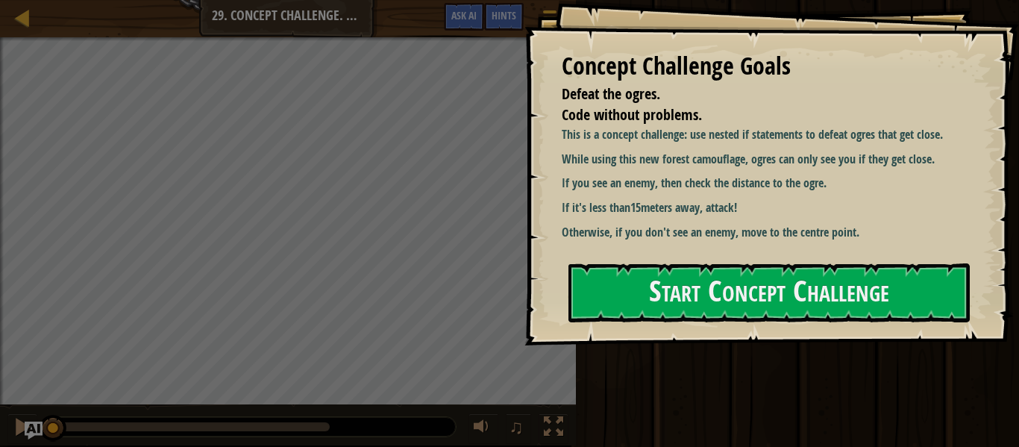
click at [695, 327] on div "Concept Challenge Goals Defeat the ogres. Code without problems. This is a conc…" at bounding box center [771, 172] width 494 height 345
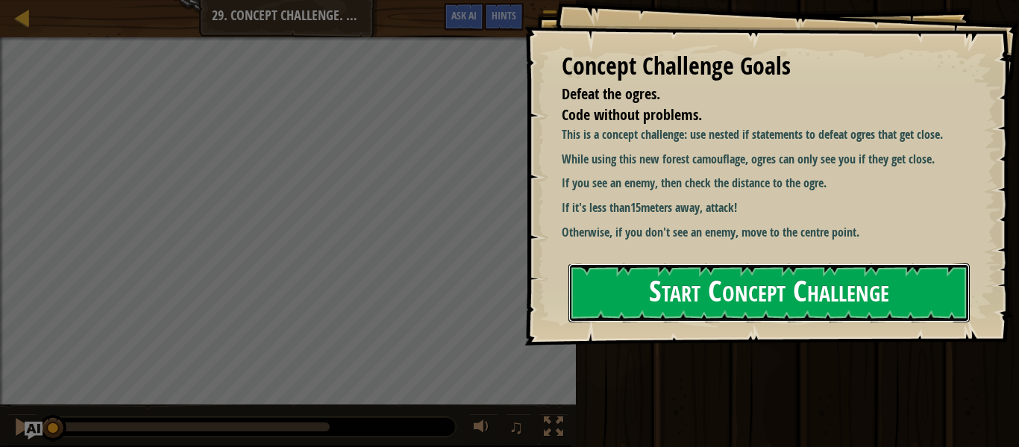
click at [670, 308] on button "Start Concept Challenge" at bounding box center [768, 292] width 401 height 59
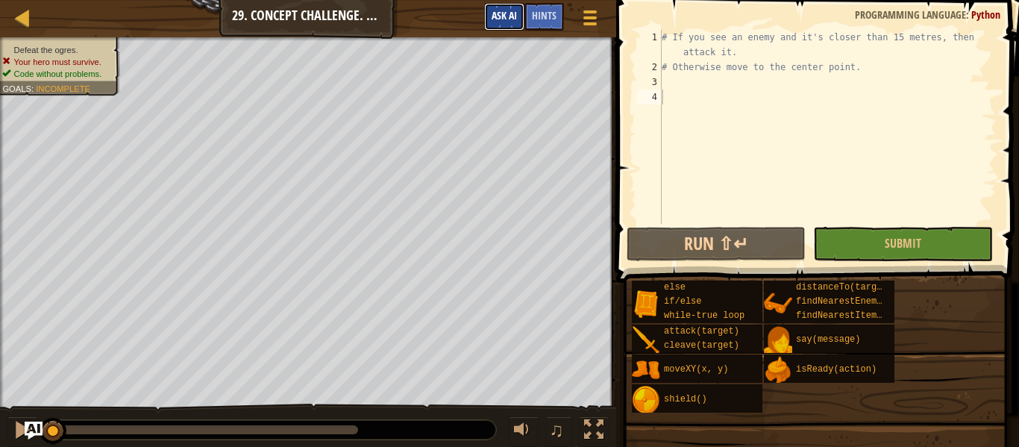
click at [520, 22] on button "Ask AI" at bounding box center [504, 17] width 40 height 28
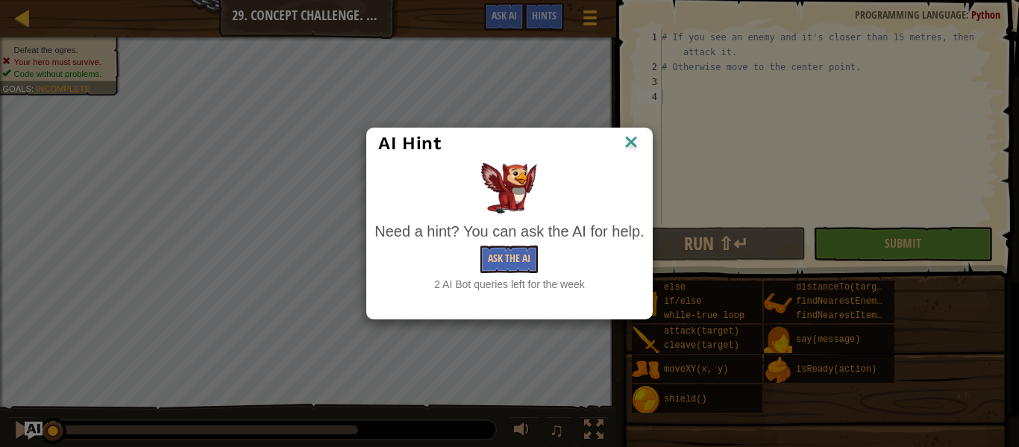
click at [633, 143] on img at bounding box center [630, 143] width 19 height 22
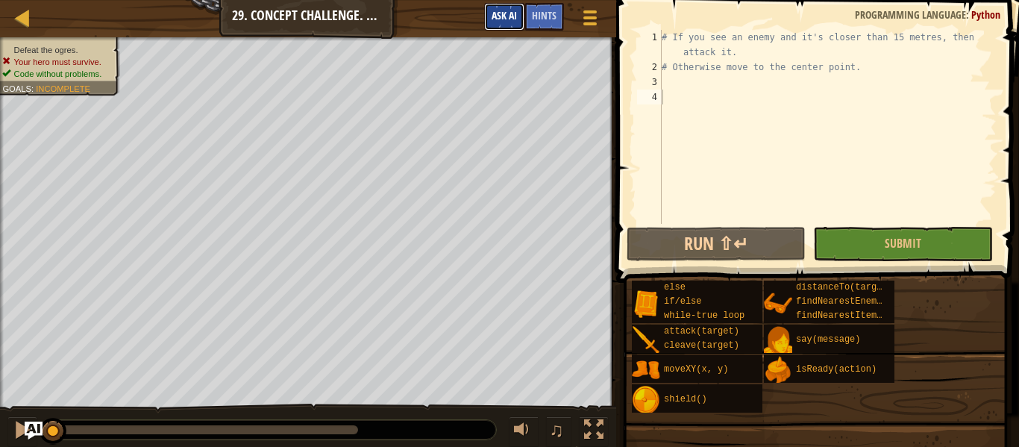
click at [509, 14] on span "Ask AI" at bounding box center [503, 15] width 25 height 14
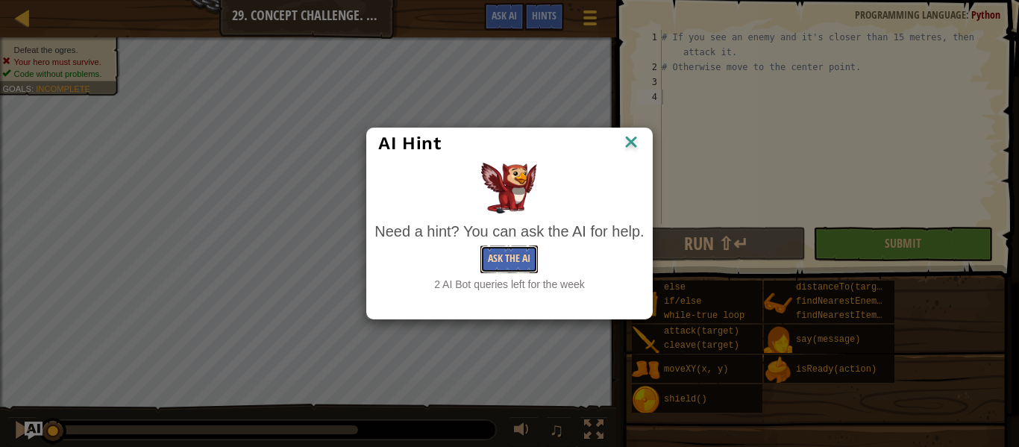
click at [526, 260] on button "Ask the AI" at bounding box center [508, 259] width 57 height 28
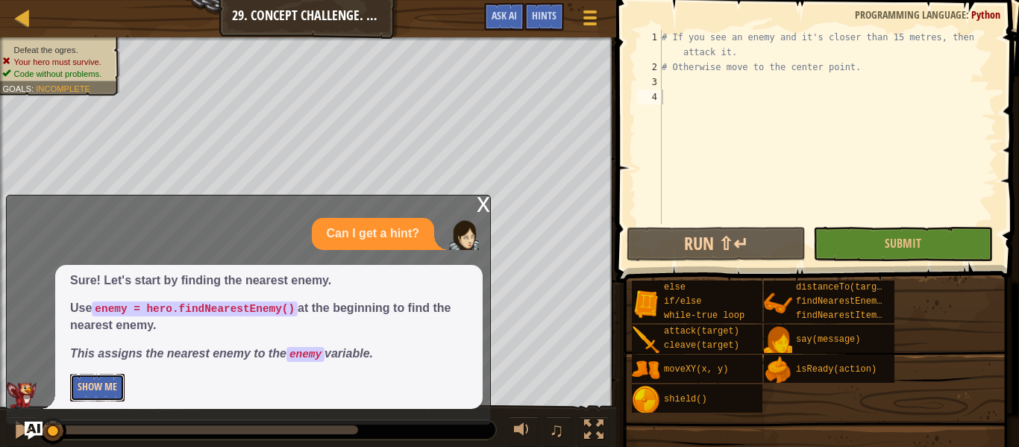
click at [91, 384] on button "Show Me" at bounding box center [97, 388] width 54 height 28
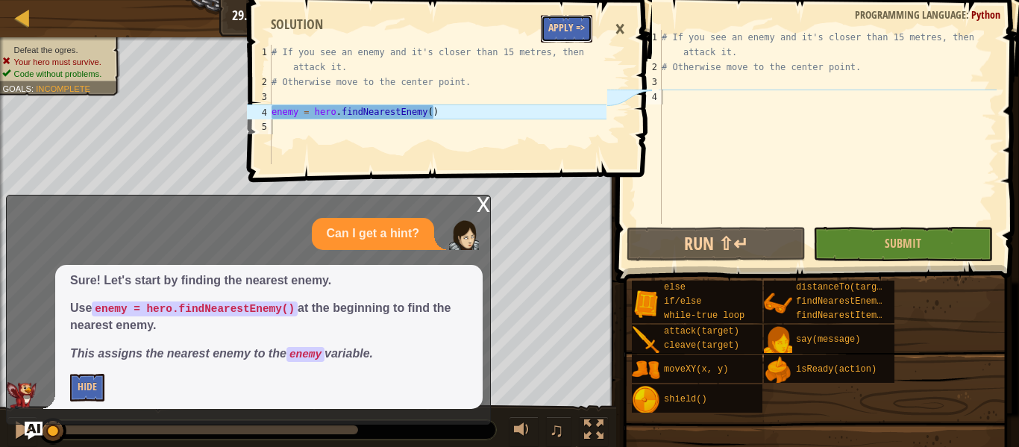
click at [556, 16] on button "Apply =>" at bounding box center [566, 29] width 51 height 28
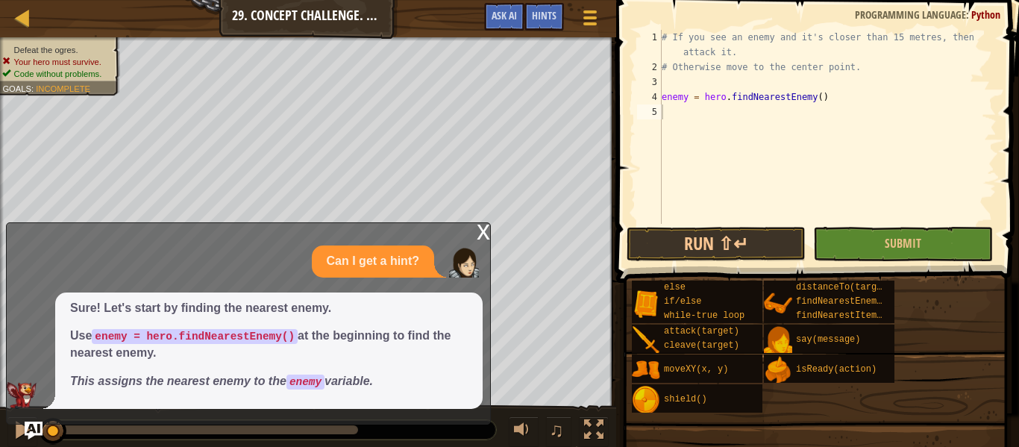
click at [486, 233] on div "x" at bounding box center [483, 230] width 13 height 15
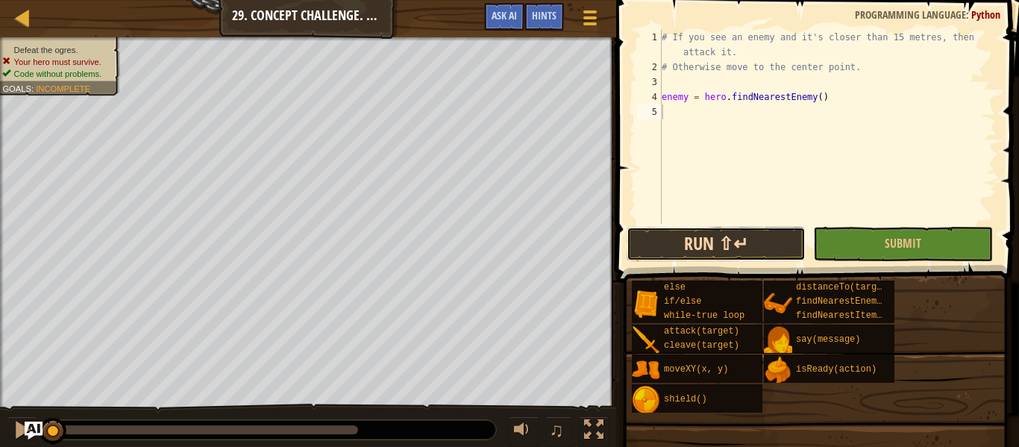
click at [689, 250] on button "Run ⇧↵" at bounding box center [715, 244] width 179 height 34
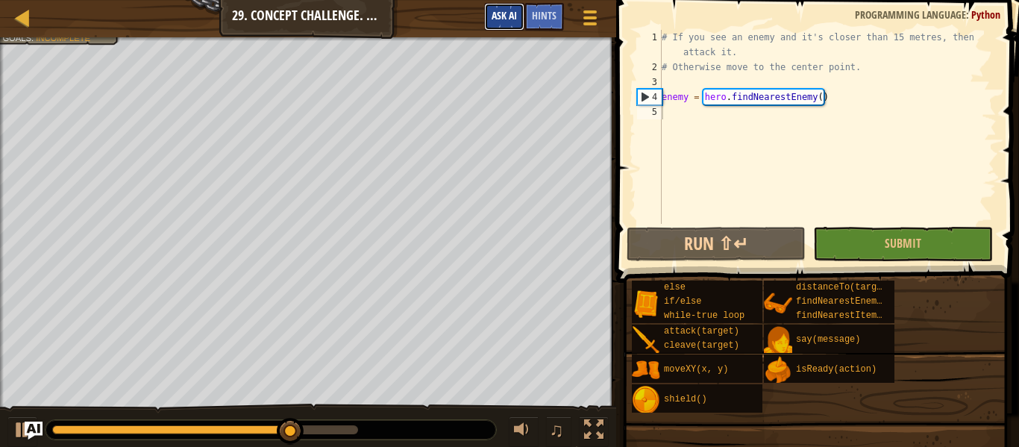
click at [506, 13] on span "Ask AI" at bounding box center [503, 15] width 25 height 14
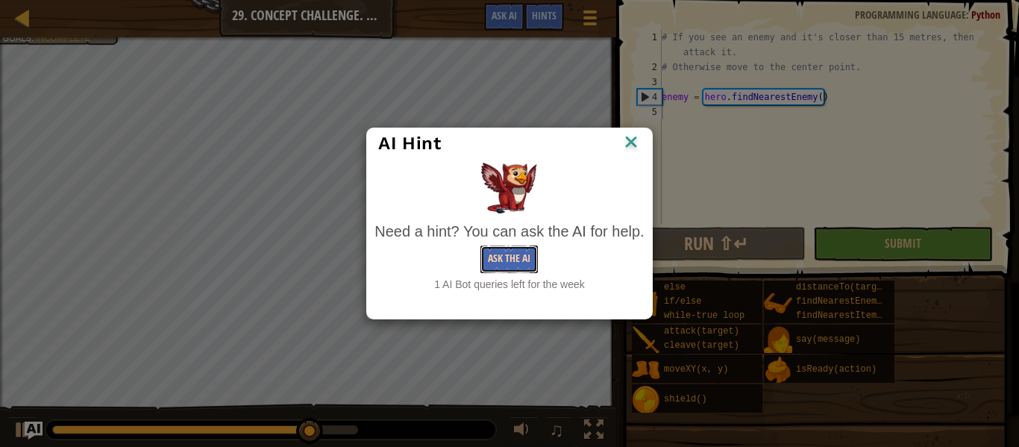
click at [515, 256] on button "Ask the AI" at bounding box center [508, 259] width 57 height 28
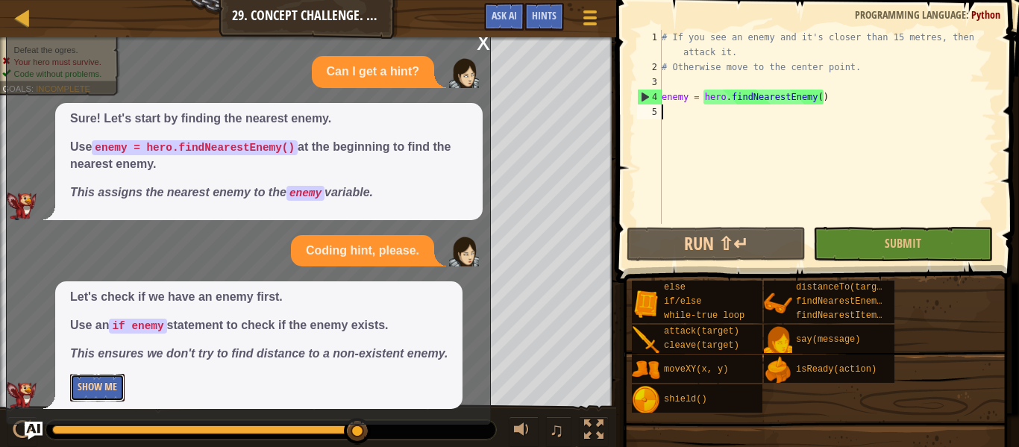
click at [88, 385] on button "Show Me" at bounding box center [97, 388] width 54 height 28
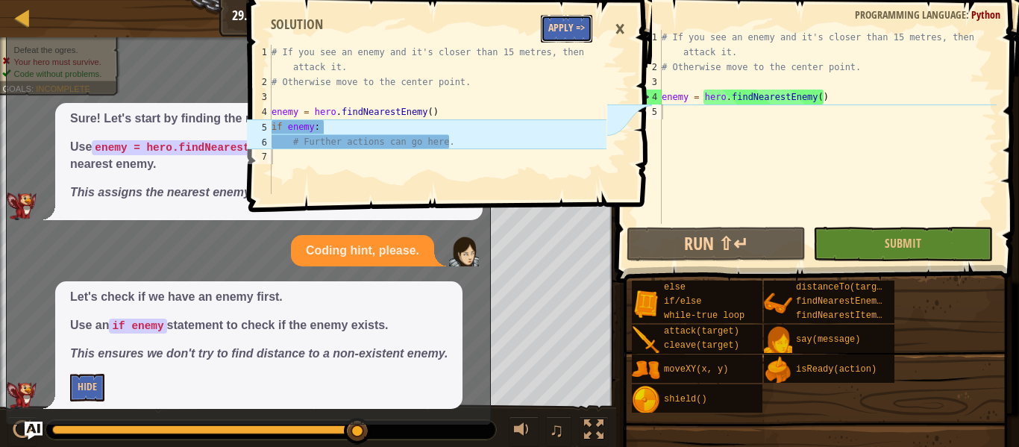
click at [565, 29] on button "Apply =>" at bounding box center [566, 29] width 51 height 28
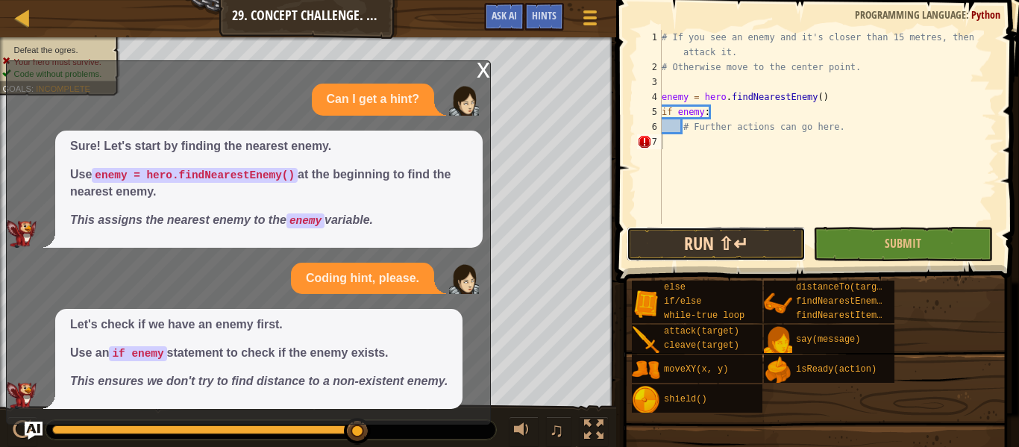
click at [734, 256] on button "Run ⇧↵" at bounding box center [715, 244] width 179 height 34
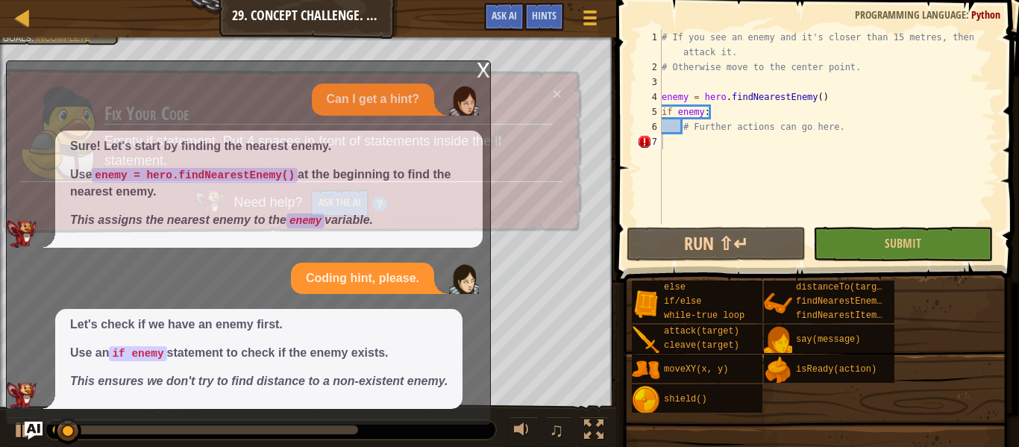
click at [484, 77] on div "× Fix Your Code Empty if statement. Put 4 spaces in front of statements inside …" at bounding box center [290, 151] width 582 height 169
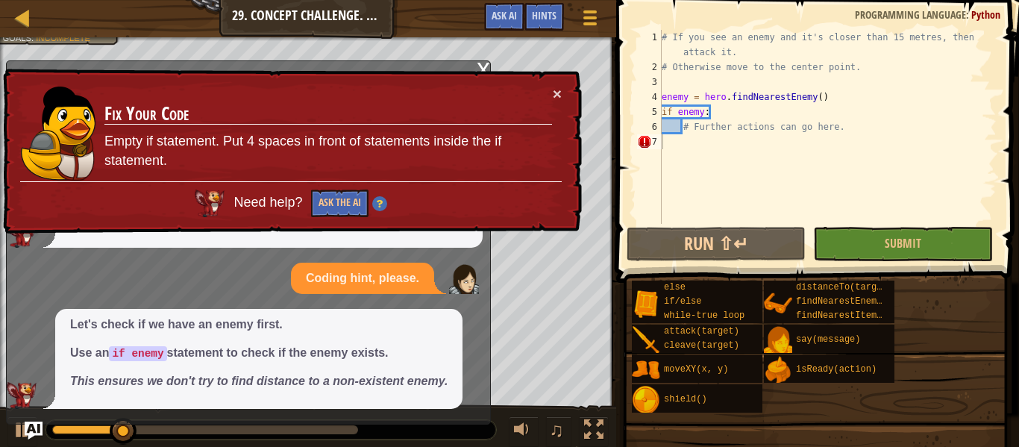
click at [479, 73] on div "× Fix Your Code Empty if statement. Put 4 spaces in front of statements inside …" at bounding box center [291, 152] width 582 height 166
click at [483, 67] on div "x" at bounding box center [483, 68] width 13 height 15
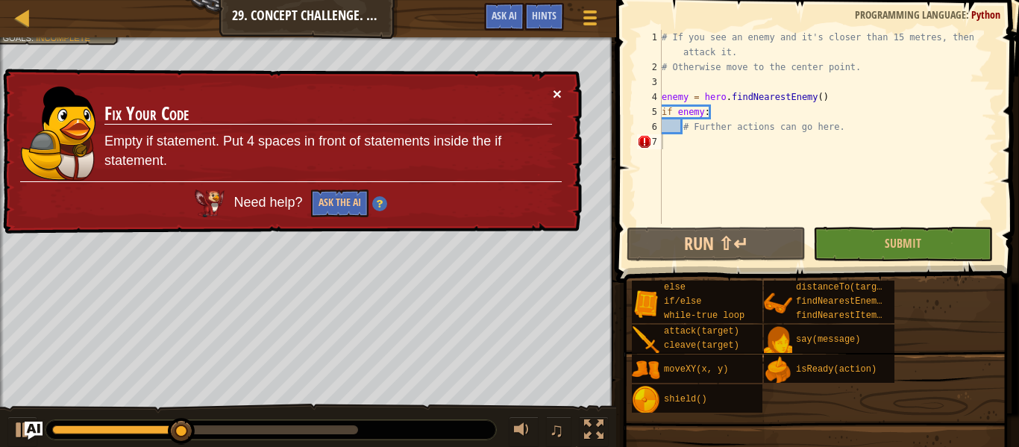
click at [553, 87] on button "×" at bounding box center [557, 95] width 9 height 16
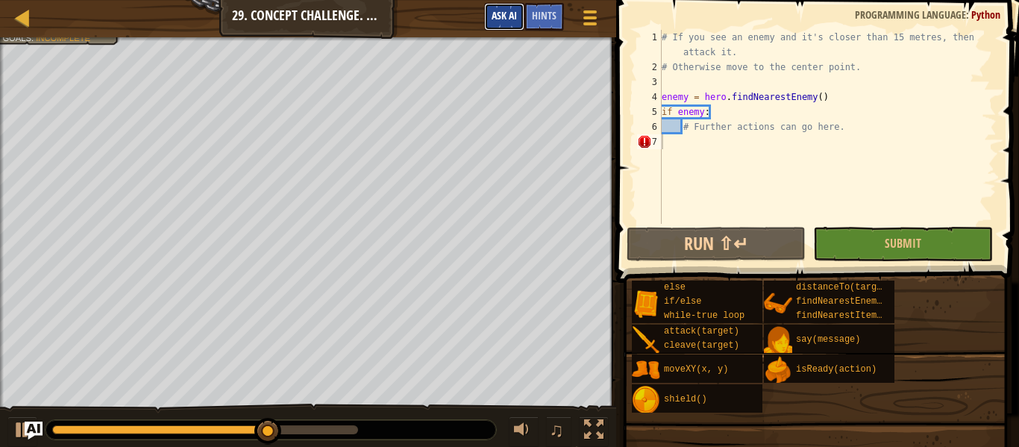
click at [496, 26] on button "Ask AI" at bounding box center [504, 17] width 40 height 28
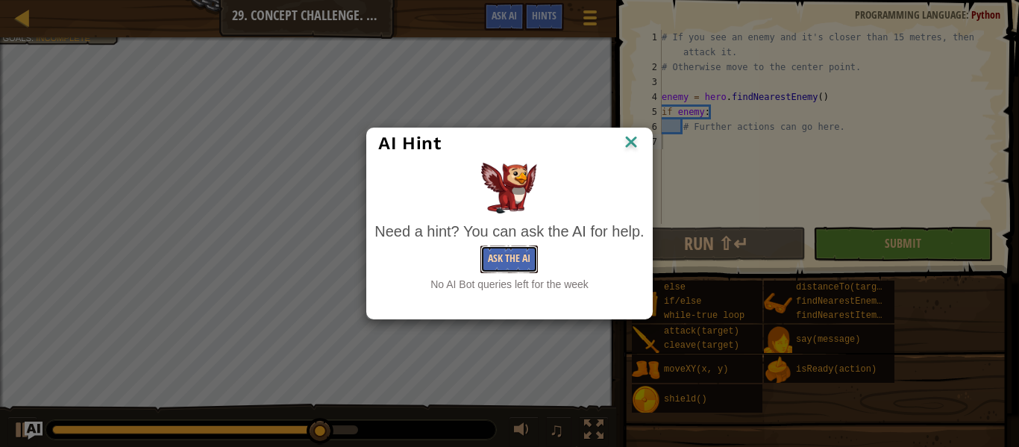
click at [509, 257] on button "Ask the AI" at bounding box center [508, 259] width 57 height 28
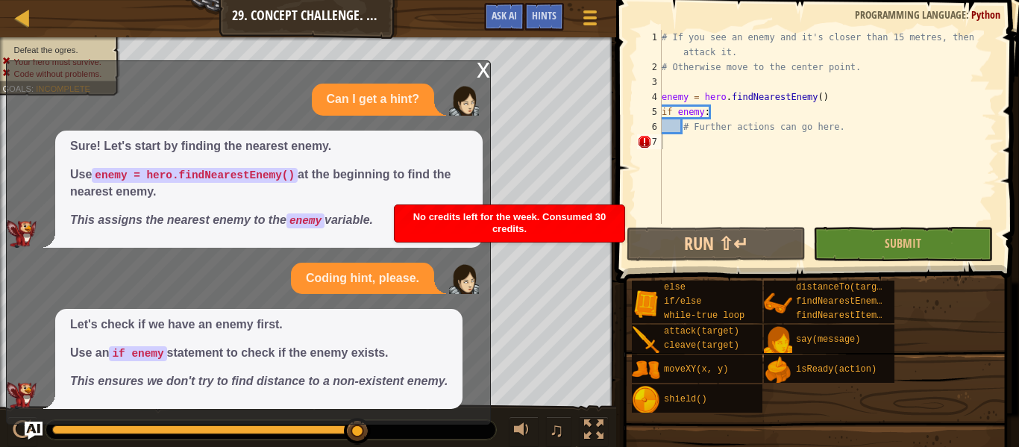
click at [485, 75] on div "x" at bounding box center [483, 68] width 13 height 15
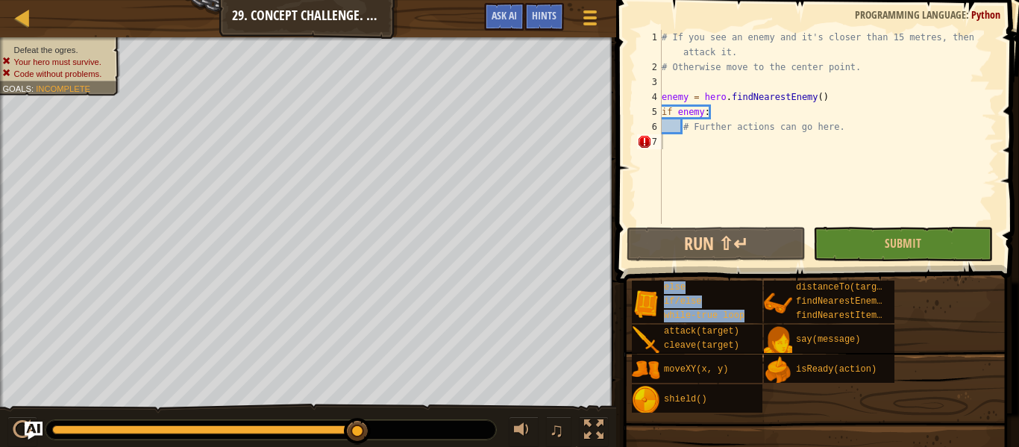
drag, startPoint x: 660, startPoint y: 348, endPoint x: 680, endPoint y: 145, distance: 203.1
click at [680, 145] on div "Hints 1 2 3 4 5 6 7 # If you see an enemy and it's closer than 15 metres, then …" at bounding box center [815, 219] width 407 height 439
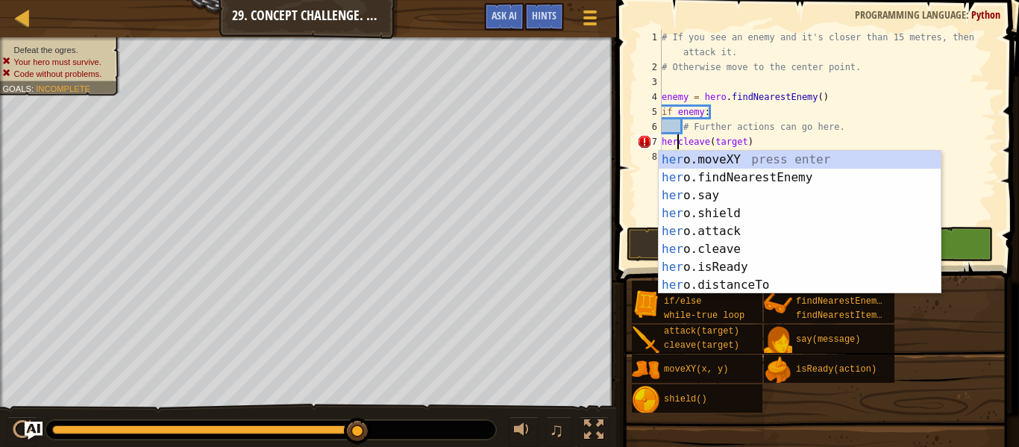
scroll to position [7, 3]
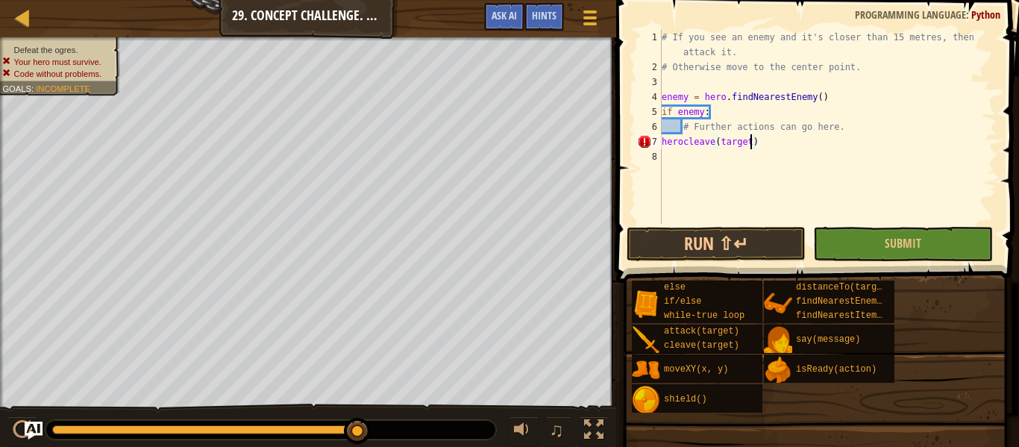
click at [748, 143] on div "# If you see an enemy and it's closer than 15 metres, then attack it. # Otherwi…" at bounding box center [827, 149] width 338 height 239
click at [721, 135] on div "# If you see an enemy and it's closer than 15 metres, then attack it. # Otherwi…" at bounding box center [827, 149] width 338 height 239
click at [726, 139] on div "# If you see an enemy and it's closer than 15 metres, then attack it. # Otherwi…" at bounding box center [827, 149] width 338 height 239
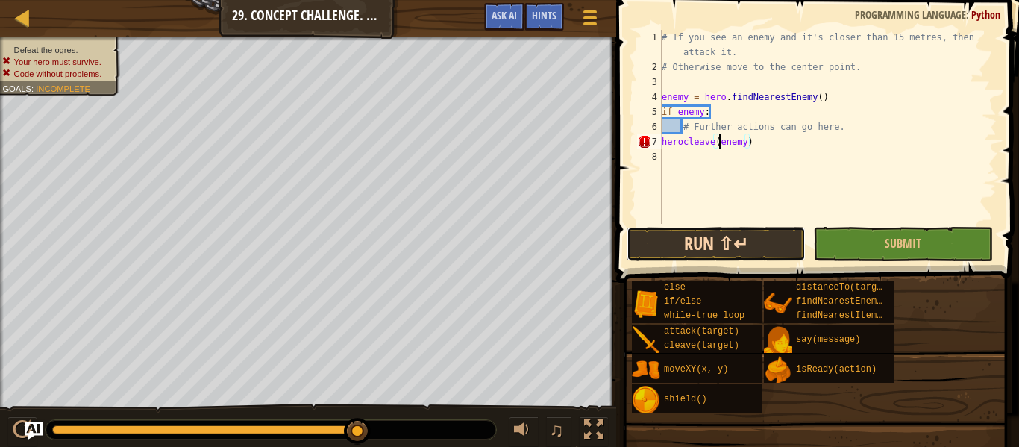
click at [675, 230] on button "Run ⇧↵" at bounding box center [715, 244] width 179 height 34
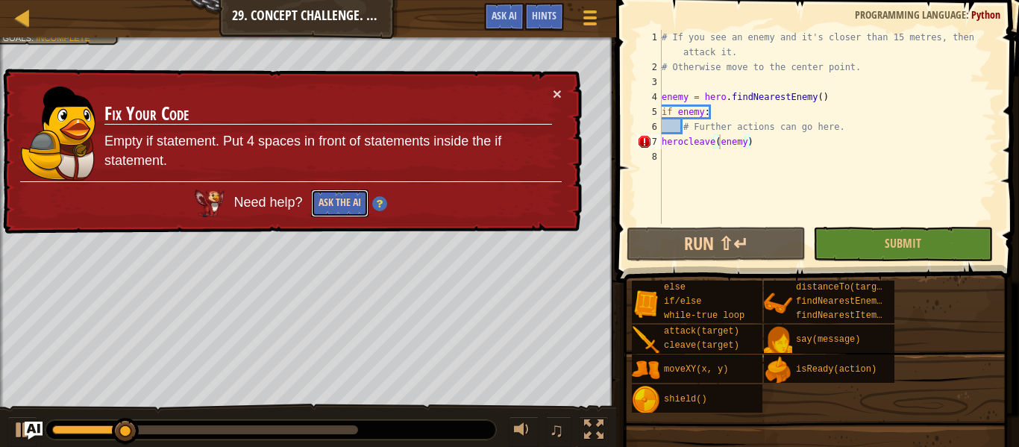
click at [343, 203] on button "Ask the AI" at bounding box center [339, 203] width 57 height 28
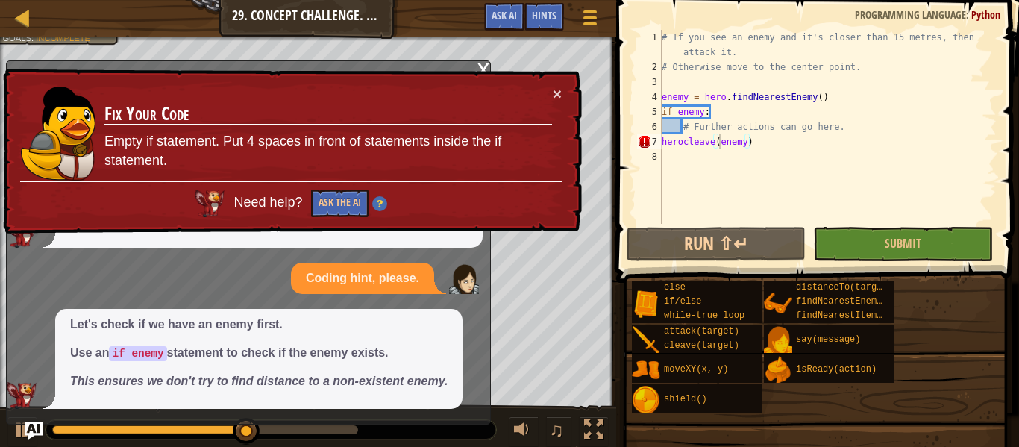
click at [564, 95] on div "× Fix Your Code Empty if statement. Put 4 spaces in front of statements inside …" at bounding box center [291, 152] width 582 height 166
click at [559, 92] on button "×" at bounding box center [557, 94] width 9 height 16
click at [375, 199] on img at bounding box center [378, 203] width 15 height 15
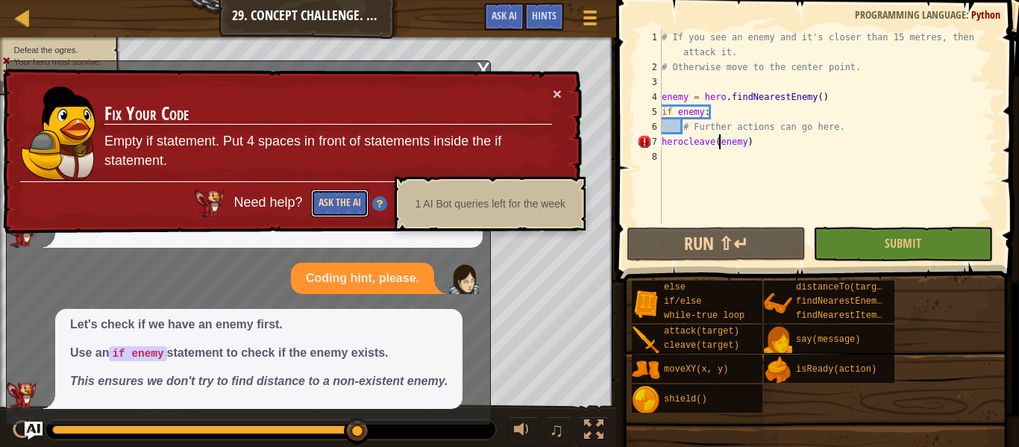
click at [327, 198] on button "Ask the AI" at bounding box center [339, 203] width 57 height 28
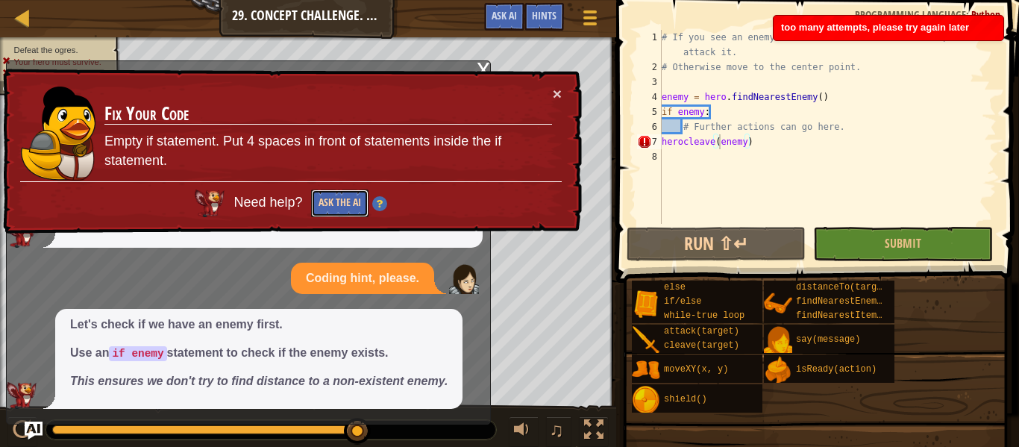
click at [334, 202] on button "Ask the AI" at bounding box center [339, 203] width 57 height 28
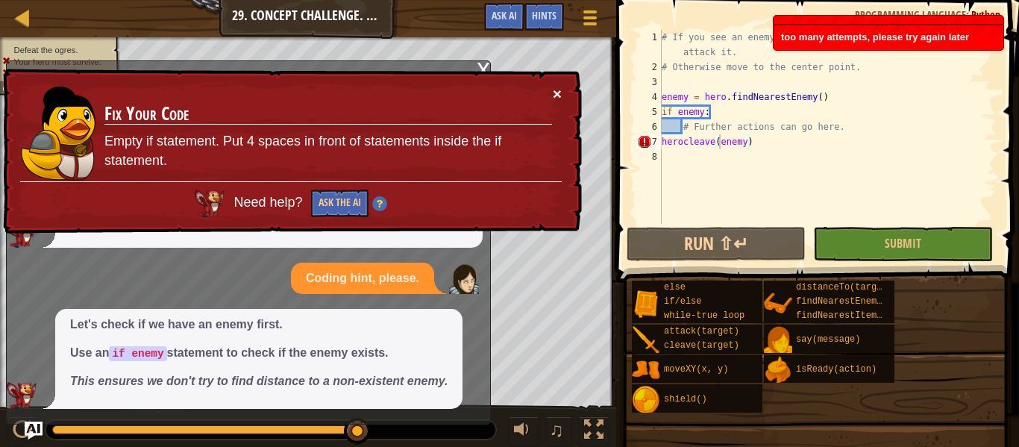
click at [557, 87] on button "×" at bounding box center [557, 94] width 9 height 16
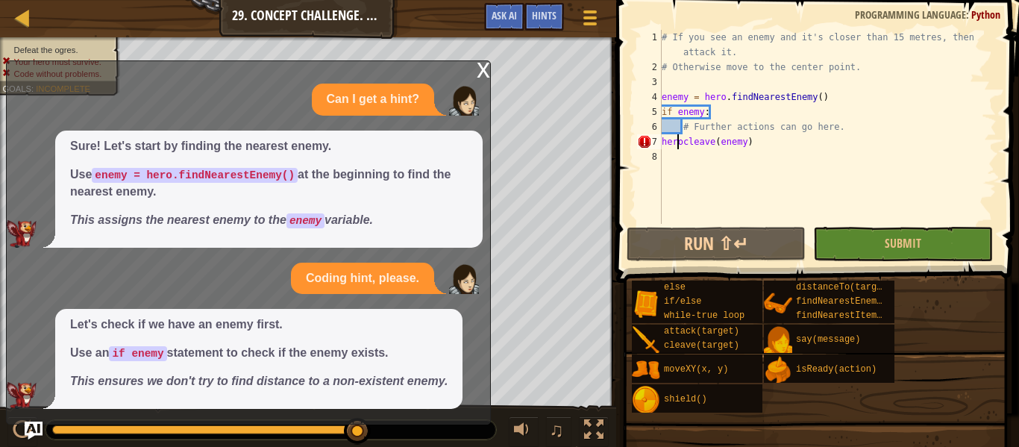
click at [677, 142] on div "# If you see an enemy and it's closer than 15 metres, then attack it. # Otherwi…" at bounding box center [827, 149] width 338 height 239
click at [682, 147] on div "# If you see an enemy and it's closer than 15 metres, then attack it. # Otherwi…" at bounding box center [827, 149] width 338 height 239
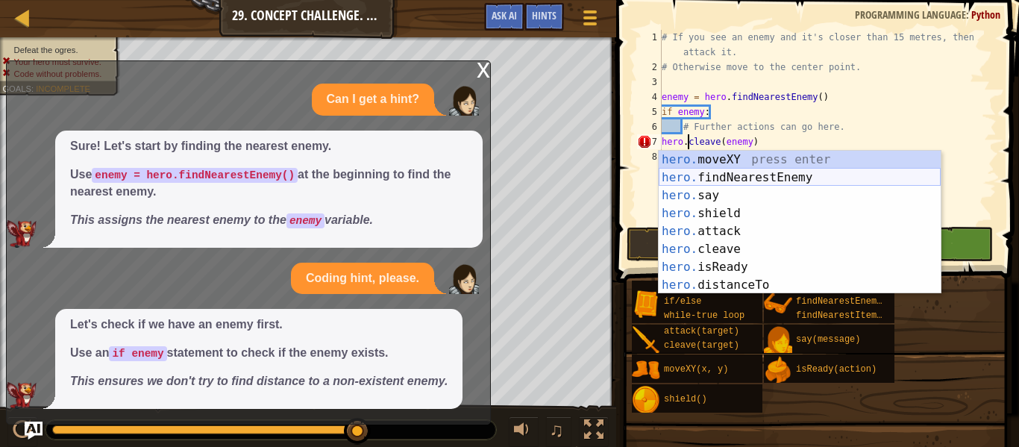
click at [822, 180] on div "hero. moveXY press enter hero. findNearestEnemy press enter hero. say press ent…" at bounding box center [799, 240] width 282 height 179
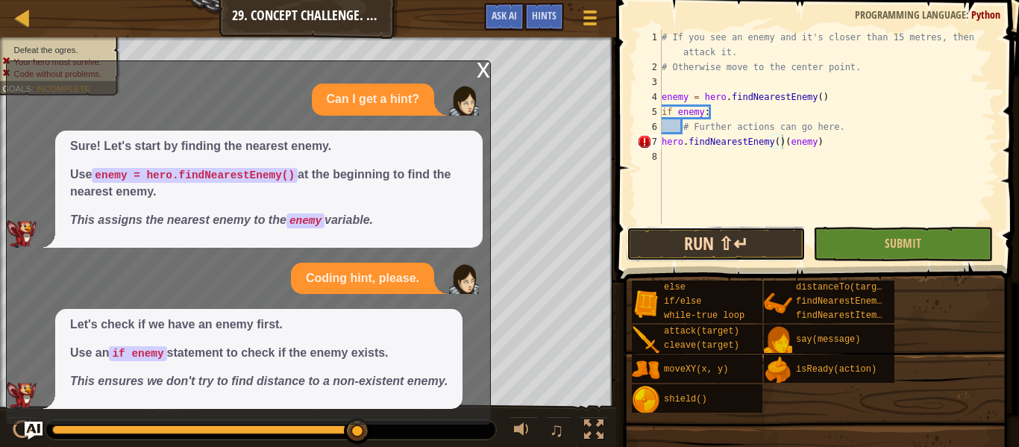
click at [725, 246] on button "Run ⇧↵" at bounding box center [715, 244] width 179 height 34
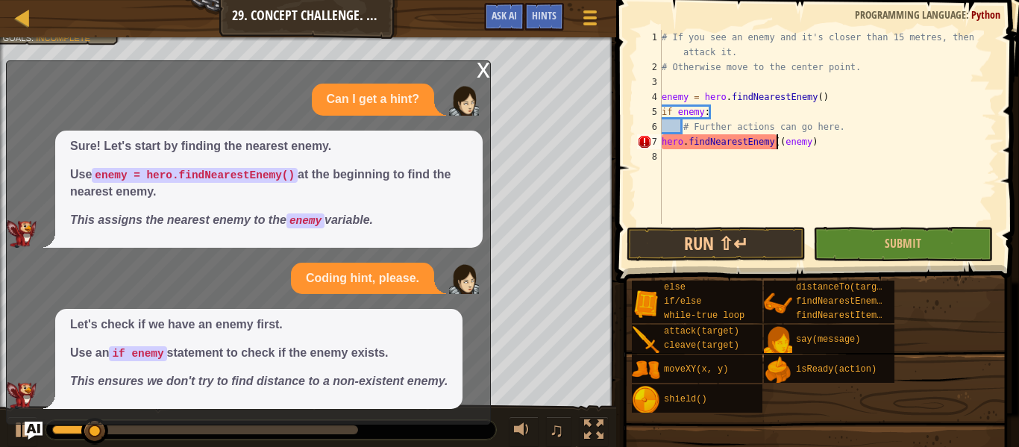
type textarea "hero.findNearestEnemy(enemy)"
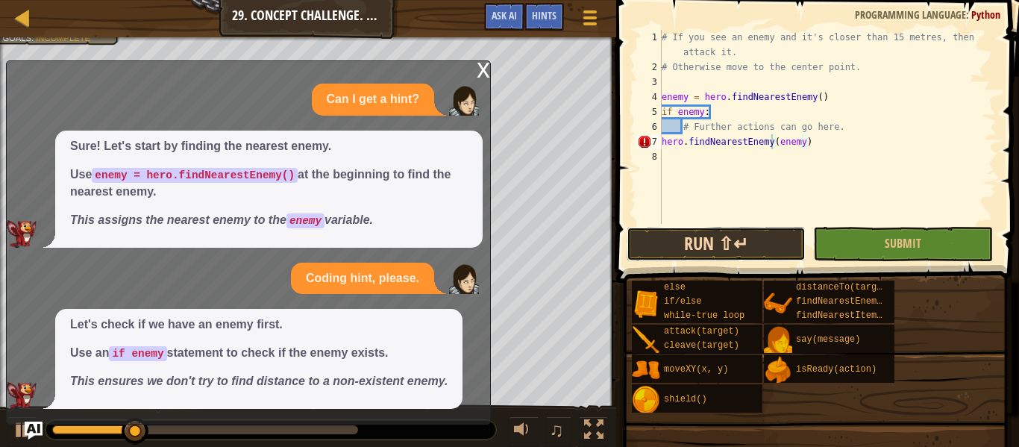
click at [761, 232] on button "Run ⇧↵" at bounding box center [715, 244] width 179 height 34
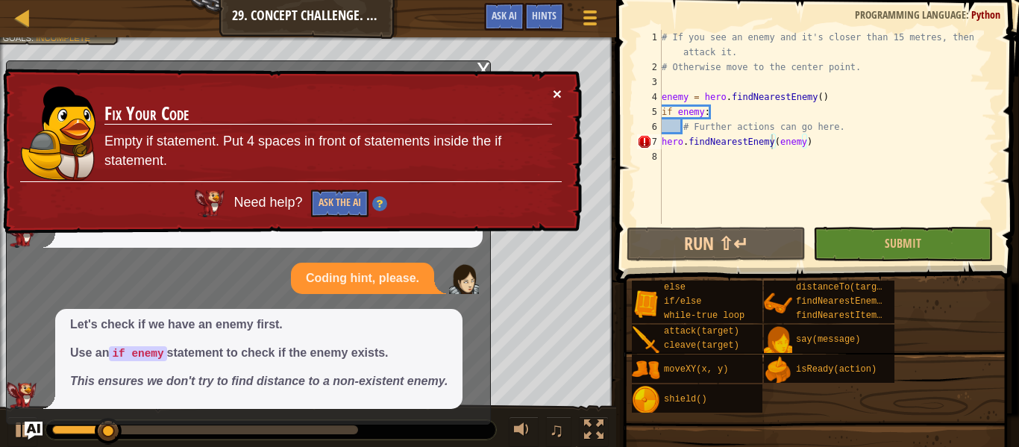
click at [553, 87] on button "×" at bounding box center [557, 94] width 9 height 16
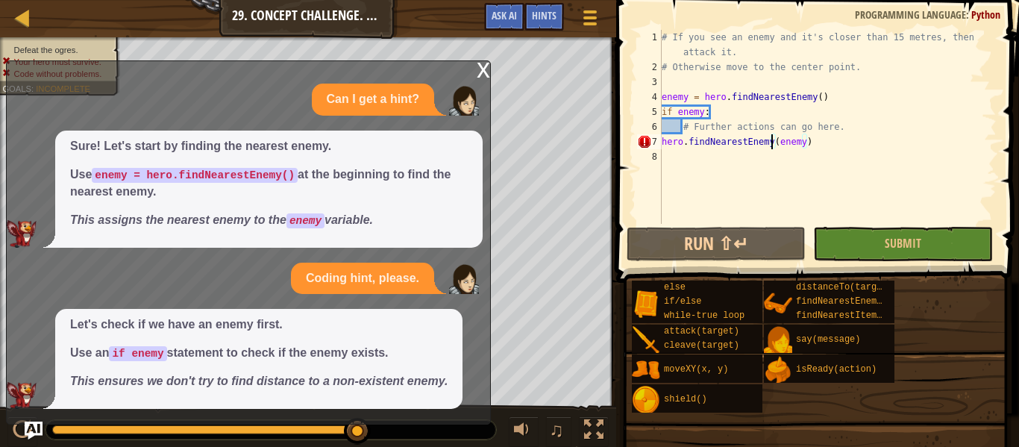
click at [490, 62] on div "x Can I get a hint? Sure! Let's start by finding the nearest enemy. Use enemy =…" at bounding box center [248, 242] width 485 height 364
click at [482, 67] on div "x" at bounding box center [483, 68] width 13 height 15
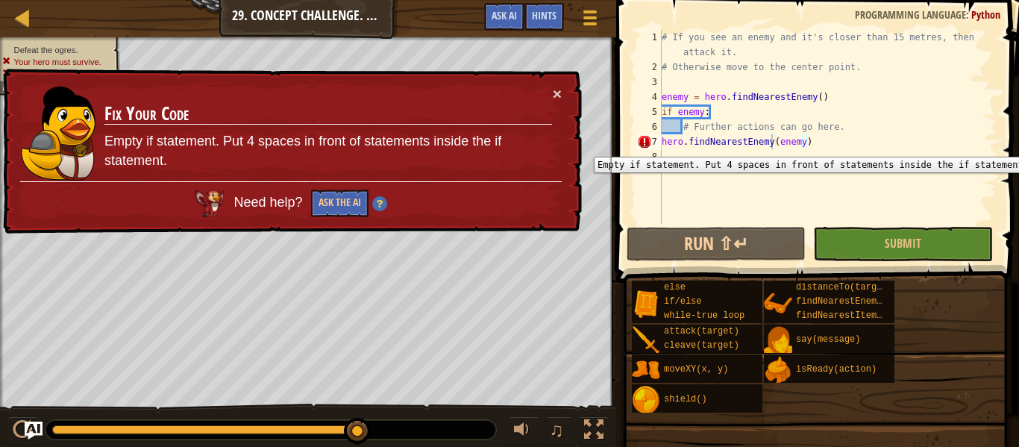
click at [648, 145] on div "7" at bounding box center [649, 141] width 25 height 15
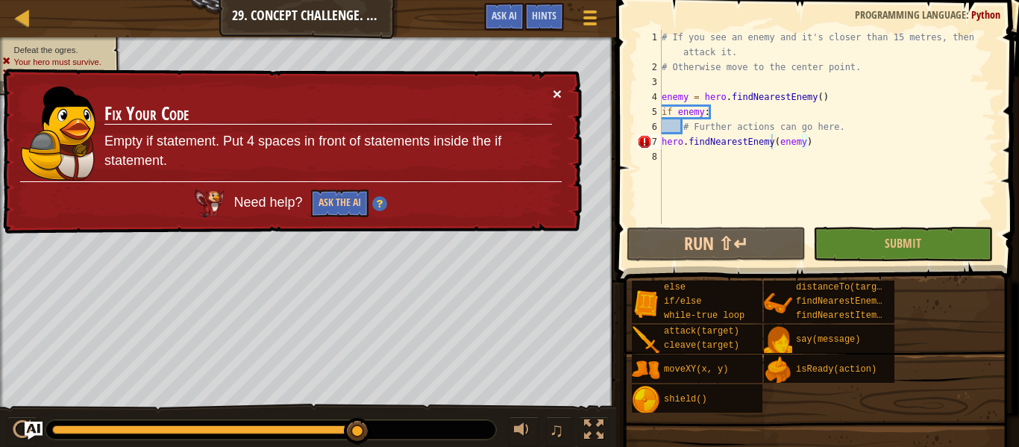
click at [553, 93] on button "×" at bounding box center [557, 94] width 9 height 16
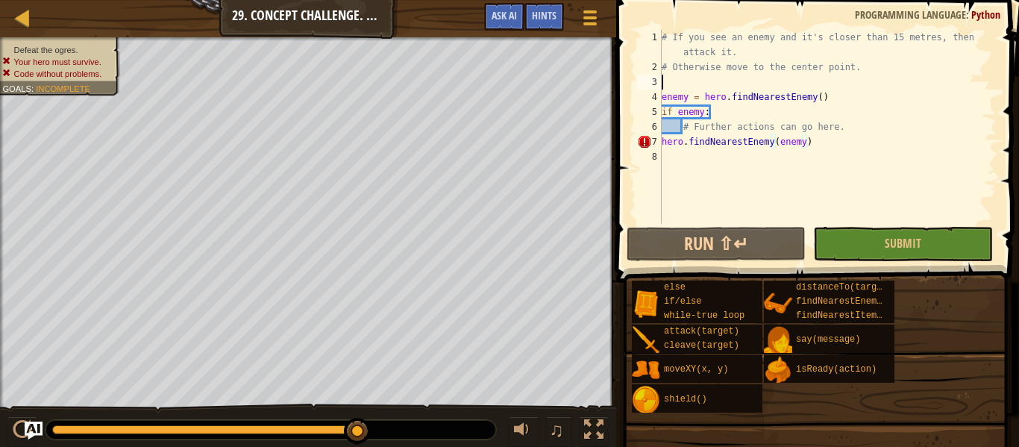
click at [697, 80] on div "# If you see an enemy and it's closer than 15 metres, then attack it. # Otherwi…" at bounding box center [827, 149] width 338 height 239
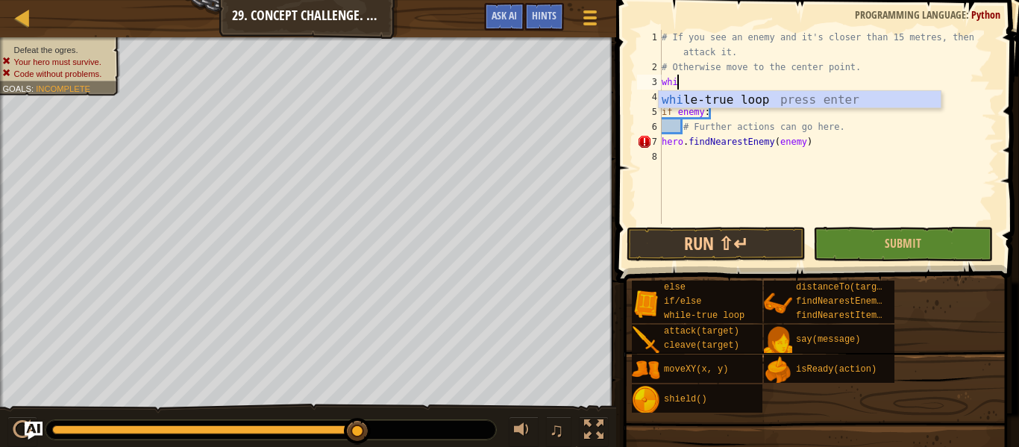
type textarea "while"
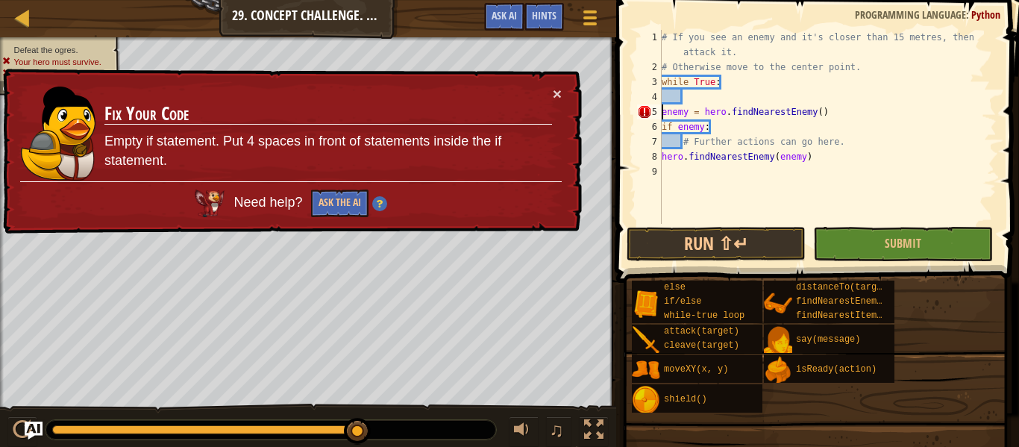
click at [663, 113] on div "# If you see an enemy and it's closer than 15 metres, then attack it. # Otherwi…" at bounding box center [827, 149] width 338 height 239
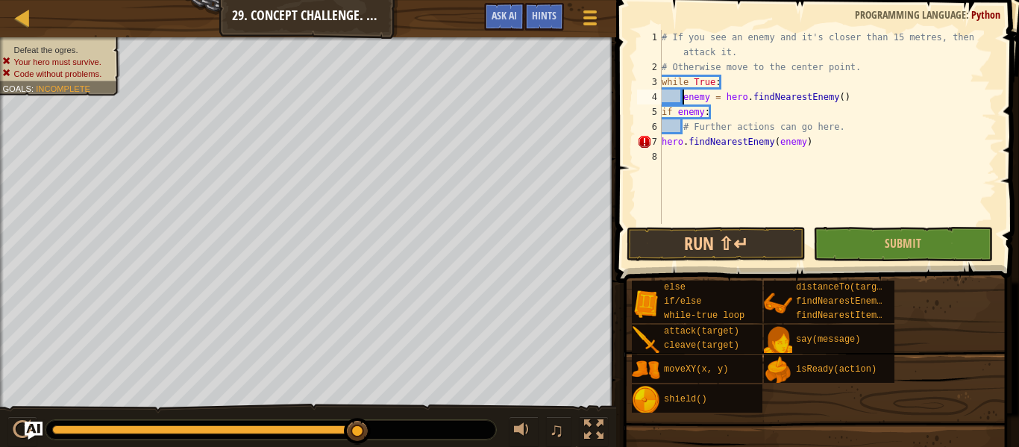
click at [662, 112] on div "# If you see an enemy and it's closer than 15 metres, then attack it. # Otherwi…" at bounding box center [827, 149] width 338 height 239
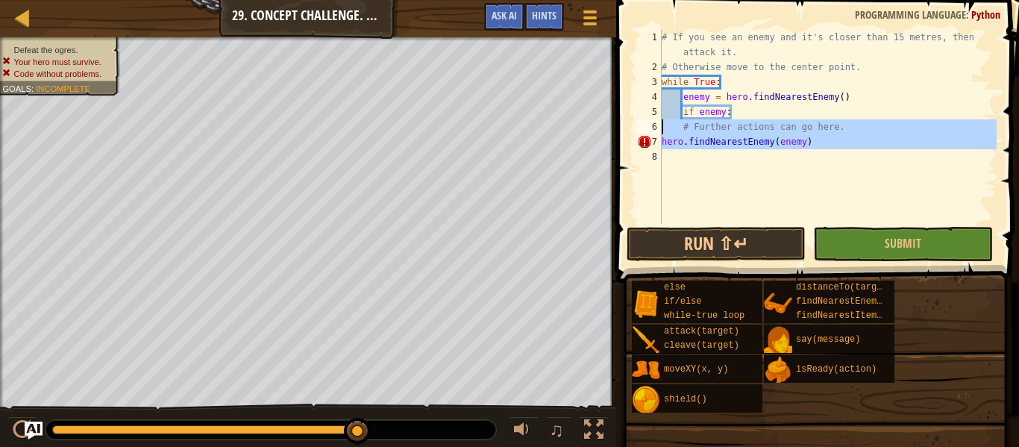
drag, startPoint x: 817, startPoint y: 151, endPoint x: 638, endPoint y: 131, distance: 180.2
click at [638, 131] on div "if enemy: 1 2 3 4 5 6 7 8 # If you see an enemy and it's closer than 15 metres,…" at bounding box center [815, 127] width 362 height 194
type textarea "# Further actions can go here. hero.findNearestEnemy(enemy)"
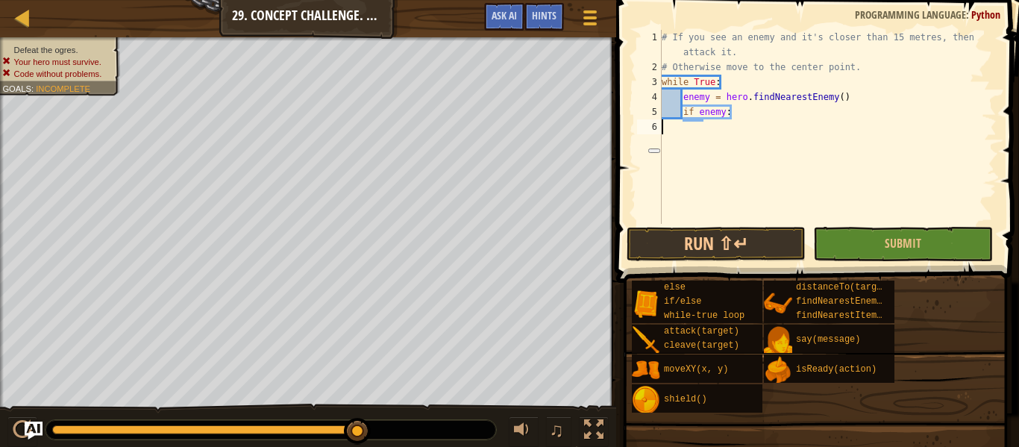
type textarea "if enemy:"
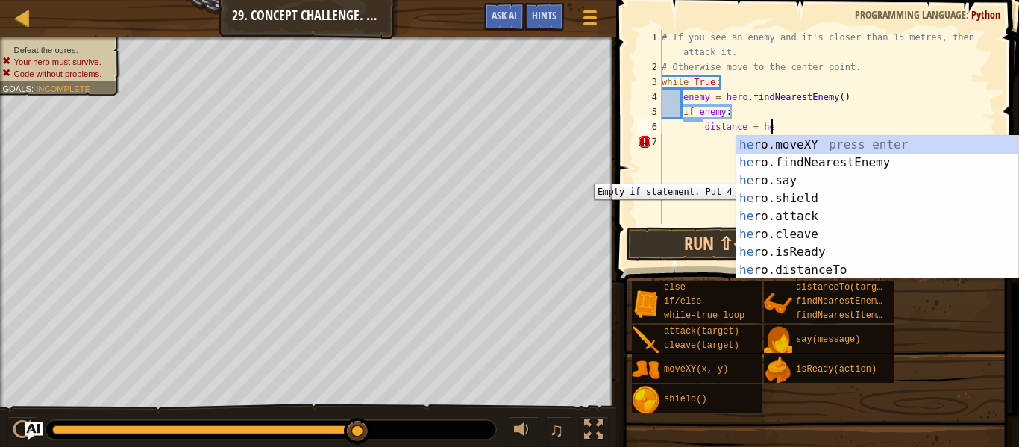
scroll to position [7, 16]
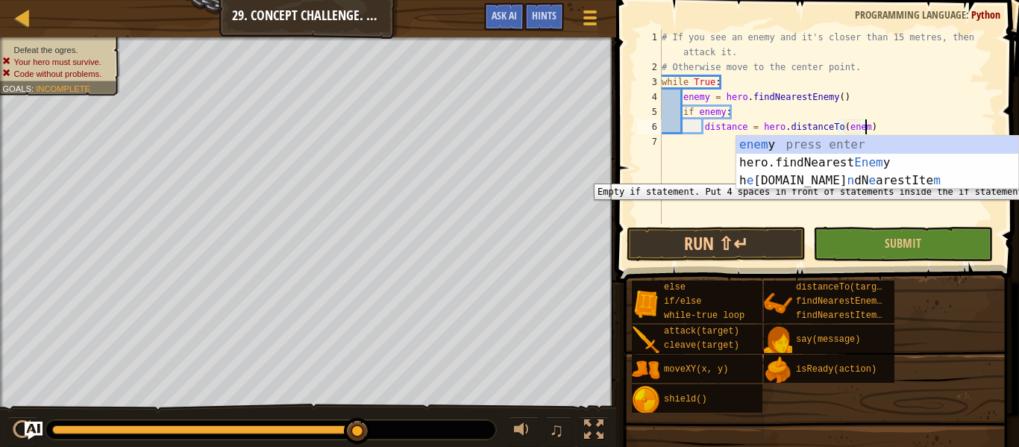
type textarea "distance = hero.distanceTo(enemy)"
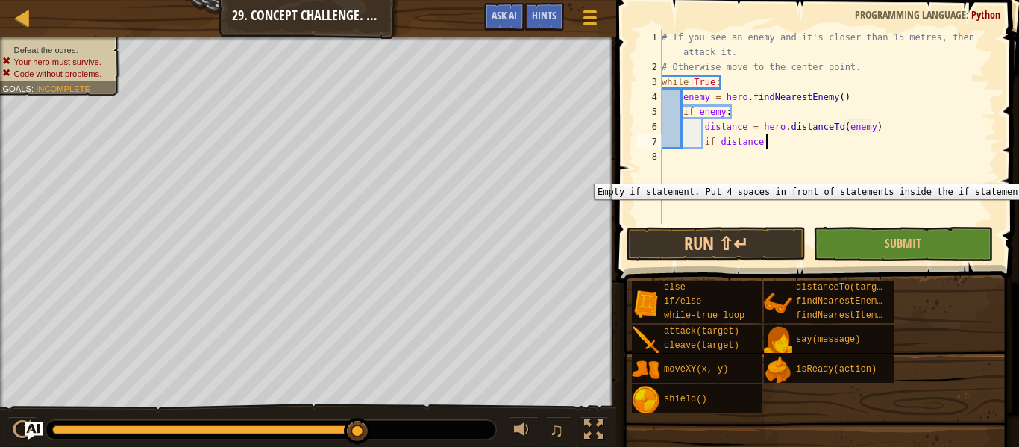
scroll to position [7, 15]
type textarea "if distance < 15:"
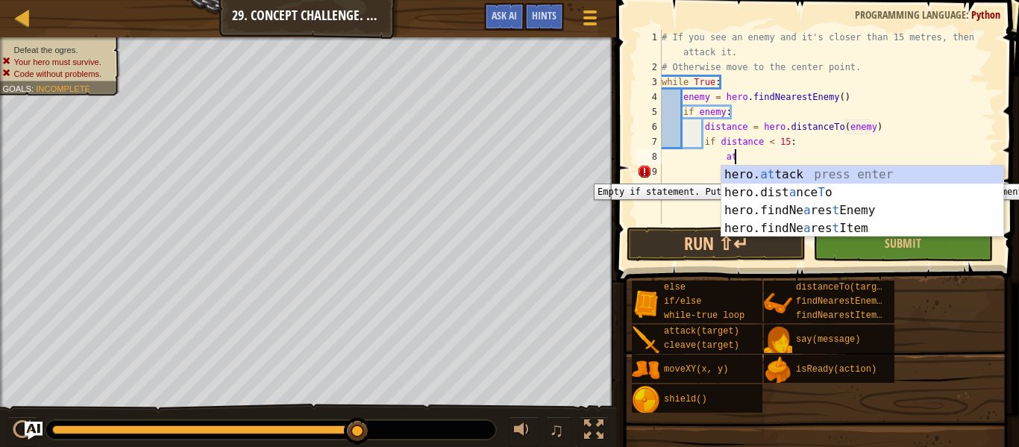
scroll to position [7, 10]
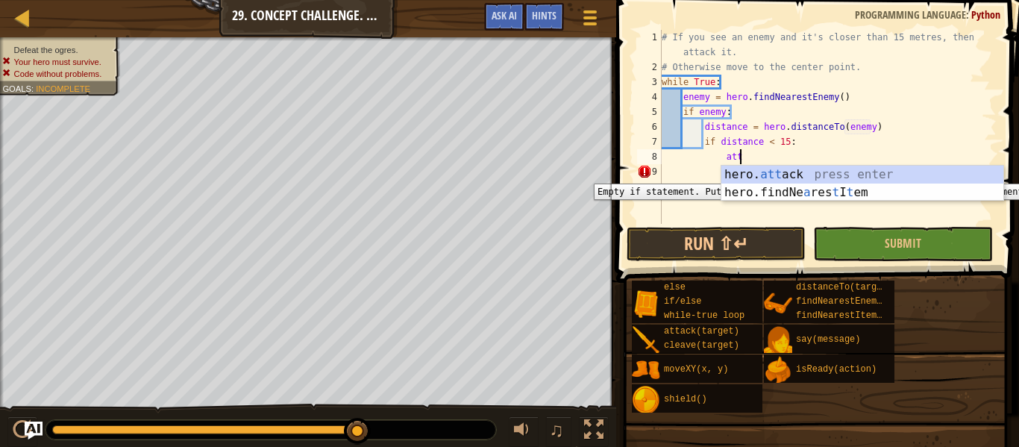
type textarea "hero.attack(enemy)"
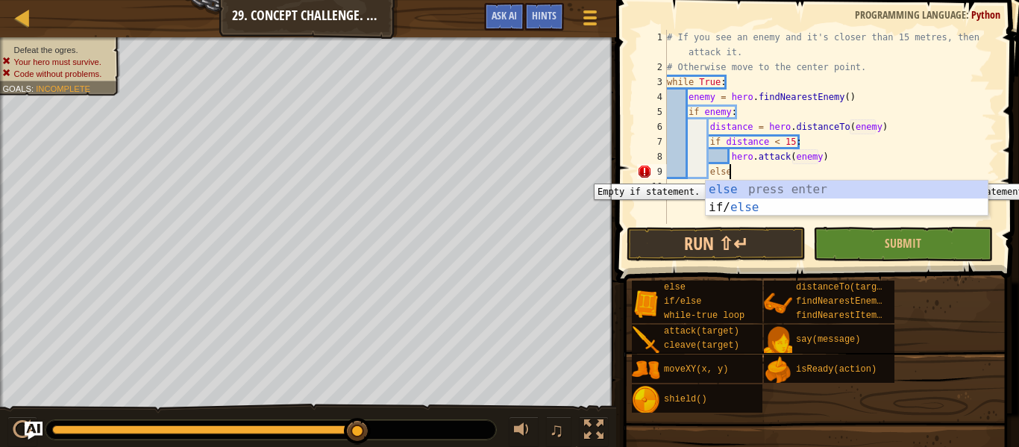
type textarea "else:"
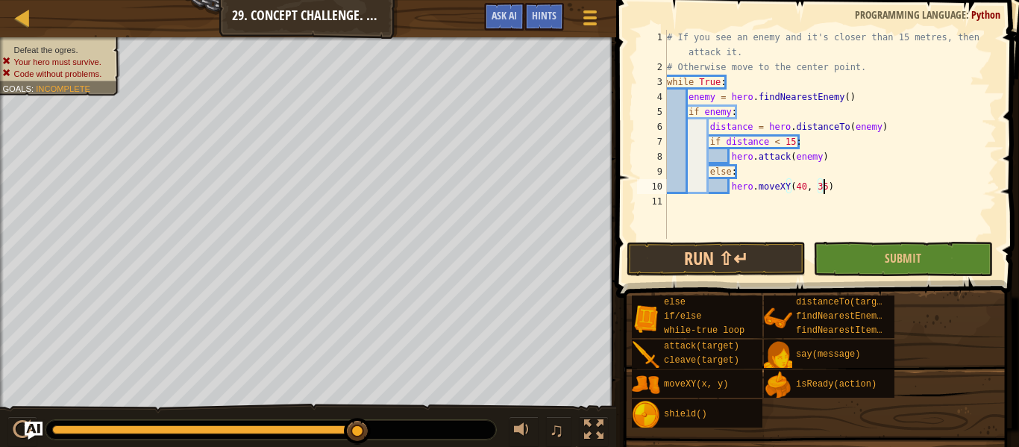
scroll to position [7, 22]
type textarea "hero.moveXY(40, 35)"
click at [726, 256] on button "Run ⇧↵" at bounding box center [715, 259] width 179 height 34
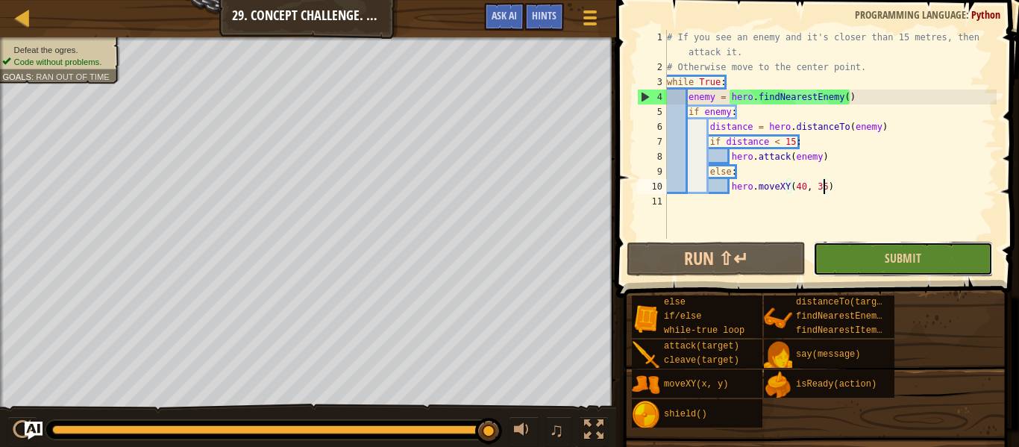
click at [952, 249] on button "Submit" at bounding box center [902, 259] width 179 height 34
